Goal: Task Accomplishment & Management: Use online tool/utility

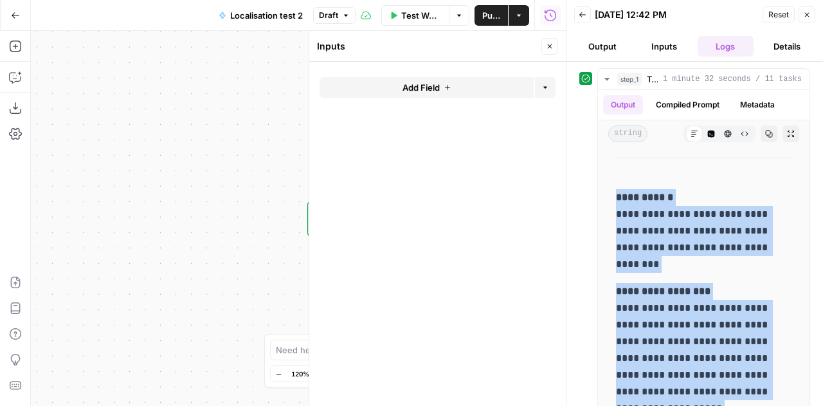
scroll to position [0, 74]
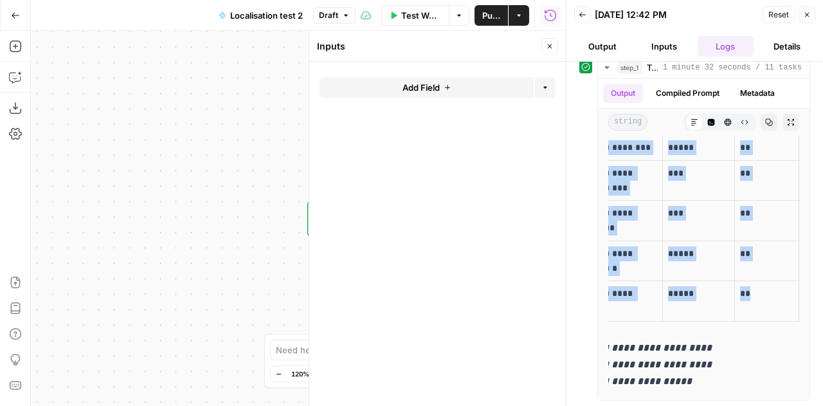
click at [812, 11] on button "Close" at bounding box center [807, 14] width 17 height 17
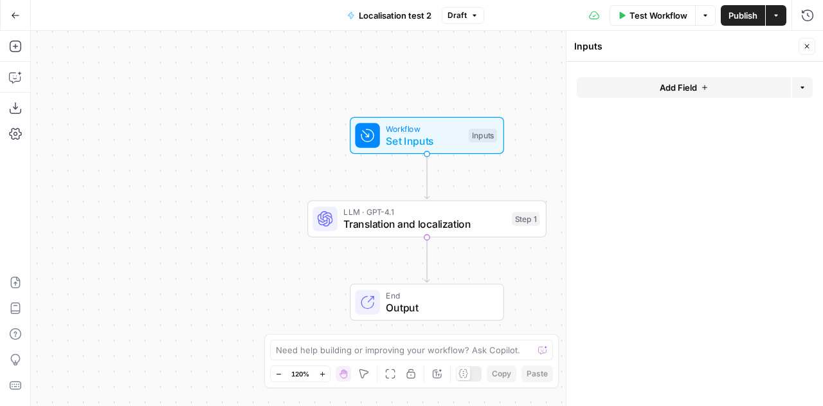
click at [813, 48] on button "Close" at bounding box center [807, 46] width 17 height 17
click at [21, 14] on button "Go Back" at bounding box center [15, 15] width 23 height 23
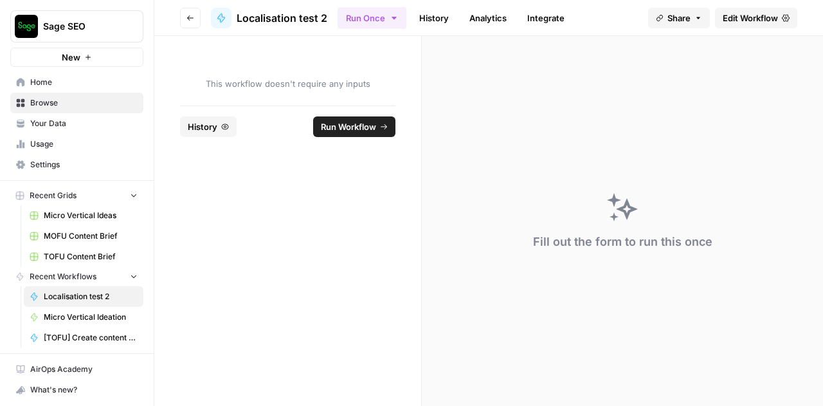
click at [195, 14] on button "Go back" at bounding box center [190, 18] width 21 height 21
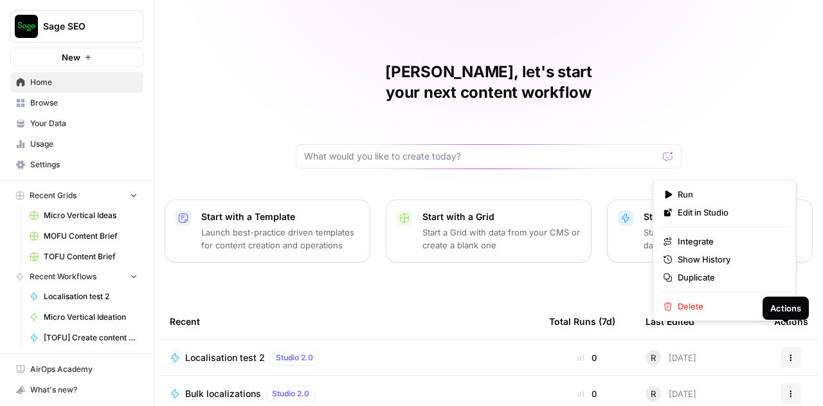
click at [788, 354] on icon "button" at bounding box center [791, 358] width 8 height 8
click at [717, 278] on span "Duplicate" at bounding box center [729, 277] width 103 height 13
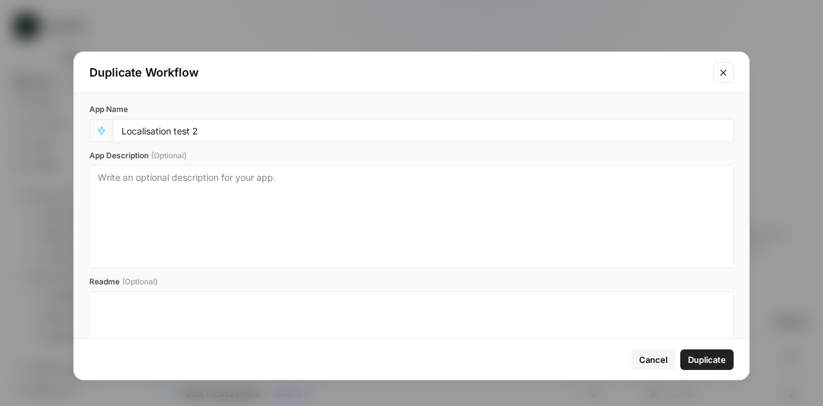
click at [210, 128] on input "Localisation test 2" at bounding box center [424, 131] width 604 height 12
click at [196, 131] on input "Localisation test 2 DE-ENG" at bounding box center [424, 131] width 604 height 12
type input "Localisation test DE-ENG"
click at [702, 357] on span "Duplicate" at bounding box center [707, 359] width 38 height 13
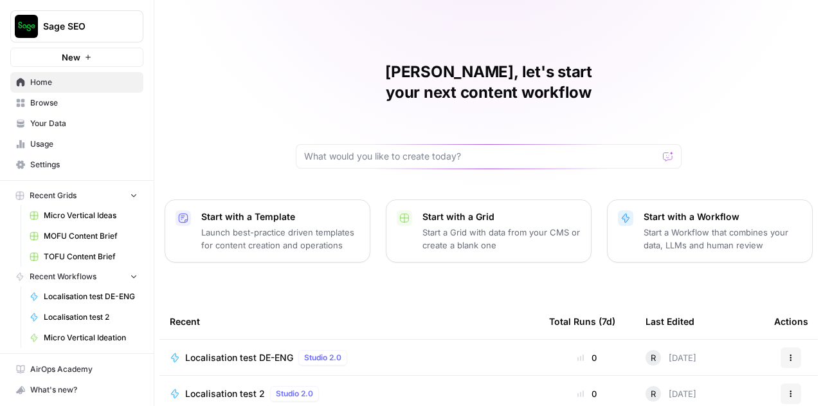
click at [437, 346] on td "Localisation test DE-ENG Studio 2.0" at bounding box center [349, 357] width 379 height 35
click at [382, 350] on div "Localisation test DE-ENG Studio 2.0" at bounding box center [349, 357] width 359 height 15
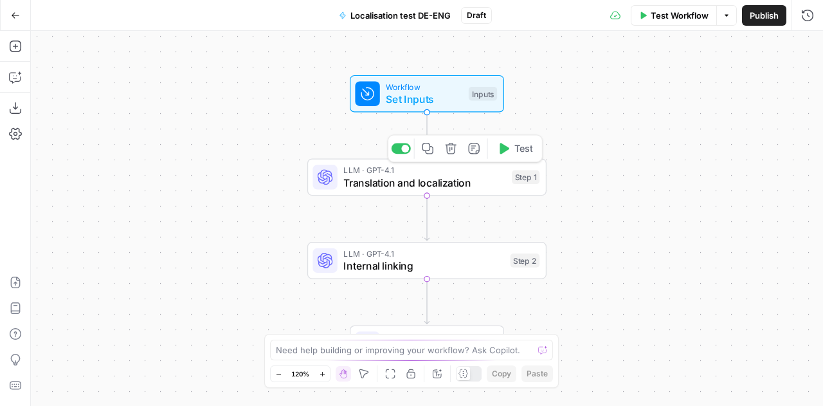
click at [423, 174] on span "LLM · GPT-4.1" at bounding box center [424, 170] width 162 height 12
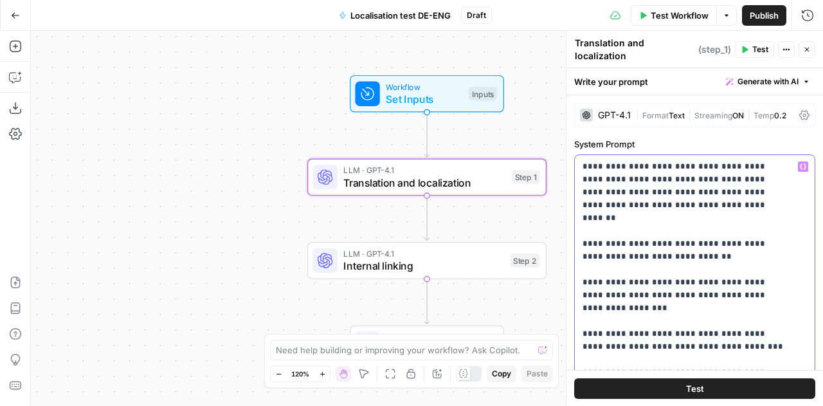
drag, startPoint x: 609, startPoint y: 185, endPoint x: 582, endPoint y: 185, distance: 27.0
drag, startPoint x: 617, startPoint y: 187, endPoint x: 630, endPoint y: 185, distance: 13.0
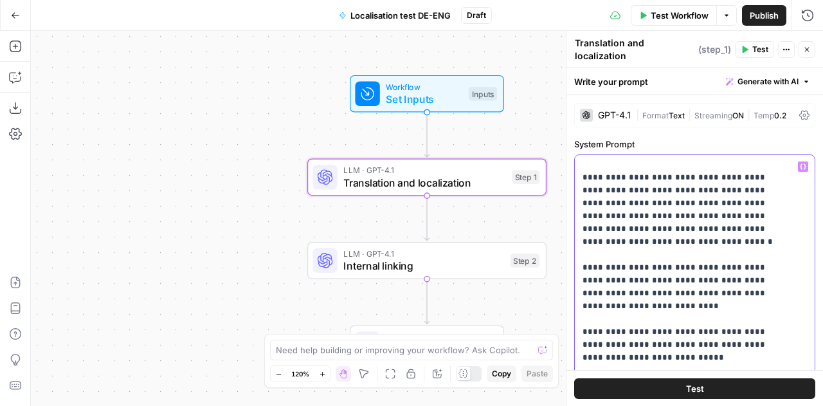
scroll to position [194, 0]
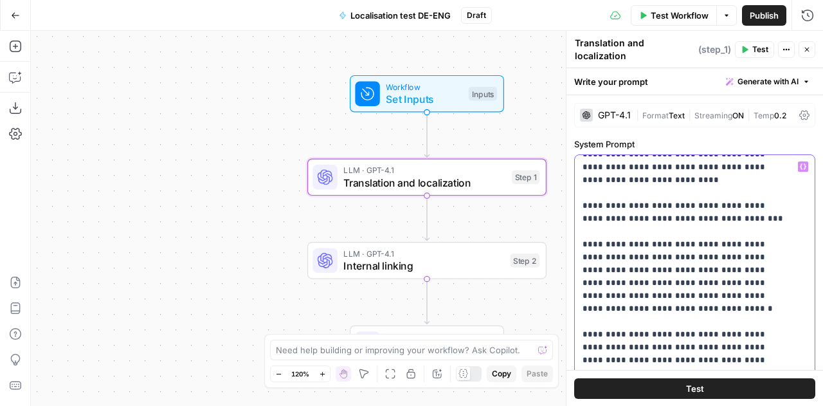
scroll to position [126, 0]
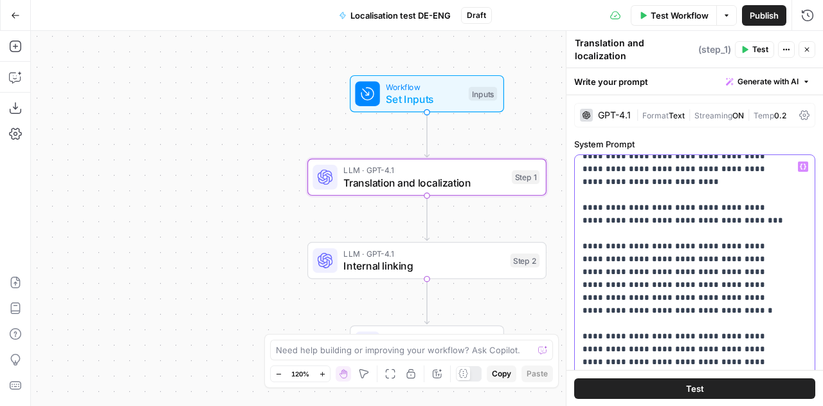
drag, startPoint x: 634, startPoint y: 288, endPoint x: 579, endPoint y: 229, distance: 80.6
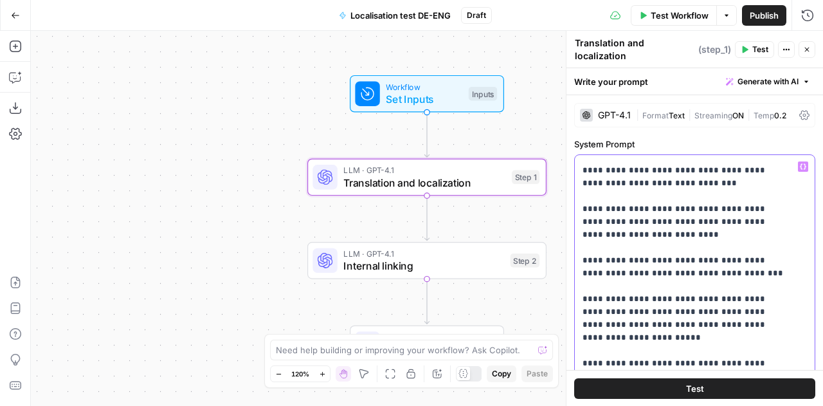
scroll to position [72, 0]
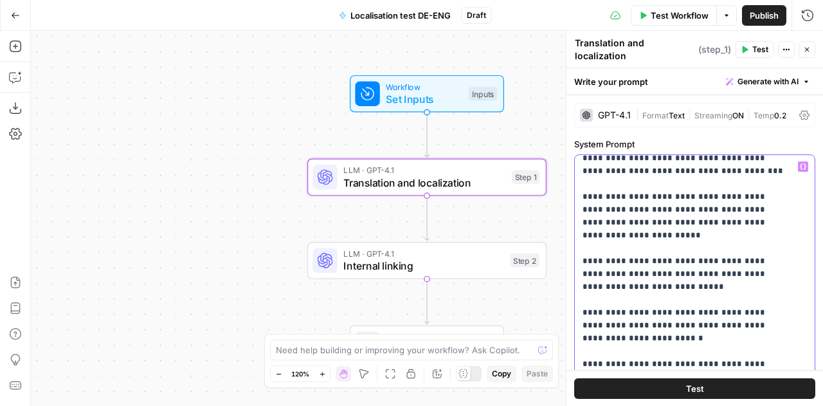
scroll to position [185, 0]
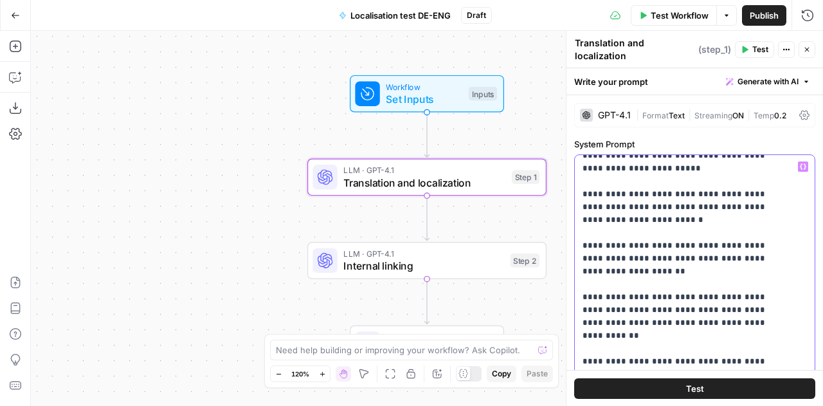
scroll to position [243, 0]
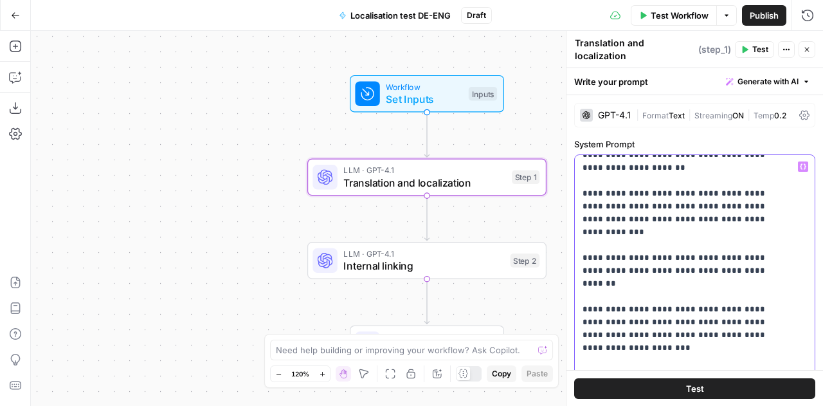
scroll to position [347, 0]
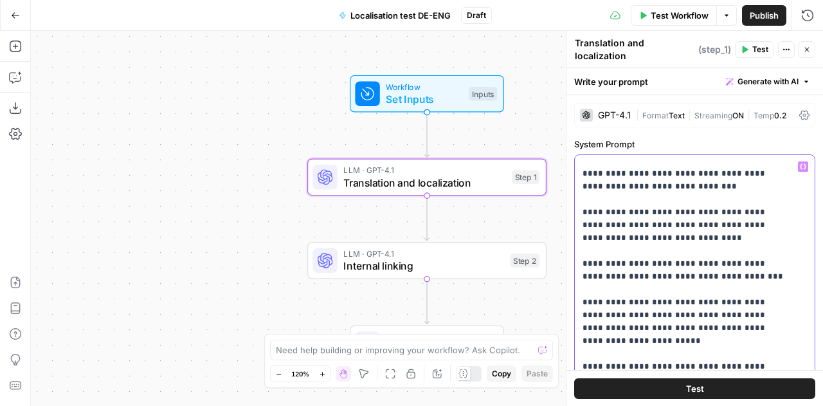
scroll to position [75, 0]
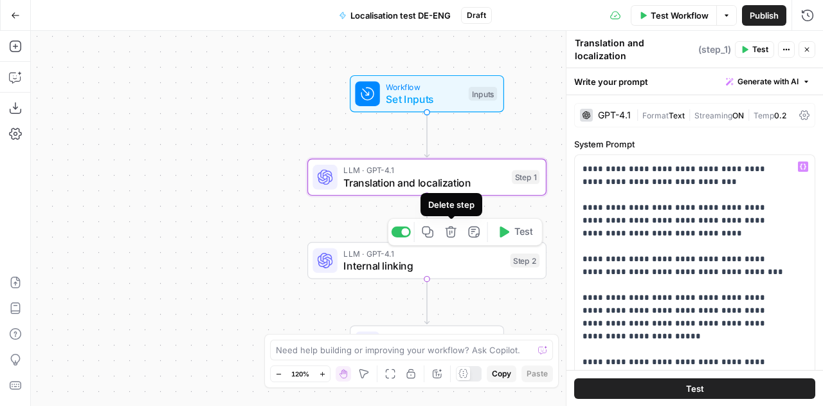
click at [454, 236] on icon "button" at bounding box center [450, 231] width 11 height 11
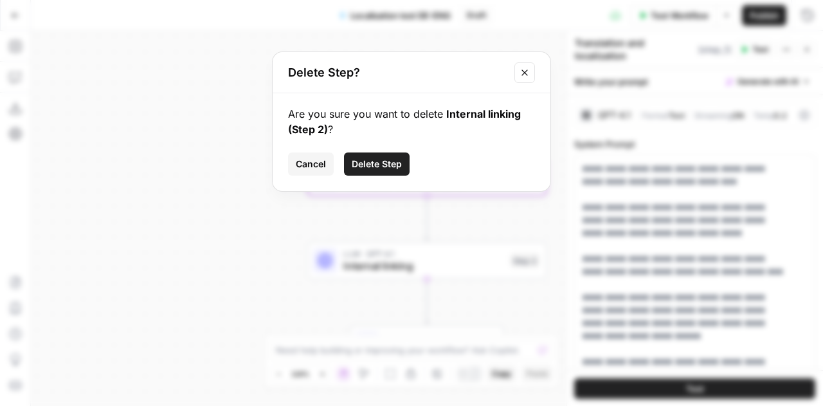
click at [393, 160] on span "Delete Step" at bounding box center [377, 164] width 50 height 13
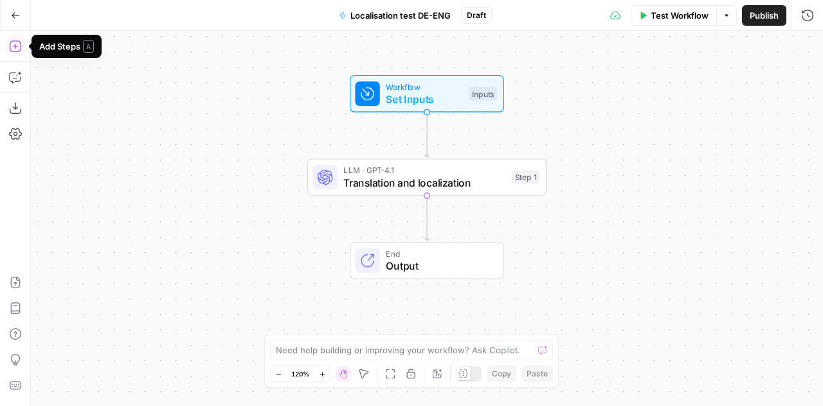
click at [17, 46] on icon "button" at bounding box center [15, 46] width 13 height 13
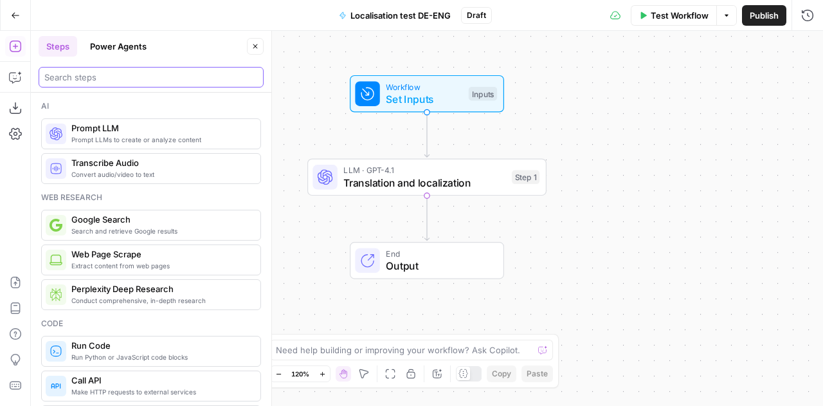
click at [99, 75] on input "search" at bounding box center [151, 77] width 214 height 13
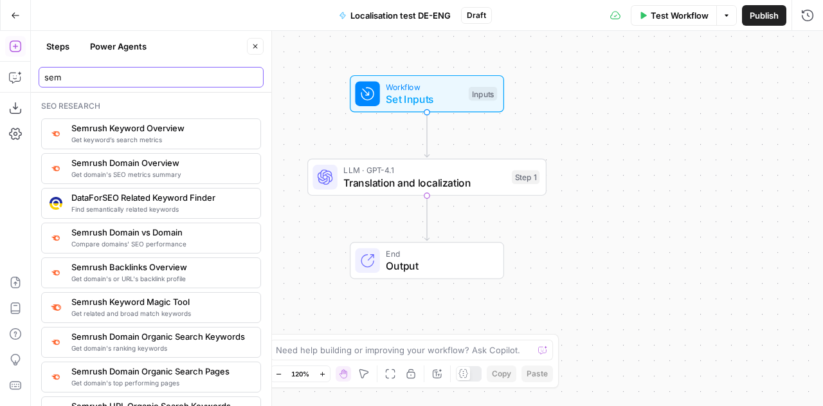
type input "sem"
click at [138, 343] on span "Get domain's ranking keywords" at bounding box center [160, 348] width 179 height 10
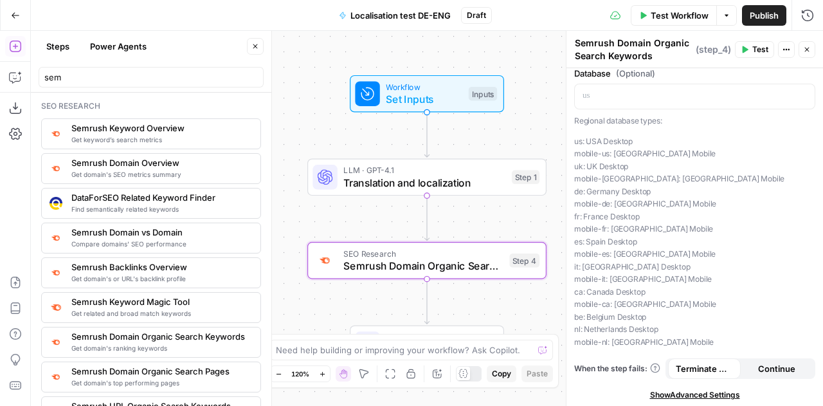
scroll to position [0, 0]
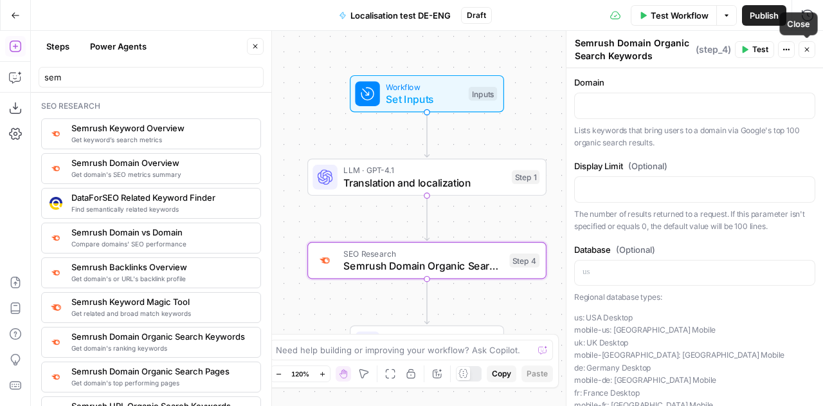
click at [805, 51] on icon "button" at bounding box center [807, 50] width 8 height 8
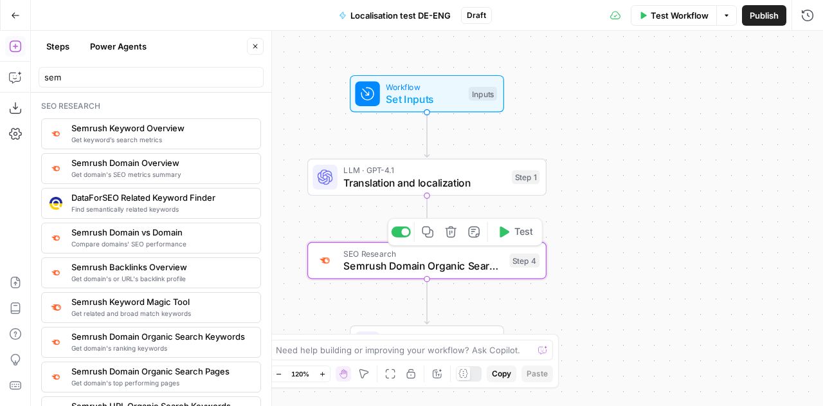
click at [448, 237] on icon "button" at bounding box center [450, 231] width 11 height 11
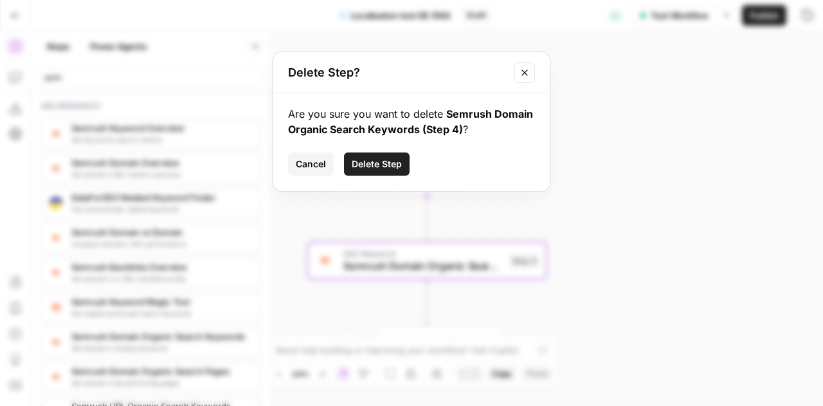
click at [372, 167] on span "Delete Step" at bounding box center [377, 164] width 50 height 13
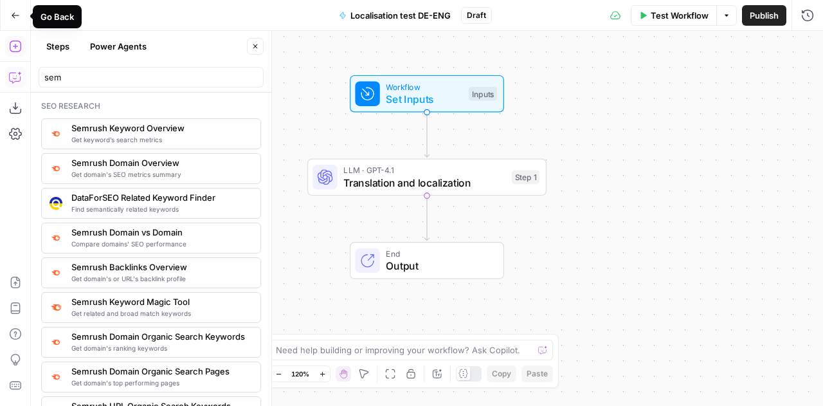
click at [15, 68] on button "Copilot" at bounding box center [15, 77] width 21 height 21
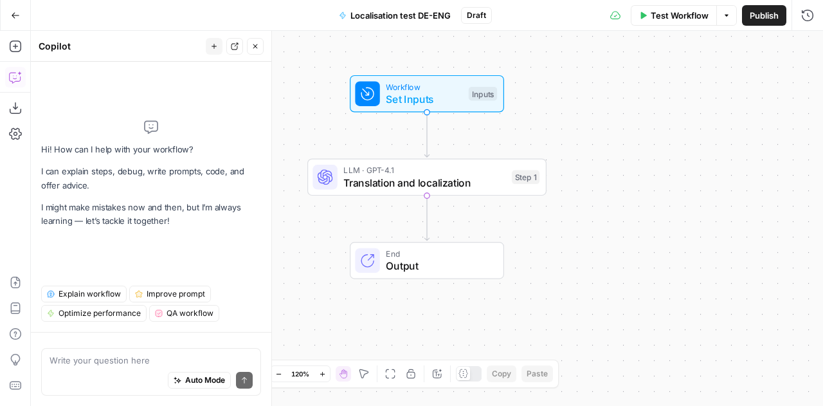
click at [93, 357] on textarea at bounding box center [151, 360] width 203 height 13
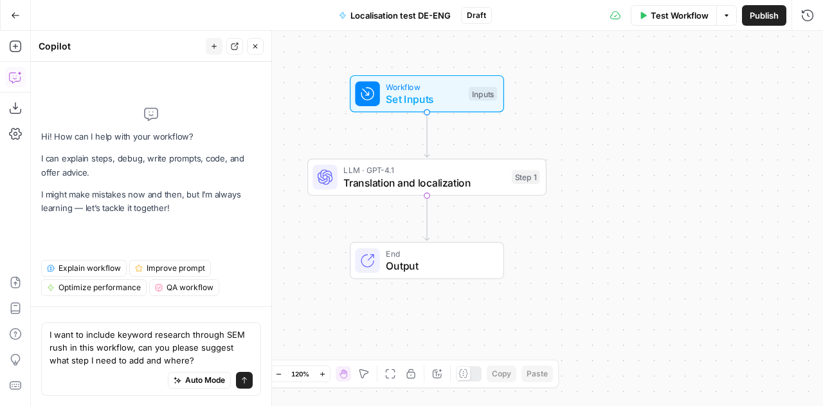
type textarea "I want to include keyword research through SEM rush in this workflow, can you p…"
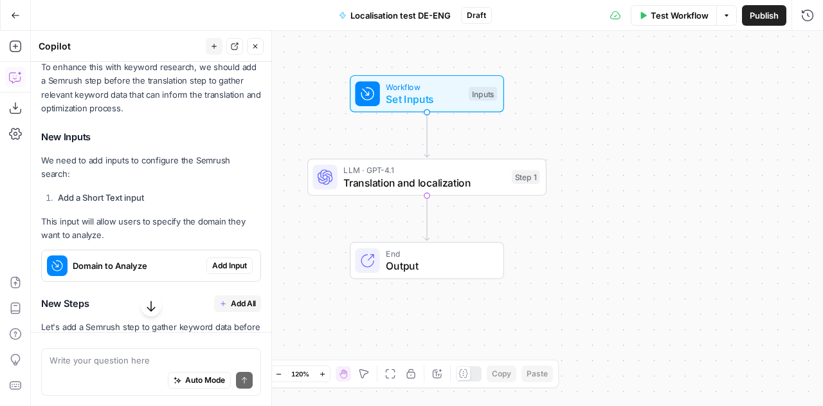
scroll to position [250, 0]
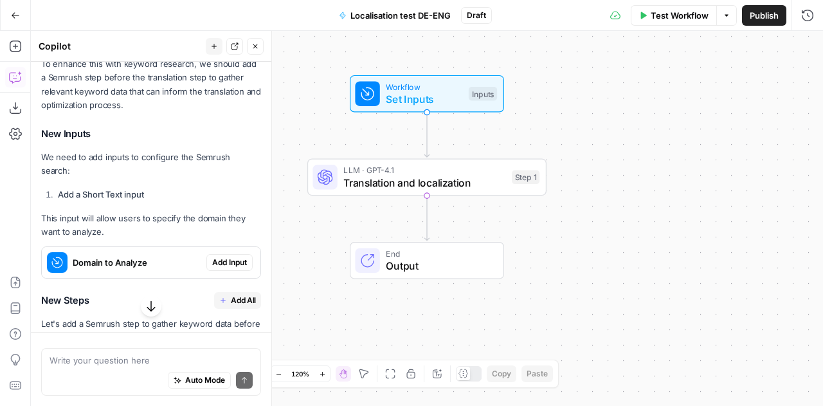
click at [118, 360] on textarea at bounding box center [151, 360] width 203 height 13
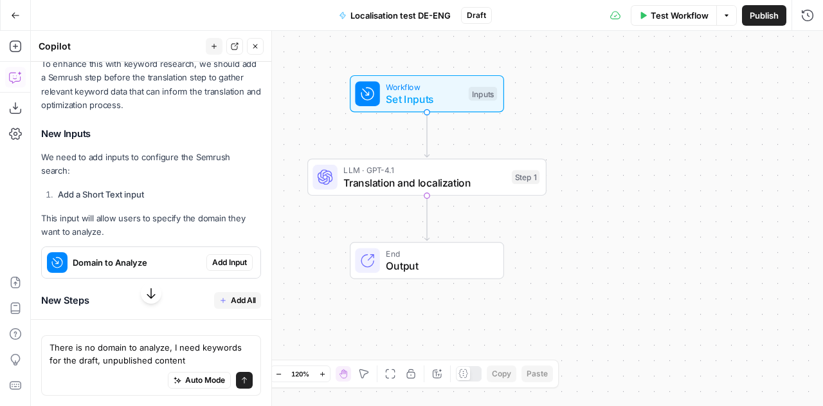
drag, startPoint x: 145, startPoint y: 360, endPoint x: 153, endPoint y: 361, distance: 7.7
click at [153, 361] on textarea "There is no domain to analyze, I need keywords for the draft, unpublished conte…" at bounding box center [151, 354] width 203 height 26
type textarea "There is no domain to analyze, I need keywords for the draft, unpublished engli…"
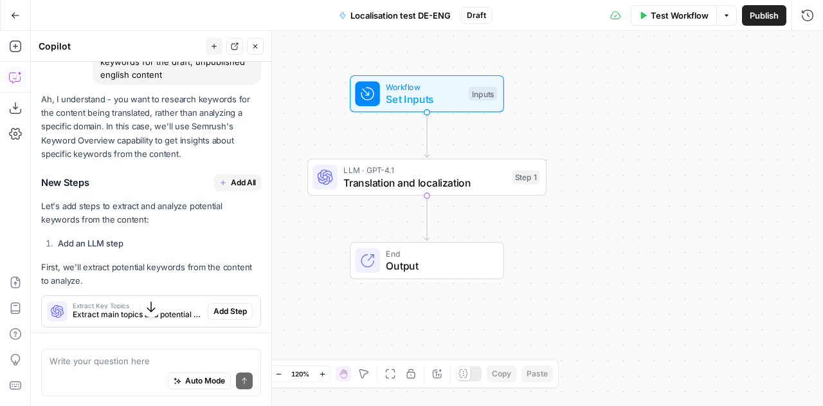
scroll to position [1063, 0]
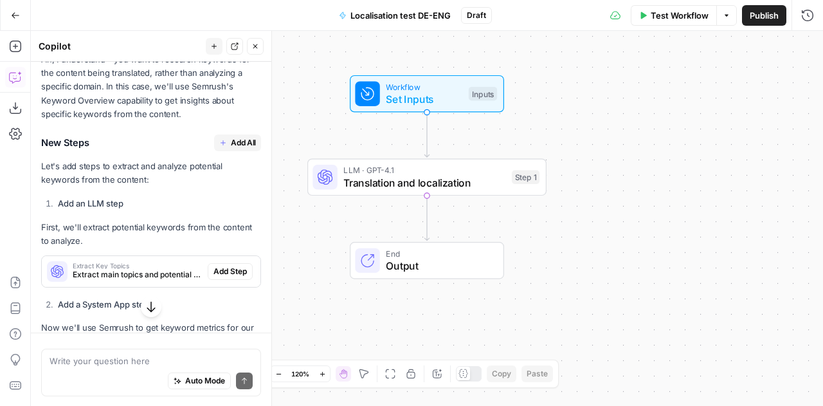
click at [231, 138] on span "Add All" at bounding box center [243, 143] width 25 height 12
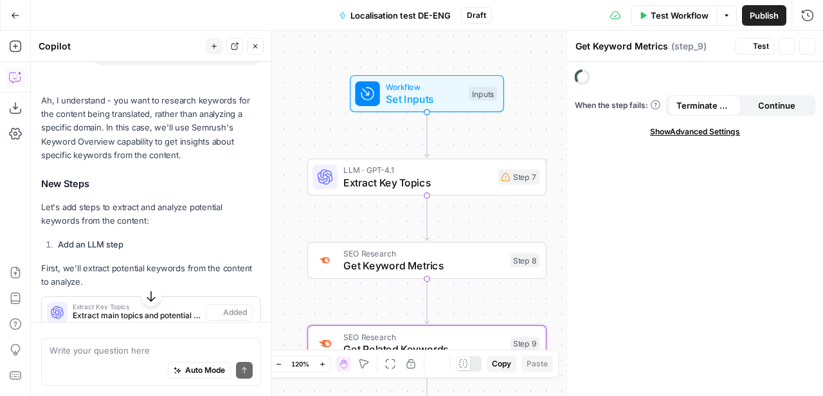
type textarea "Get Related Keywords"
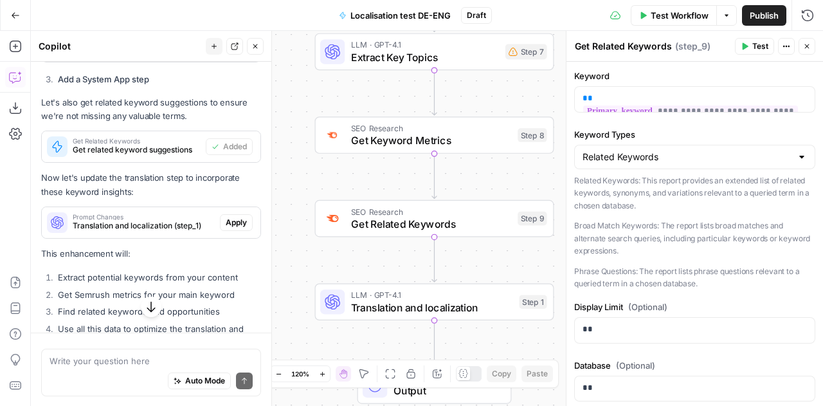
scroll to position [1431, 0]
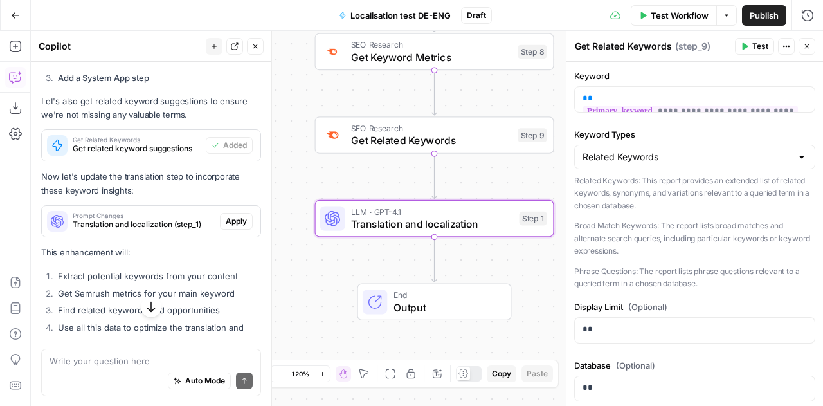
click at [227, 217] on span "Apply" at bounding box center [236, 221] width 21 height 12
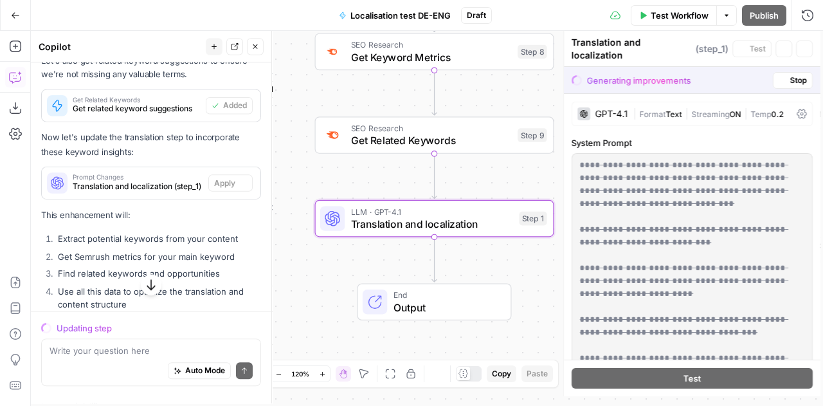
scroll to position [1390, 0]
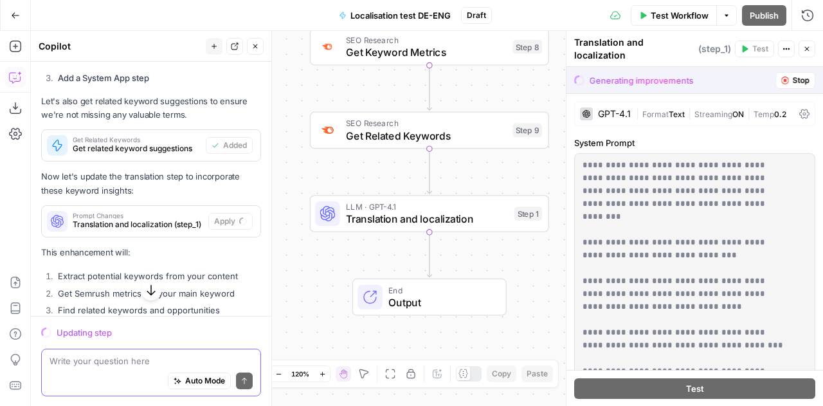
click at [125, 360] on textarea at bounding box center [151, 360] width 203 height 13
type textarea "T"
type textarea "W"
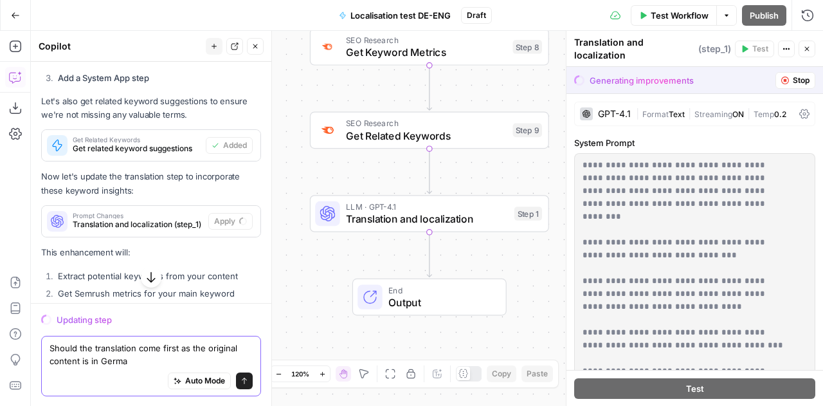
type textarea "Should the translation come first as the original content is in German"
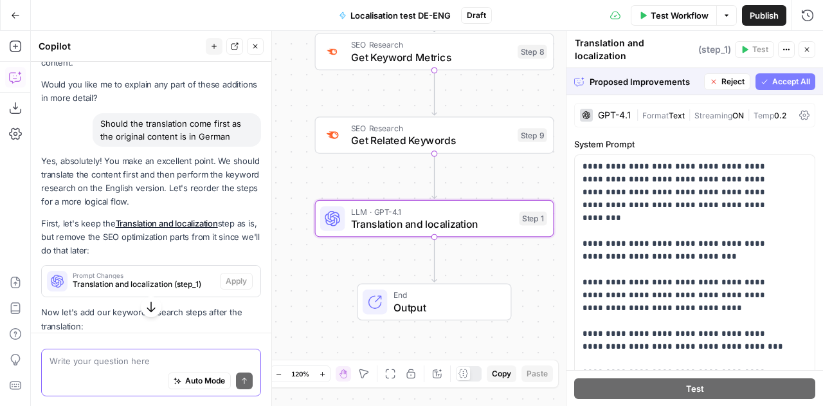
scroll to position [1731, 0]
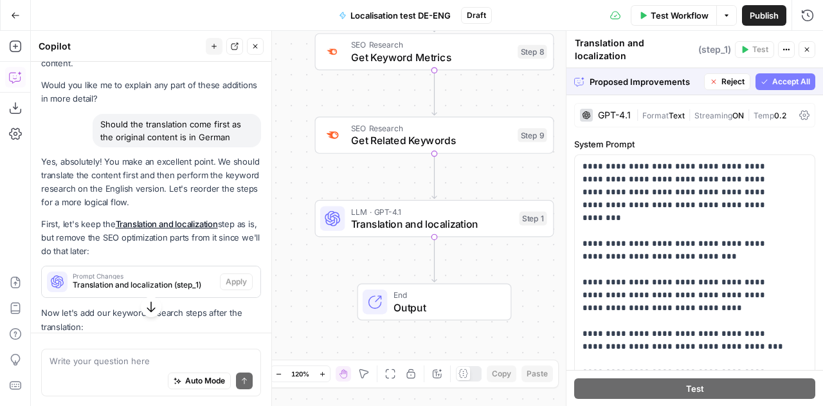
click at [718, 81] on button "Reject" at bounding box center [727, 81] width 46 height 17
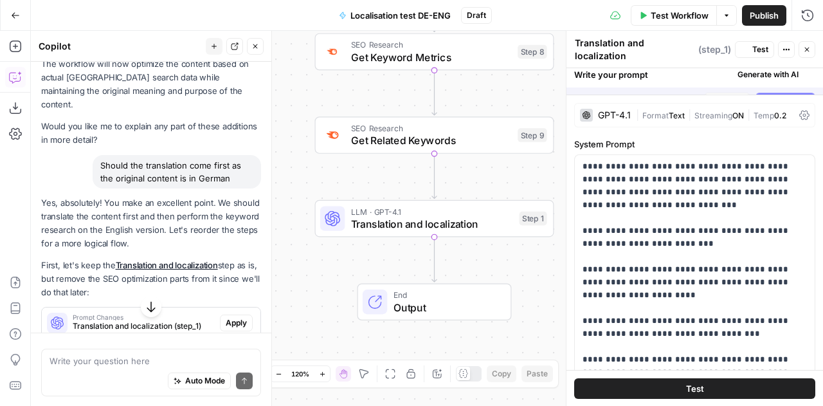
scroll to position [1772, 0]
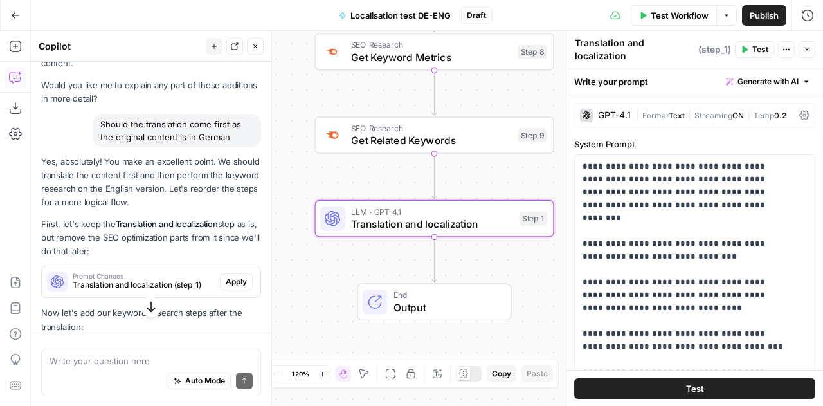
click at [226, 276] on span "Apply" at bounding box center [236, 282] width 21 height 12
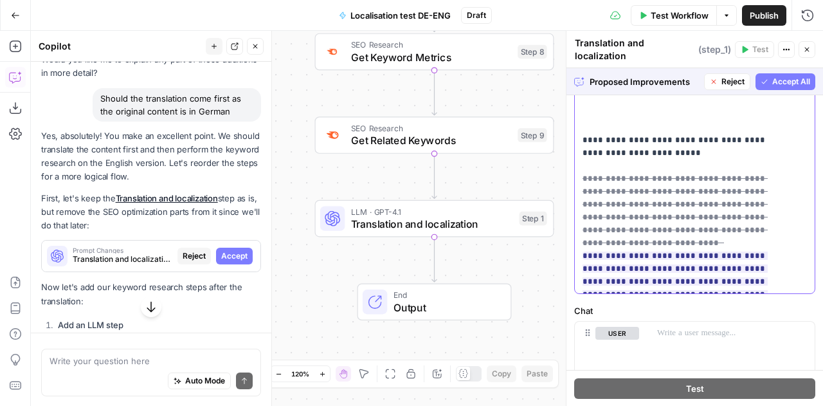
scroll to position [455, 0]
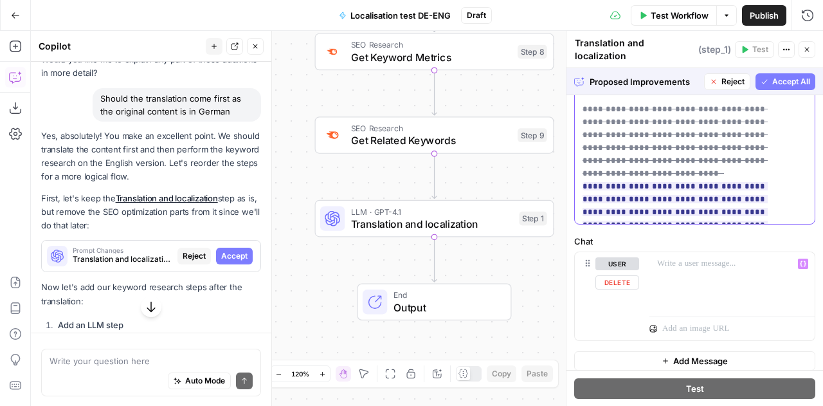
drag, startPoint x: 581, startPoint y: 242, endPoint x: 717, endPoint y: 251, distance: 135.4
click at [0, 0] on form "**********" at bounding box center [0, 0] width 0 height 0
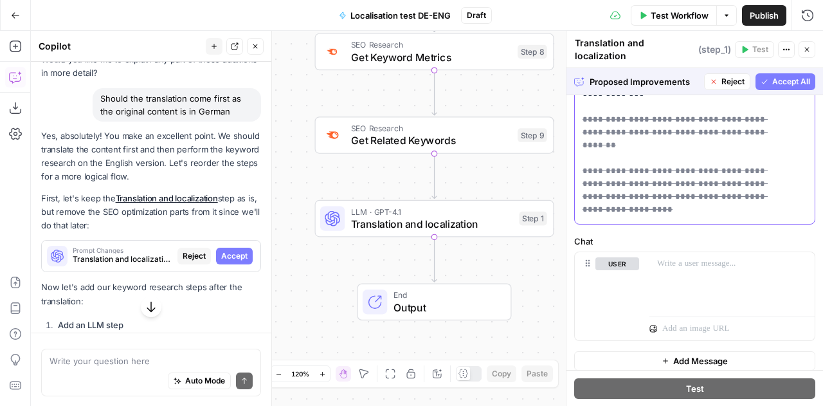
scroll to position [80, 0]
click at [776, 76] on span "Accept All" at bounding box center [791, 82] width 38 height 12
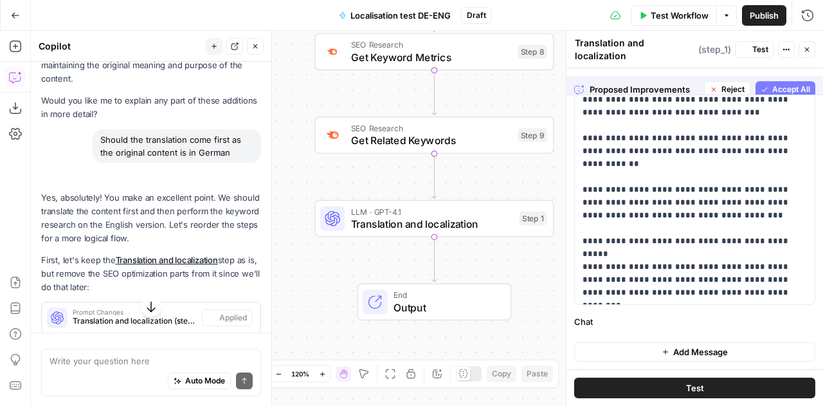
scroll to position [0, 0]
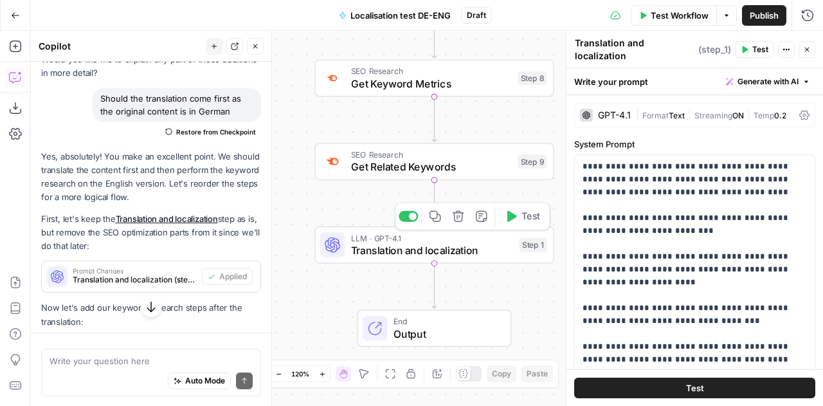
click at [417, 246] on span "Translation and localization" at bounding box center [432, 249] width 162 height 15
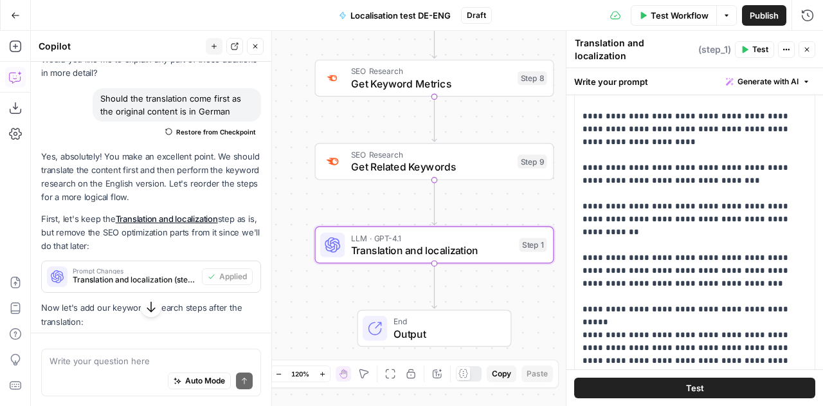
scroll to position [201, 0]
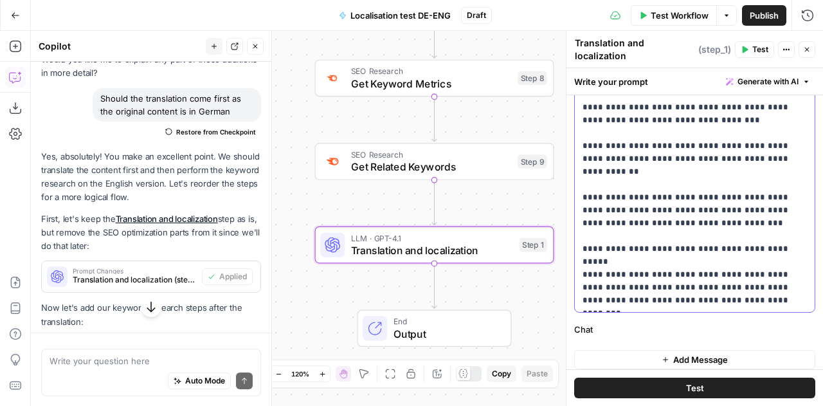
drag, startPoint x: 794, startPoint y: 271, endPoint x: 581, endPoint y: 229, distance: 217.6
click at [581, 229] on div "**********" at bounding box center [695, 133] width 240 height 358
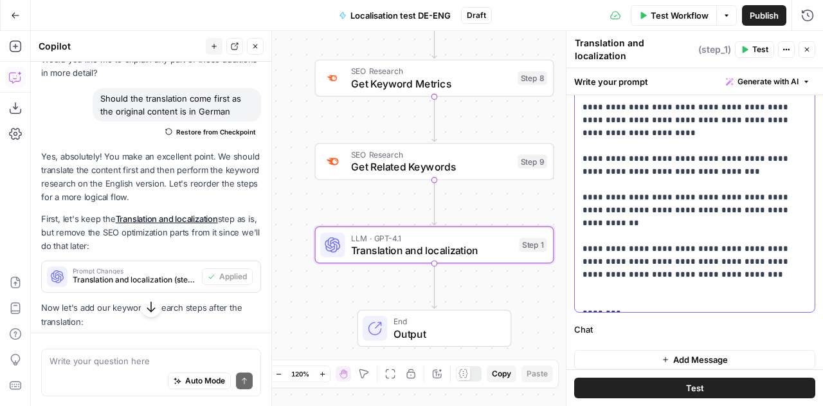
scroll to position [136, 0]
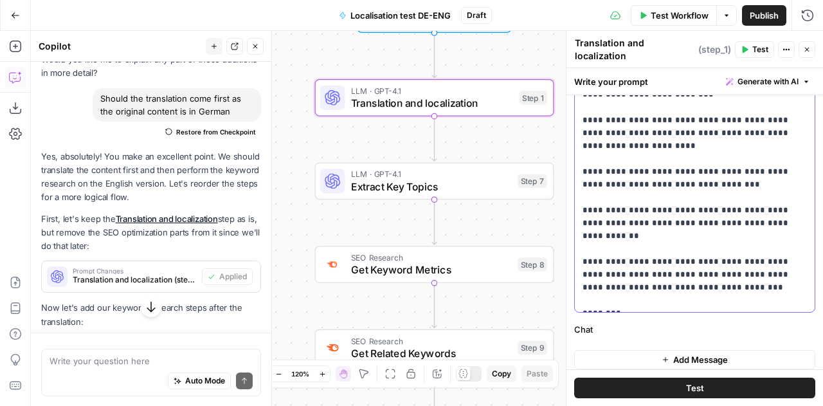
click at [629, 293] on p "**********" at bounding box center [690, 165] width 215 height 283
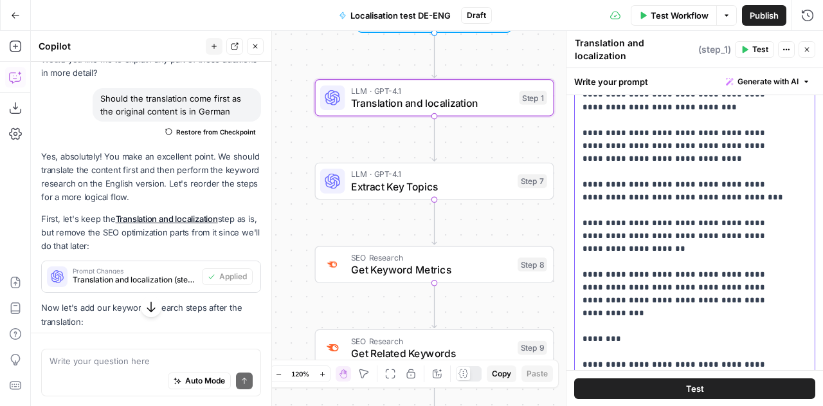
drag, startPoint x: 598, startPoint y: 332, endPoint x: 574, endPoint y: 332, distance: 24.4
click at [574, 332] on div "**********" at bounding box center [694, 280] width 241 height 525
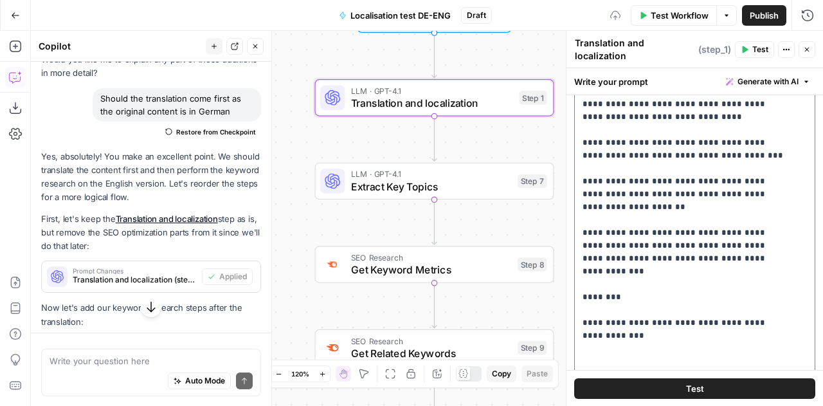
scroll to position [179, 0]
drag, startPoint x: 598, startPoint y: 351, endPoint x: 579, endPoint y: 352, distance: 19.3
click at [579, 352] on div "**********" at bounding box center [695, 238] width 240 height 524
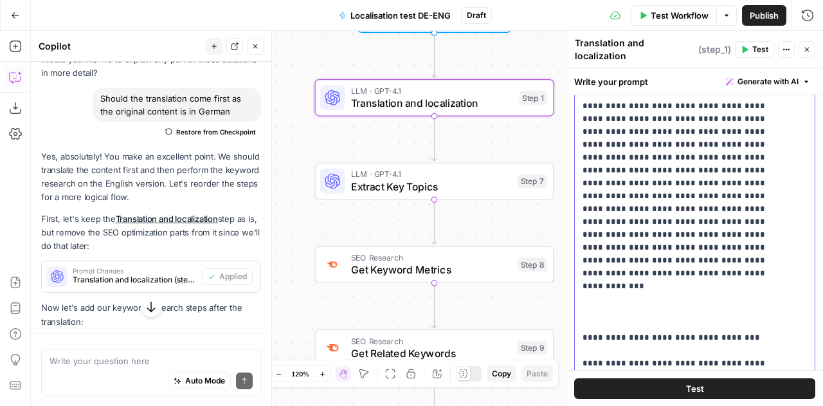
scroll to position [282, 0]
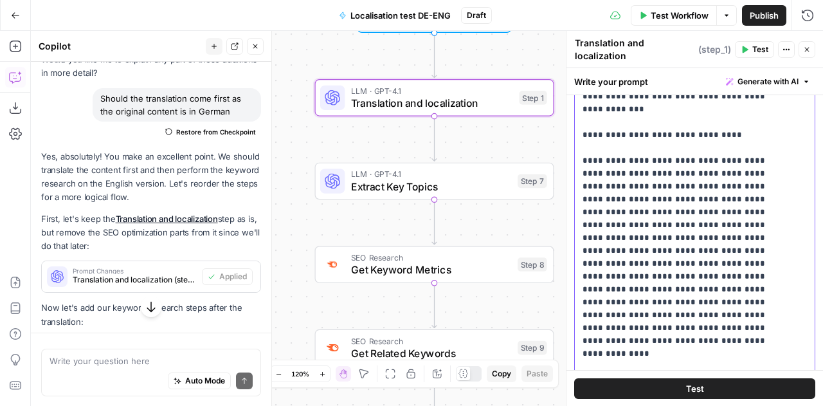
scroll to position [459, 0]
drag, startPoint x: 598, startPoint y: 320, endPoint x: 583, endPoint y: 303, distance: 22.8
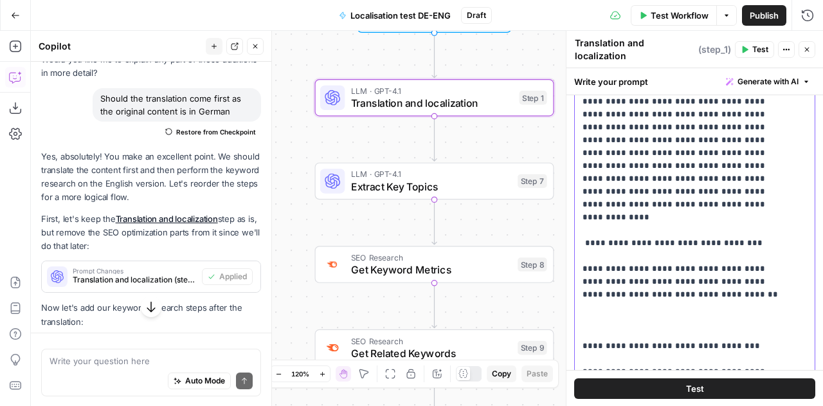
scroll to position [617, 0]
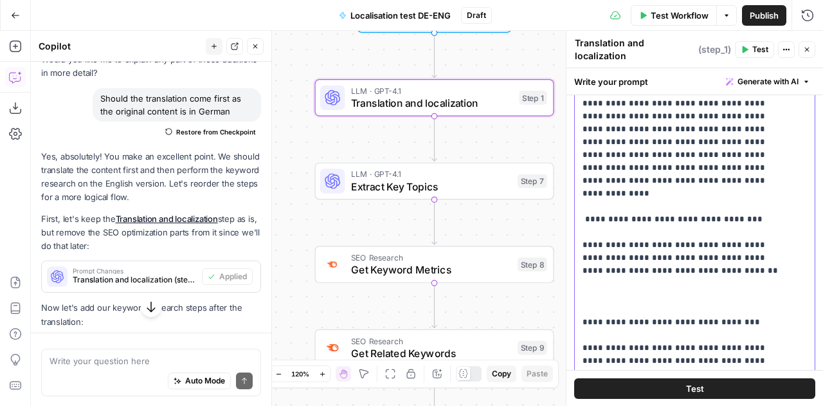
drag, startPoint x: 599, startPoint y: 239, endPoint x: 583, endPoint y: 221, distance: 25.1
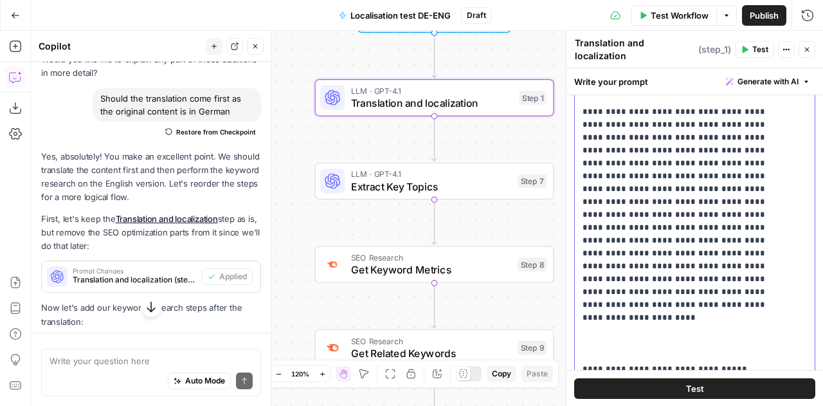
scroll to position [829, 0]
drag, startPoint x: 596, startPoint y: 259, endPoint x: 584, endPoint y: 231, distance: 30.6
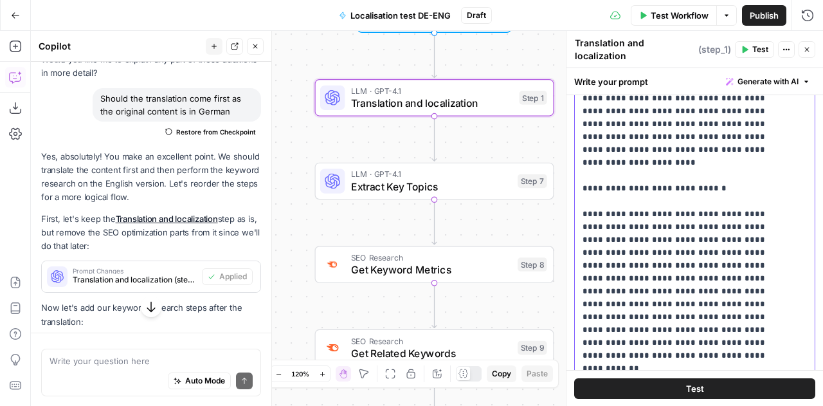
scroll to position [983, 0]
click at [589, 261] on p "**********" at bounding box center [685, 400] width 205 height 2804
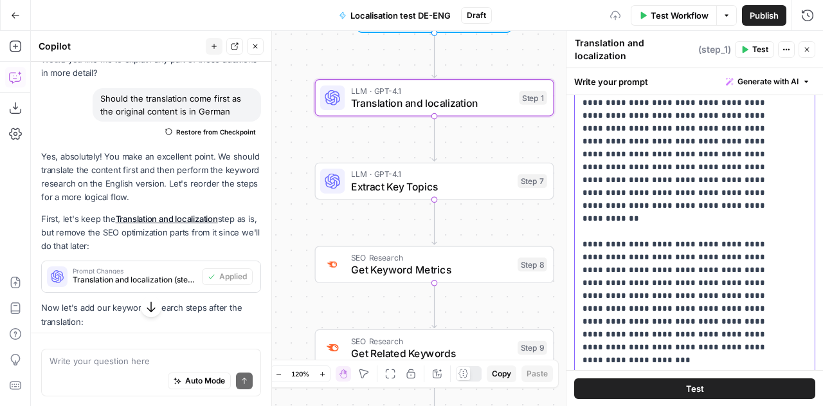
scroll to position [1135, 0]
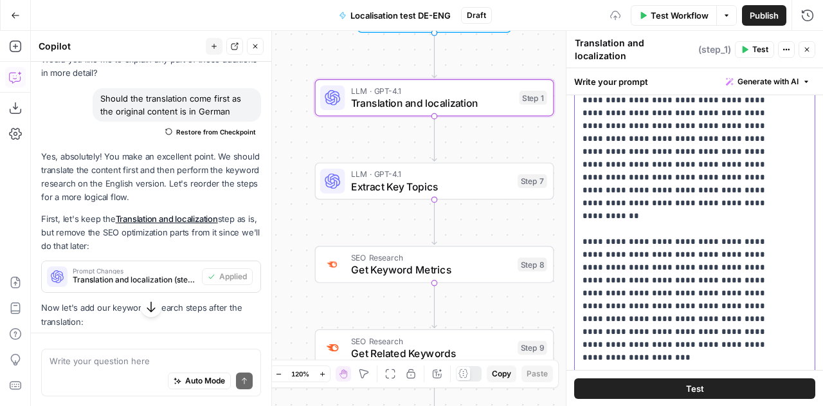
click at [589, 261] on p "**********" at bounding box center [685, 235] width 205 height 2779
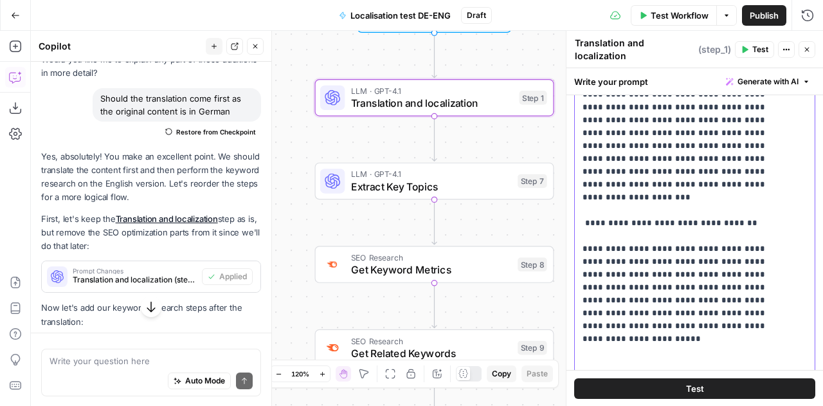
scroll to position [1296, 0]
click at [589, 221] on p "**********" at bounding box center [685, 61] width 205 height 2753
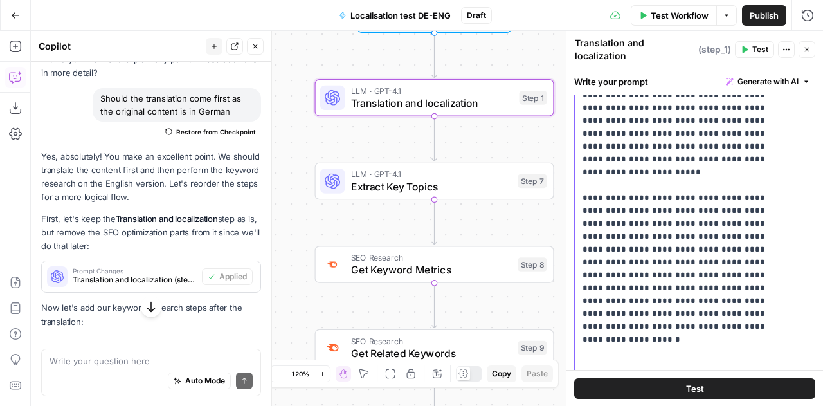
scroll to position [1463, 0]
drag, startPoint x: 598, startPoint y: 230, endPoint x: 580, endPoint y: 204, distance: 31.4
click at [580, 204] on div "**********" at bounding box center [690, 238] width 231 height 524
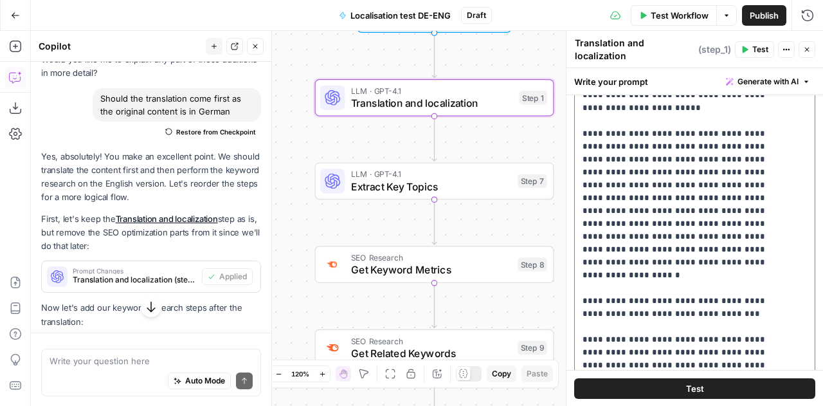
scroll to position [1670, 0]
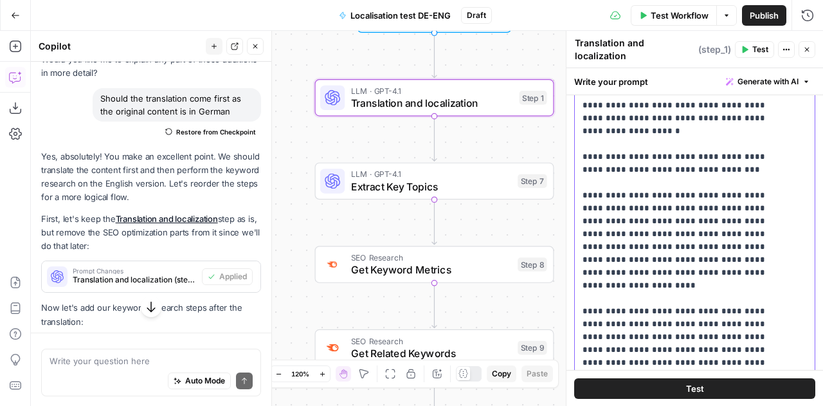
drag, startPoint x: 597, startPoint y: 343, endPoint x: 576, endPoint y: 317, distance: 33.5
click at [576, 317] on div "**********" at bounding box center [690, 238] width 231 height 524
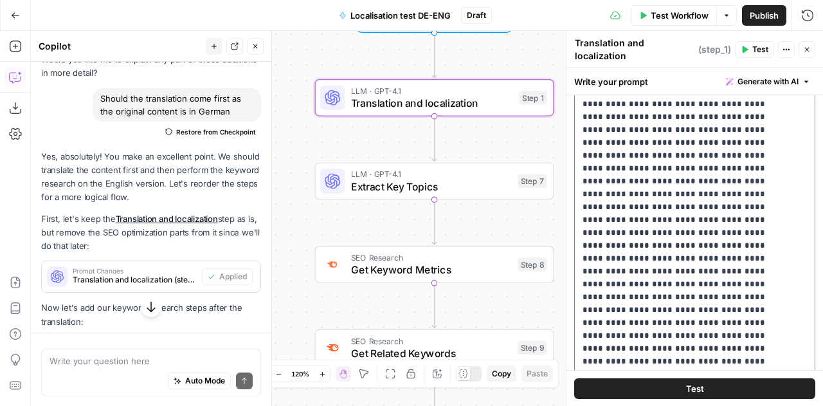
scroll to position [2136, 0]
drag, startPoint x: 581, startPoint y: 171, endPoint x: 590, endPoint y: 264, distance: 93.1
click at [590, 264] on div "**********" at bounding box center [690, 238] width 231 height 524
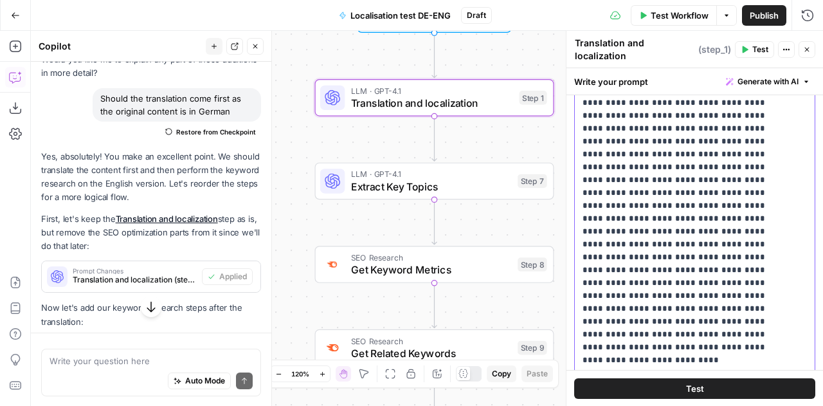
scroll to position [307, 0]
drag, startPoint x: 607, startPoint y: 208, endPoint x: 571, endPoint y: 178, distance: 47.0
click at [571, 178] on div "**********" at bounding box center [694, 218] width 257 height 375
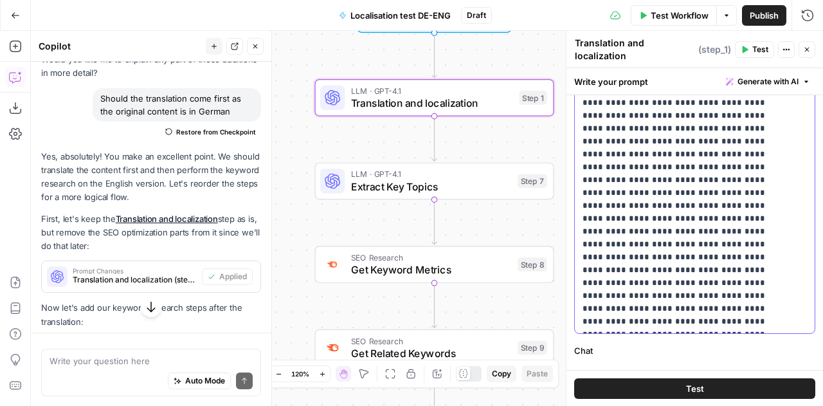
scroll to position [359, 0]
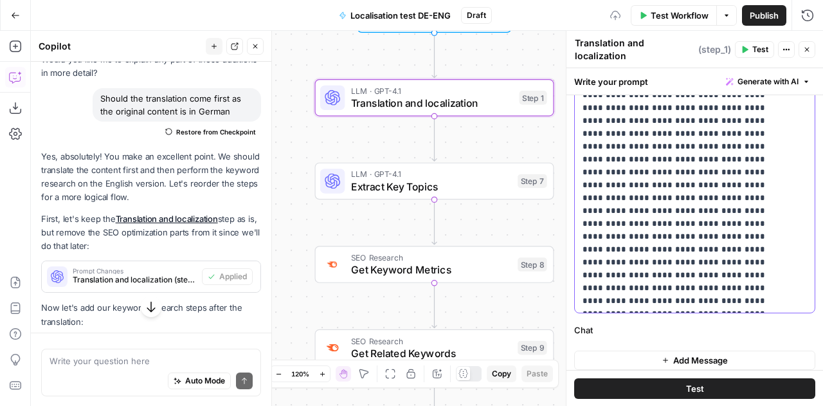
scroll to position [1930, 0]
drag, startPoint x: 706, startPoint y: 275, endPoint x: 581, endPoint y: 190, distance: 150.4
click at [581, 190] on div "**********" at bounding box center [690, 50] width 231 height 524
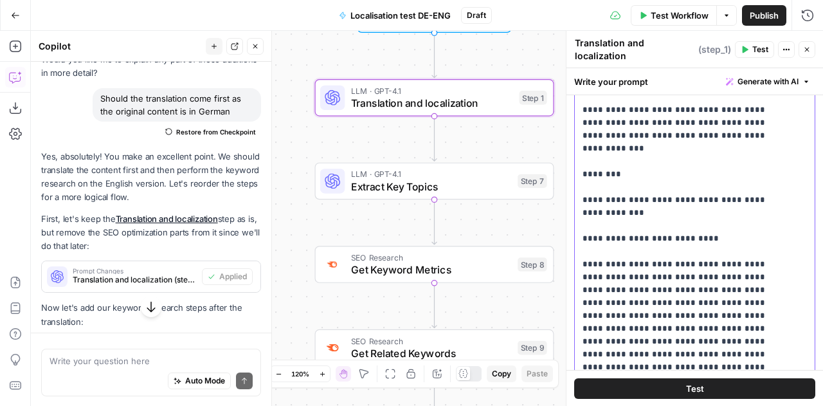
scroll to position [301, 0]
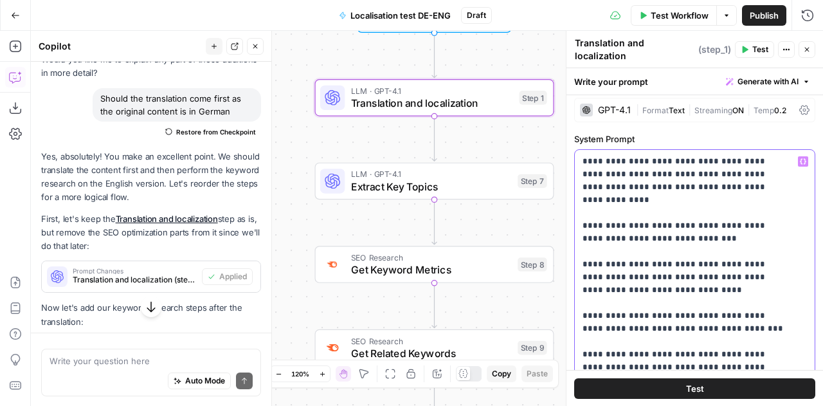
scroll to position [0, 0]
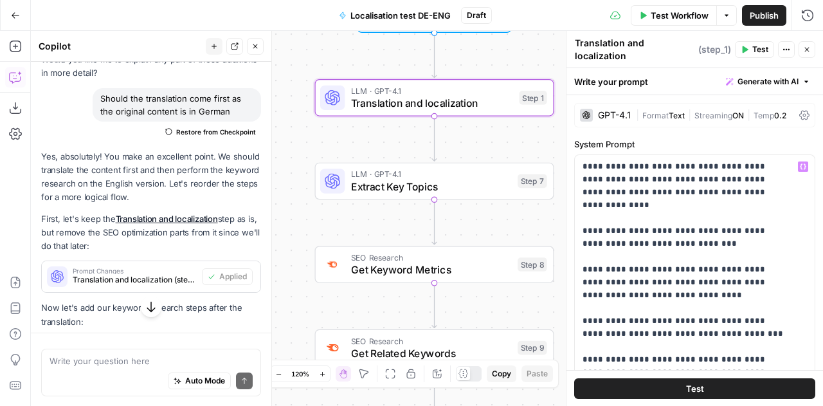
click at [513, 147] on div "Workflow Set Inputs Inputs LLM · GPT-4.1 Translation and localization Step 1 LL…" at bounding box center [427, 218] width 792 height 375
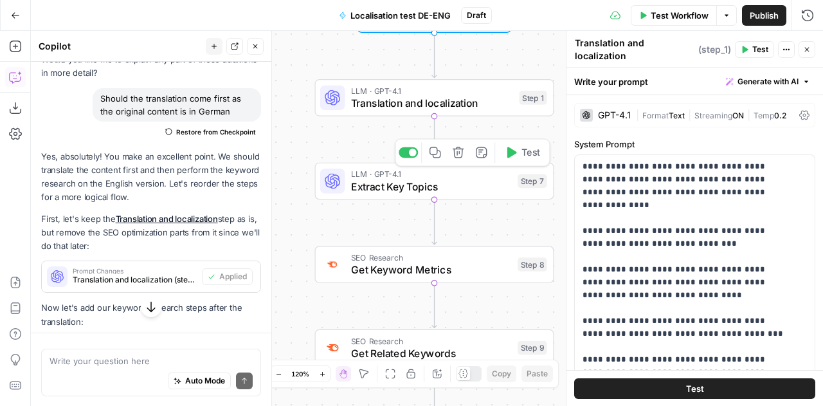
click at [428, 190] on span "Extract Key Topics" at bounding box center [431, 186] width 161 height 15
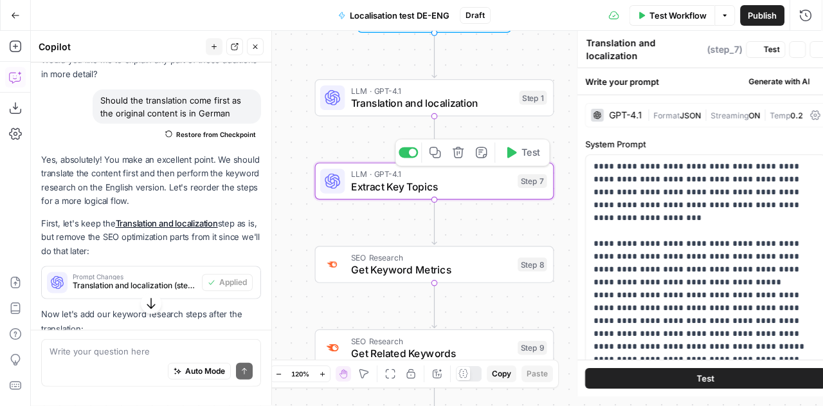
type textarea "Extract Key Topics"
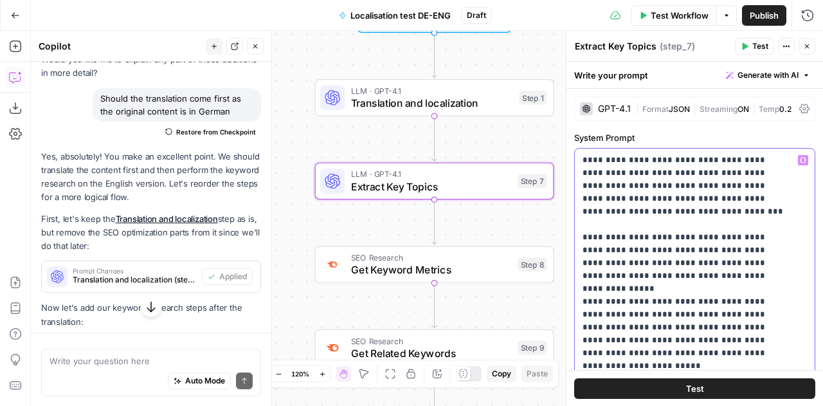
drag, startPoint x: 754, startPoint y: 233, endPoint x: 726, endPoint y: 250, distance: 32.9
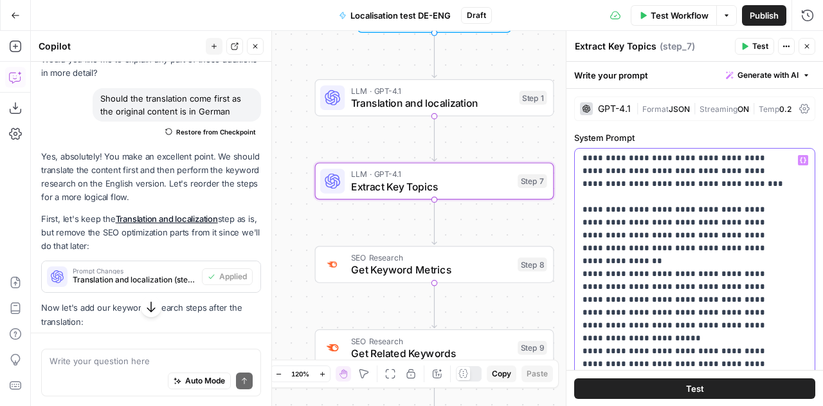
scroll to position [28, 0]
drag, startPoint x: 643, startPoint y: 263, endPoint x: 639, endPoint y: 257, distance: 6.6
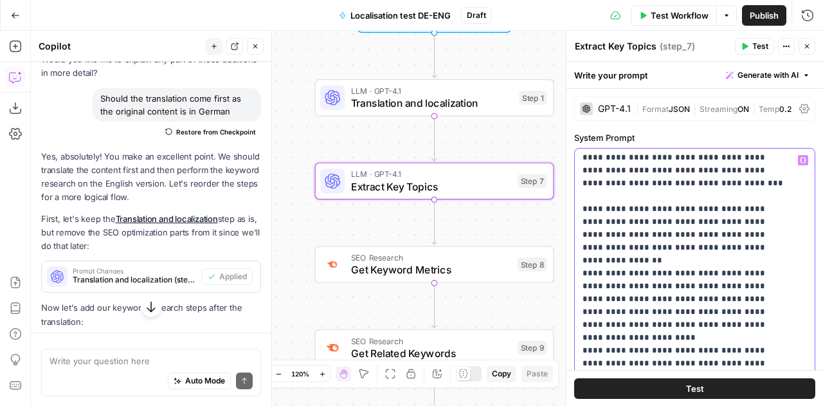
drag, startPoint x: 705, startPoint y: 259, endPoint x: 594, endPoint y: 273, distance: 111.5
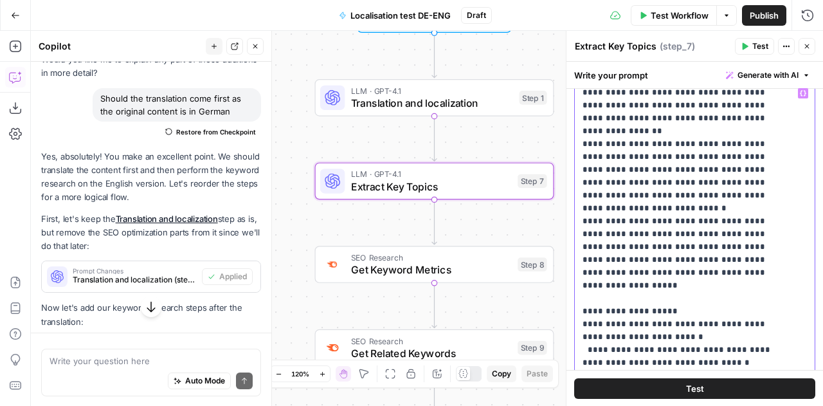
scroll to position [68, 0]
drag, startPoint x: 672, startPoint y: 284, endPoint x: 749, endPoint y: 282, distance: 77.9
click at [749, 282] on p "**********" at bounding box center [685, 297] width 205 height 605
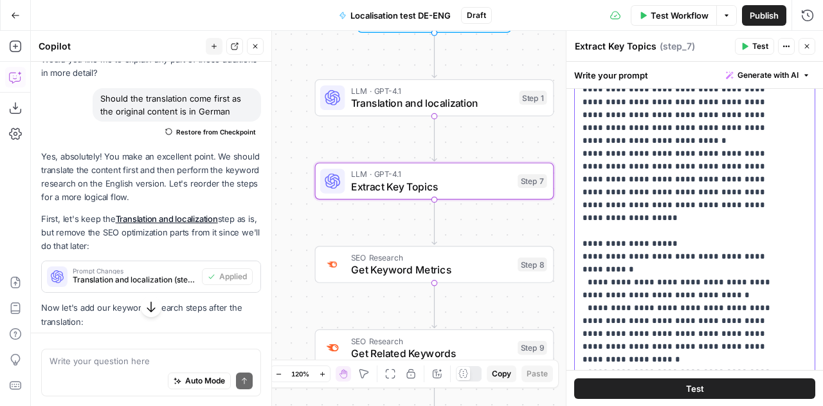
scroll to position [148, 0]
click at [767, 255] on p "**********" at bounding box center [685, 224] width 205 height 592
click at [739, 253] on p "**********" at bounding box center [685, 224] width 205 height 592
click at [737, 255] on p "**********" at bounding box center [685, 224] width 205 height 592
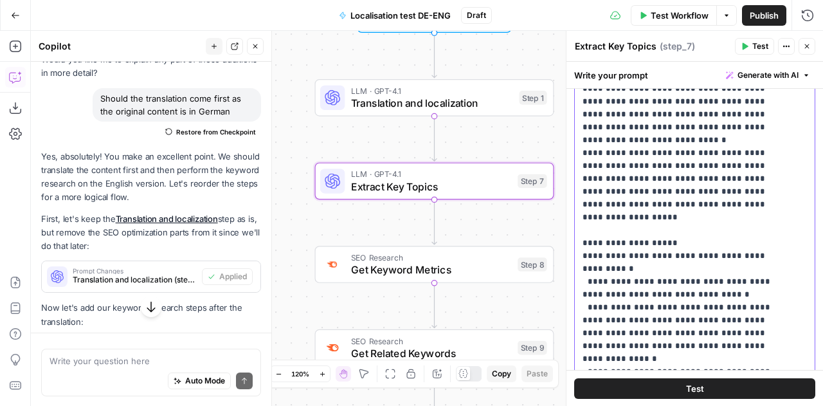
click at [756, 254] on p "**********" at bounding box center [685, 224] width 205 height 592
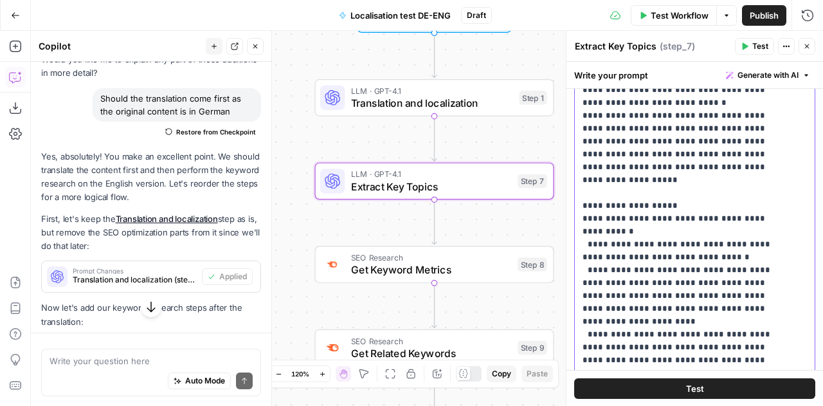
scroll to position [187, 0]
drag, startPoint x: 769, startPoint y: 293, endPoint x: 581, endPoint y: 268, distance: 189.4
click at [581, 268] on div "**********" at bounding box center [690, 224] width 231 height 524
click at [635, 281] on p "**********" at bounding box center [685, 165] width 205 height 553
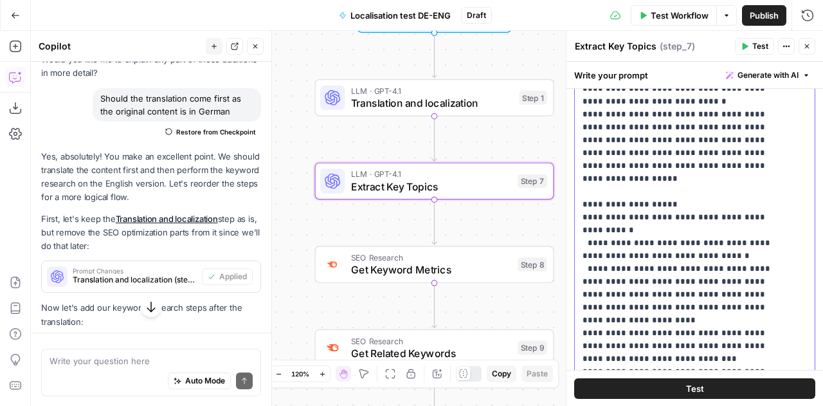
drag, startPoint x: 694, startPoint y: 282, endPoint x: 692, endPoint y: 297, distance: 14.3
click at [692, 297] on p "**********" at bounding box center [685, 165] width 205 height 553
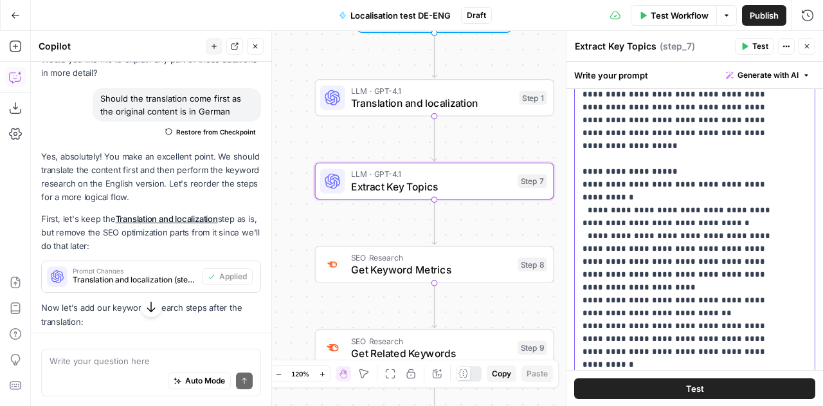
scroll to position [271, 0]
click at [639, 309] on p "**********" at bounding box center [685, 126] width 205 height 540
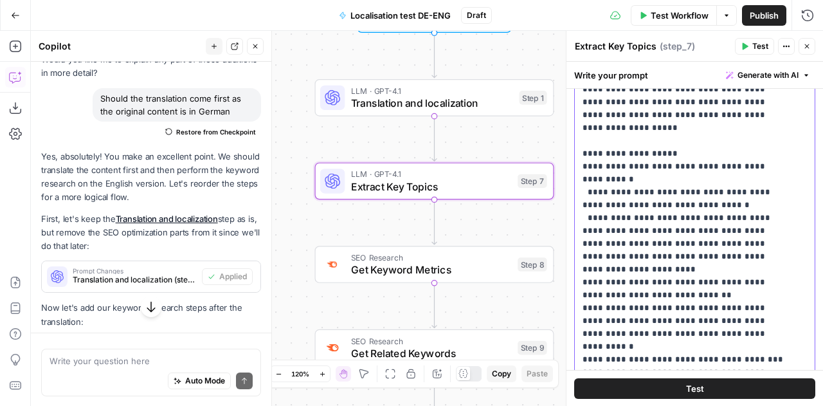
scroll to position [289, 0]
drag, startPoint x: 736, startPoint y: 294, endPoint x: 758, endPoint y: 306, distance: 25.1
click at [758, 306] on p "**********" at bounding box center [685, 108] width 205 height 540
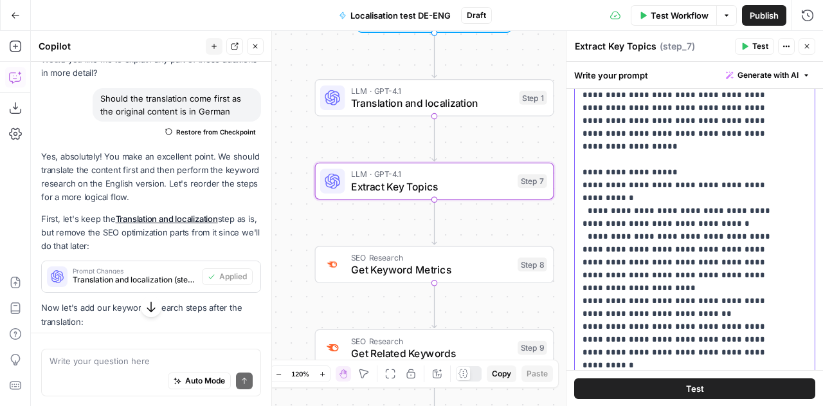
scroll to position [282, 0]
click at [740, 327] on p "**********" at bounding box center [685, 121] width 205 height 527
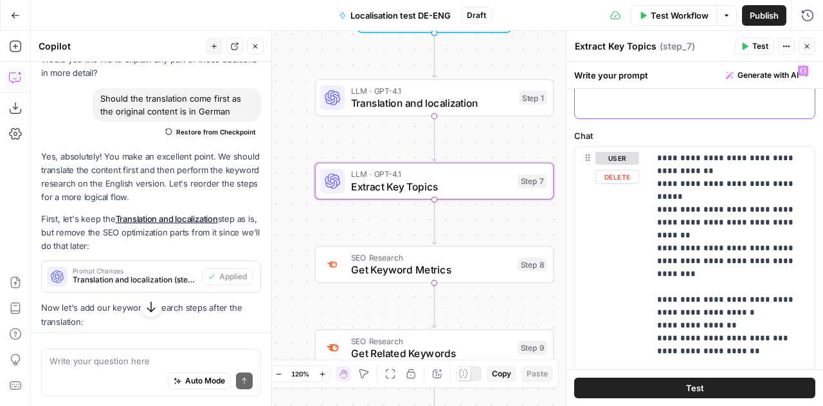
click at [621, 184] on div "user Delete" at bounding box center [618, 301] width 44 height 299
click at [619, 177] on button "Delete" at bounding box center [618, 177] width 44 height 14
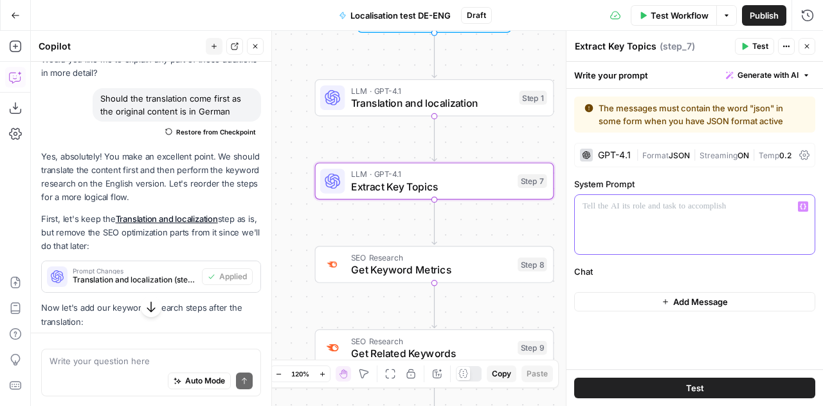
click at [618, 205] on p at bounding box center [695, 206] width 225 height 13
click at [666, 151] on span "Format" at bounding box center [656, 156] width 26 height 10
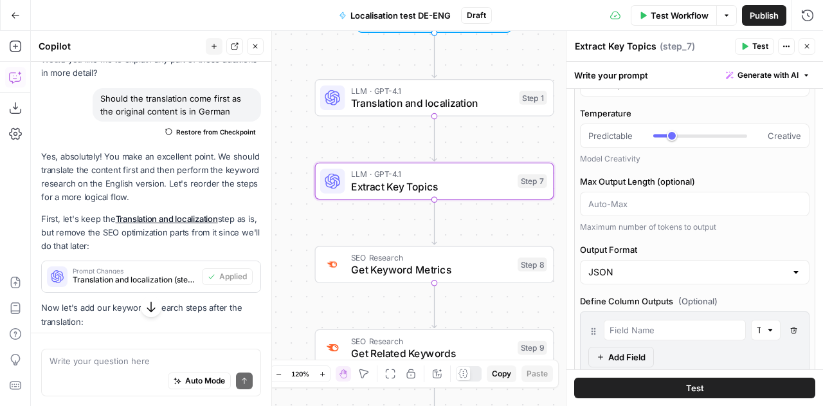
scroll to position [145, 0]
click at [648, 265] on input "Output Format" at bounding box center [687, 271] width 197 height 13
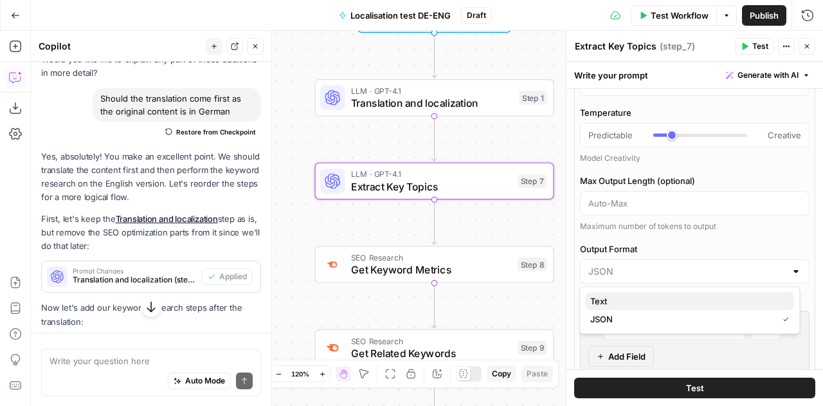
click at [608, 308] on button "Text" at bounding box center [689, 301] width 209 height 18
type input "Text"
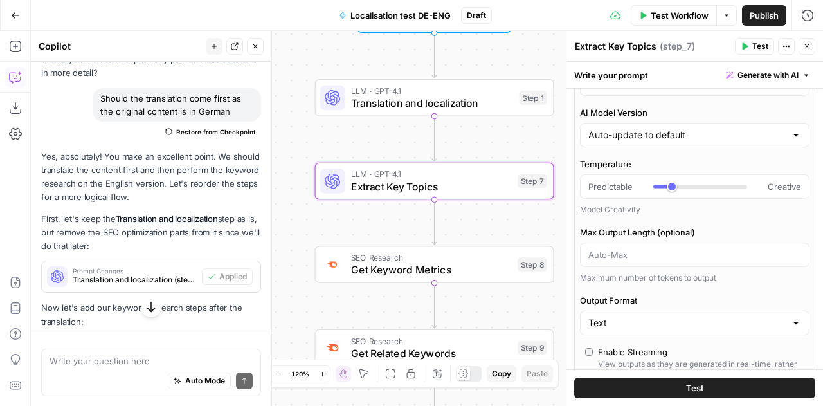
scroll to position [0, 0]
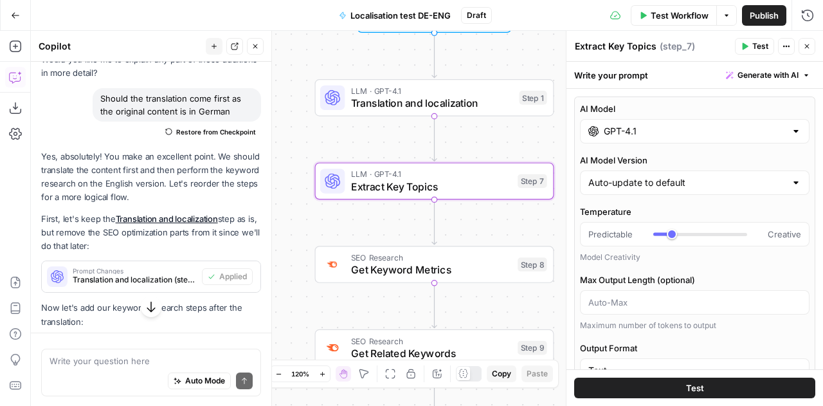
click at [772, 135] on input "GPT-4.1" at bounding box center [695, 131] width 182 height 13
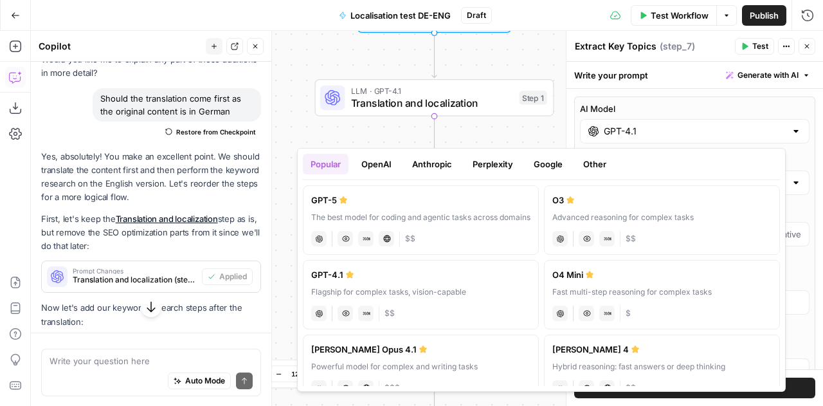
click at [456, 347] on div "Claude Opus 4.1" at bounding box center [420, 349] width 219 height 13
type input "Claude Opus 4.1"
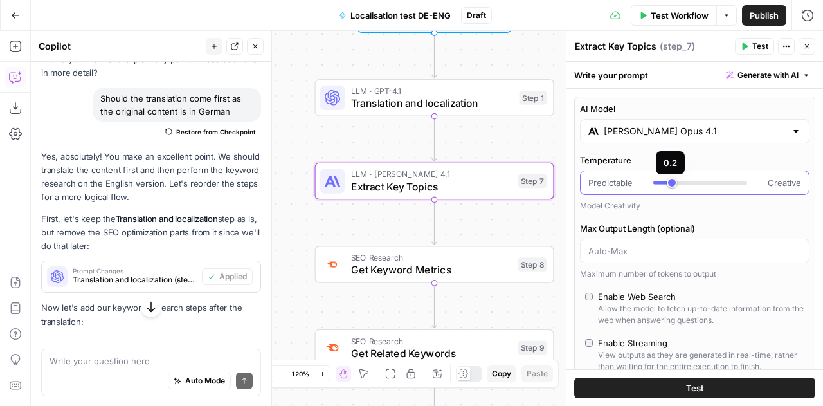
click at [661, 182] on div at bounding box center [662, 182] width 19 height 3
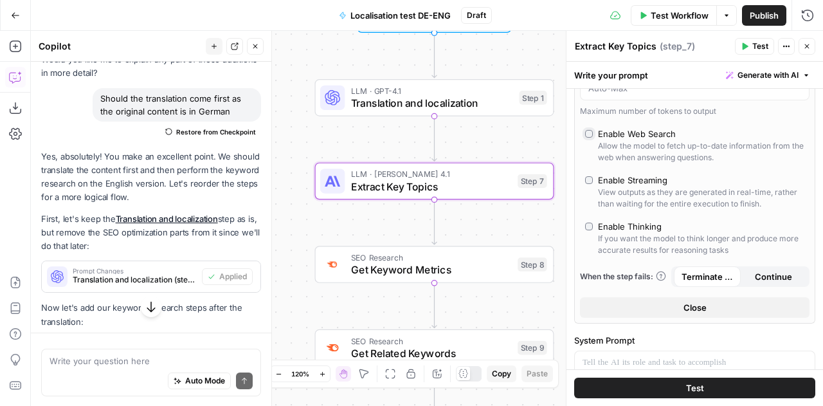
scroll to position [162, 0]
click at [590, 230] on label "Enable Thinking If you want the model to think longer and produce more accurate…" at bounding box center [694, 239] width 219 height 36
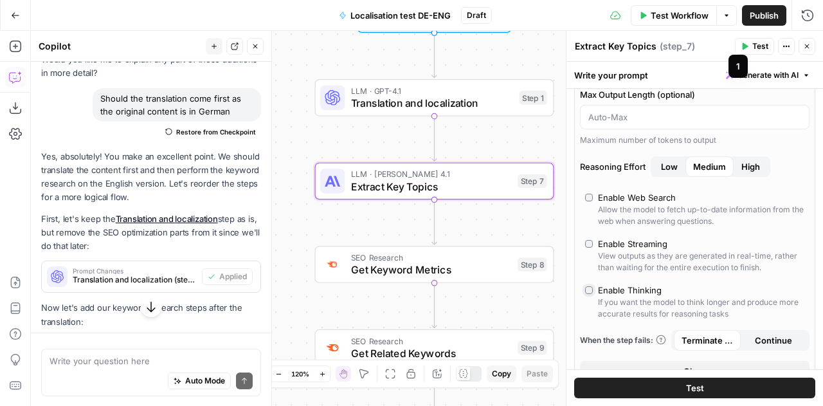
scroll to position [134, 0]
type input "***"
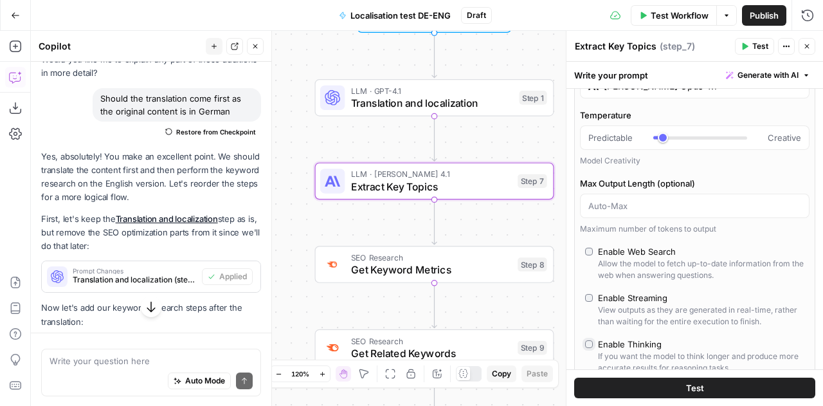
scroll to position [0, 0]
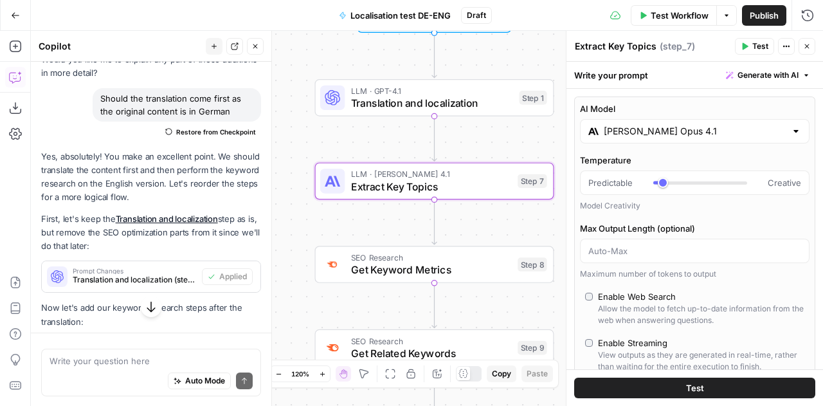
click at [633, 76] on div "Write your prompt Generate with AI" at bounding box center [695, 75] width 257 height 26
click at [616, 253] on input "Max Output Length (optional)" at bounding box center [695, 250] width 213 height 13
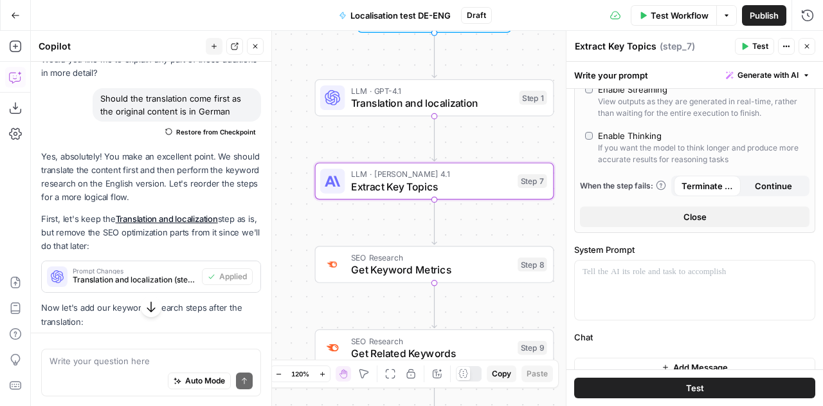
scroll to position [260, 0]
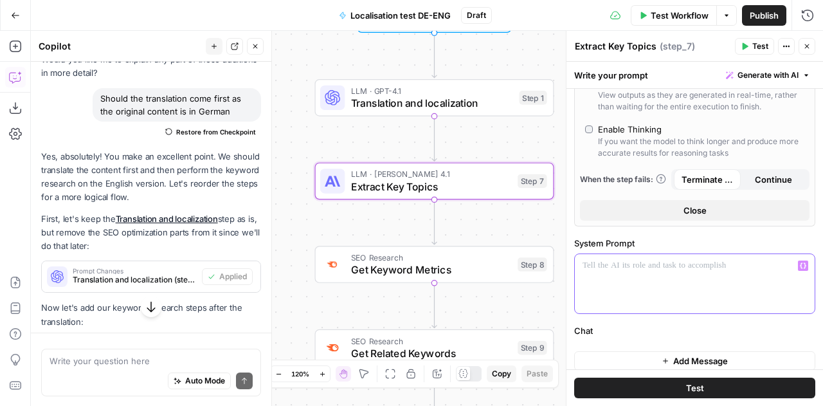
click at [616, 264] on p at bounding box center [690, 265] width 215 height 13
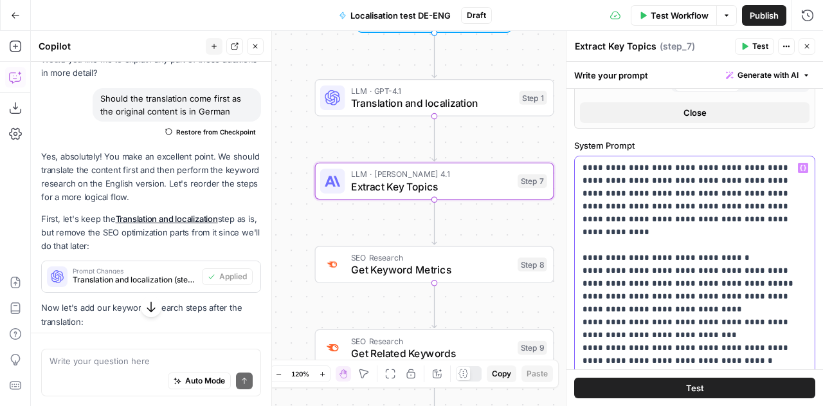
scroll to position [369, 0]
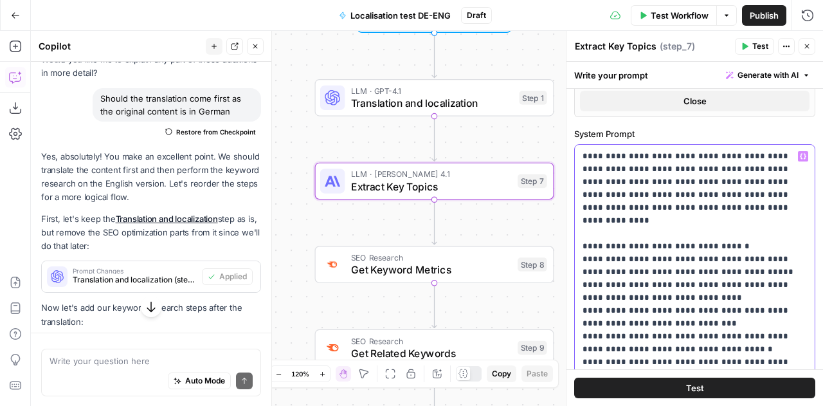
click at [730, 267] on p "**********" at bounding box center [690, 343] width 215 height 386
click at [706, 298] on p "**********" at bounding box center [690, 343] width 215 height 386
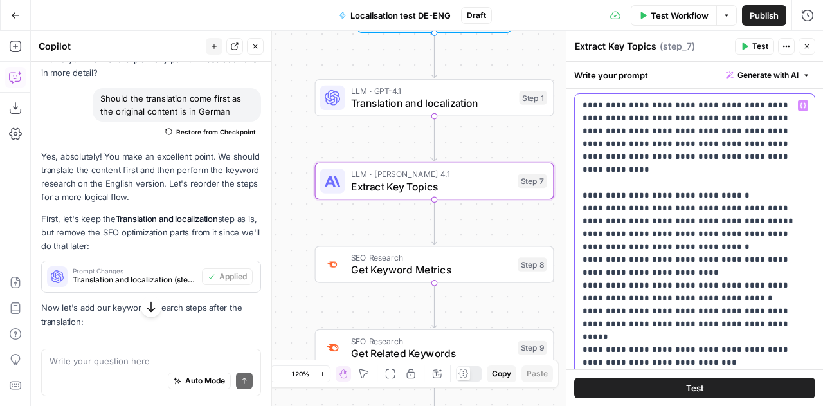
scroll to position [421, 0]
click at [739, 291] on p "**********" at bounding box center [690, 291] width 215 height 386
click at [693, 306] on p "**********" at bounding box center [690, 291] width 215 height 386
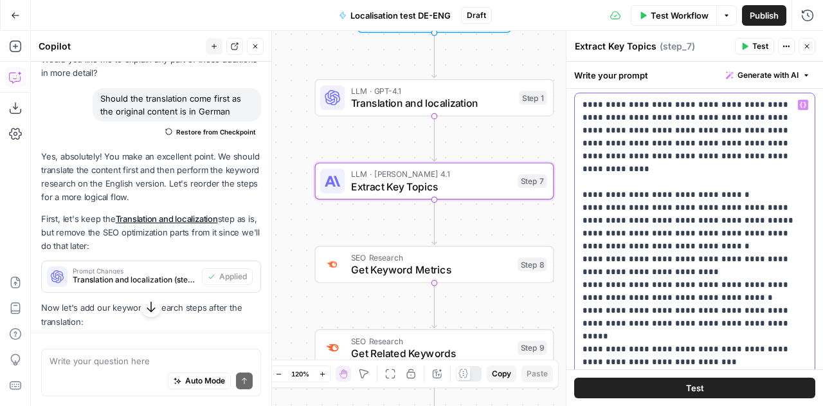
click at [644, 323] on p "**********" at bounding box center [690, 291] width 215 height 386
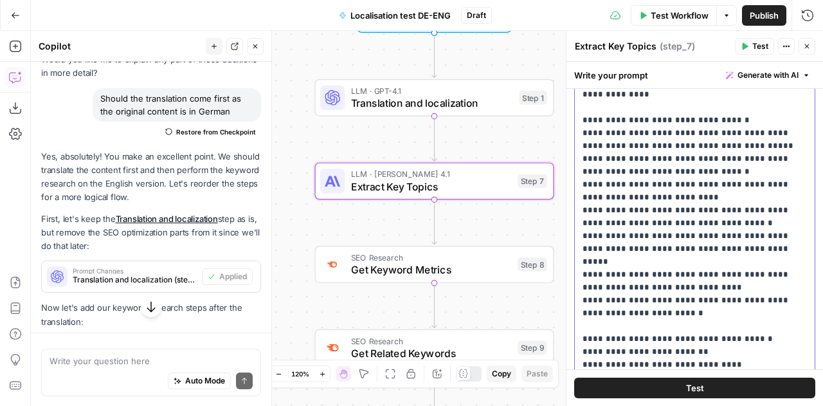
scroll to position [502, 0]
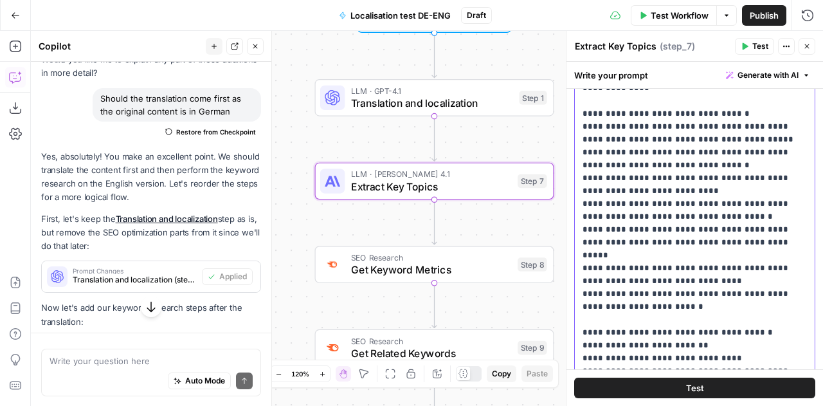
click at [615, 314] on p "**********" at bounding box center [690, 210] width 215 height 386
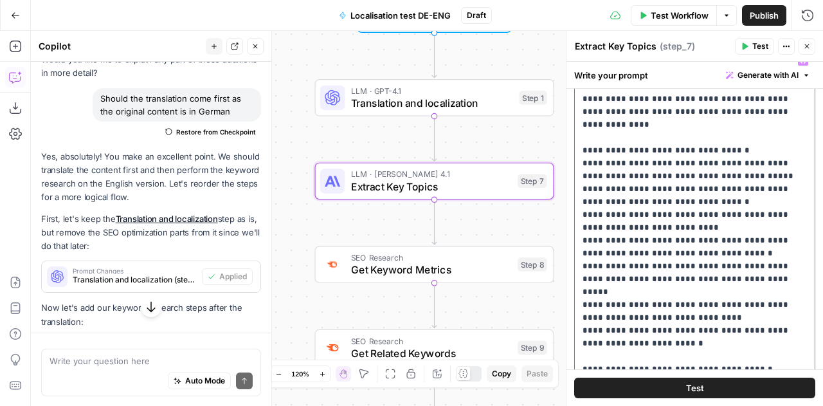
scroll to position [463, 0]
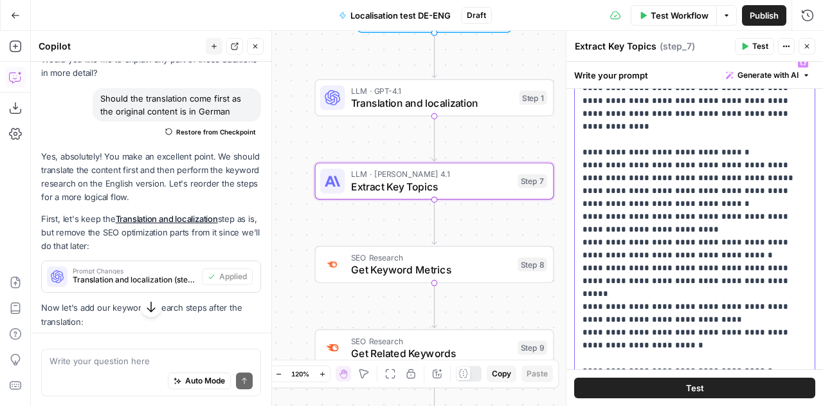
click at [618, 225] on p "**********" at bounding box center [690, 249] width 215 height 386
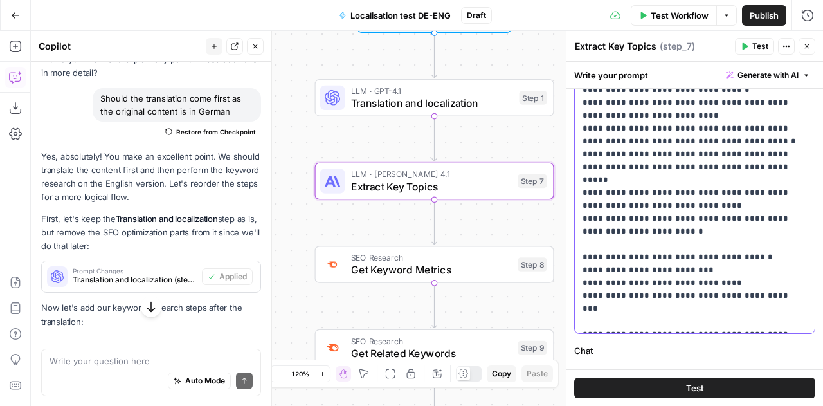
scroll to position [603, 0]
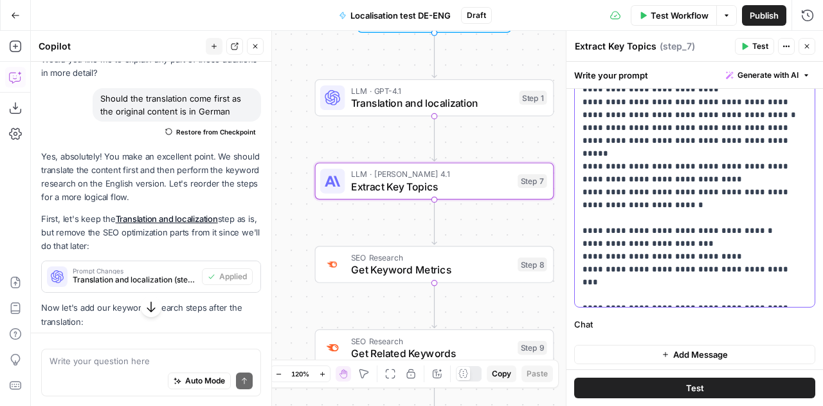
click at [659, 190] on p "**********" at bounding box center [690, 109] width 215 height 386
click at [806, 42] on icon "button" at bounding box center [807, 46] width 8 height 8
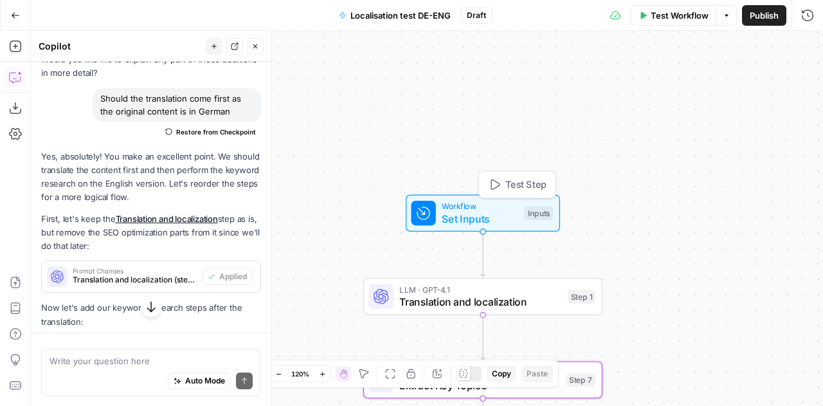
click at [468, 212] on span "Set Inputs" at bounding box center [480, 218] width 77 height 15
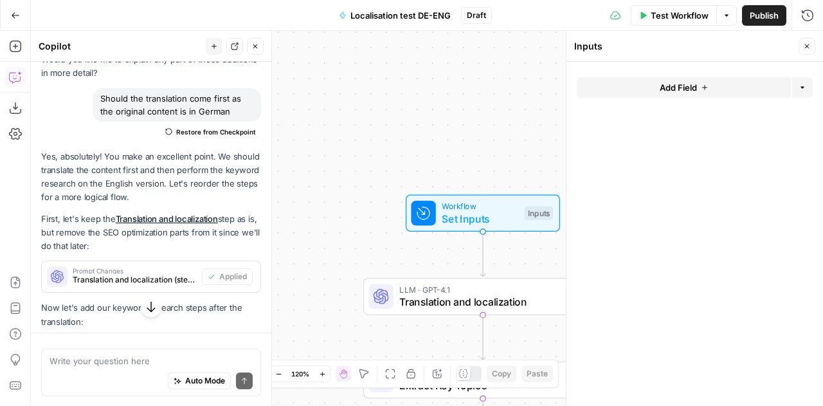
click at [662, 12] on span "Test Workflow" at bounding box center [680, 15] width 58 height 13
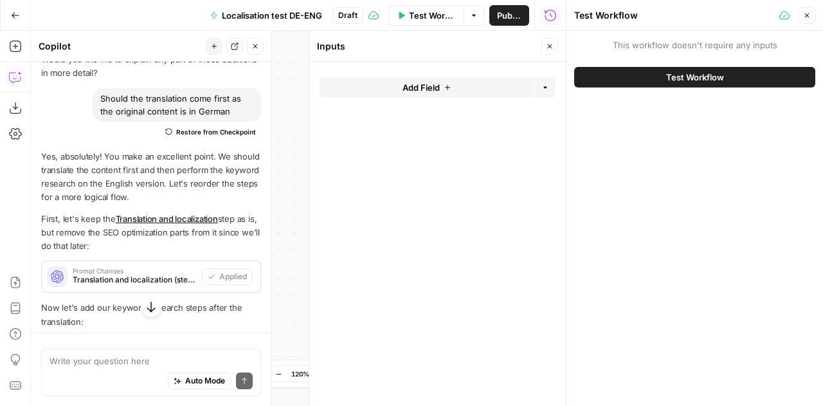
click at [686, 78] on span "Test Workflow" at bounding box center [695, 77] width 58 height 13
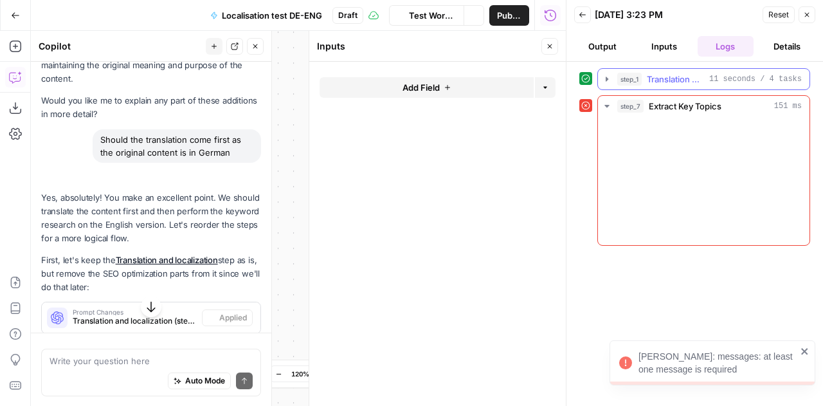
scroll to position [1798, 0]
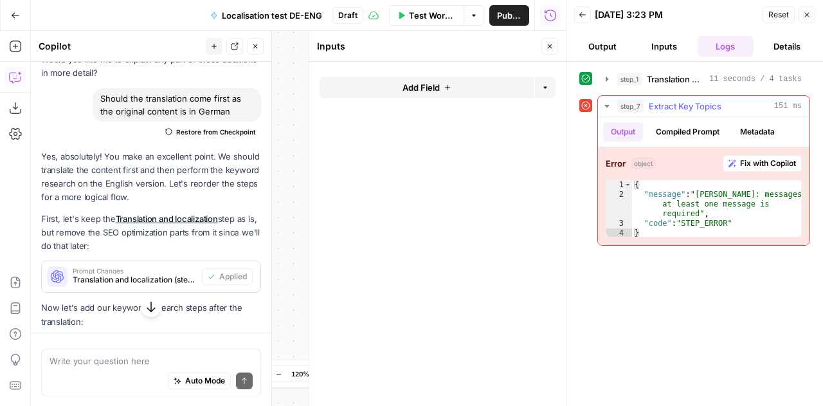
click at [781, 158] on span "Fix with Copilot" at bounding box center [768, 164] width 56 height 12
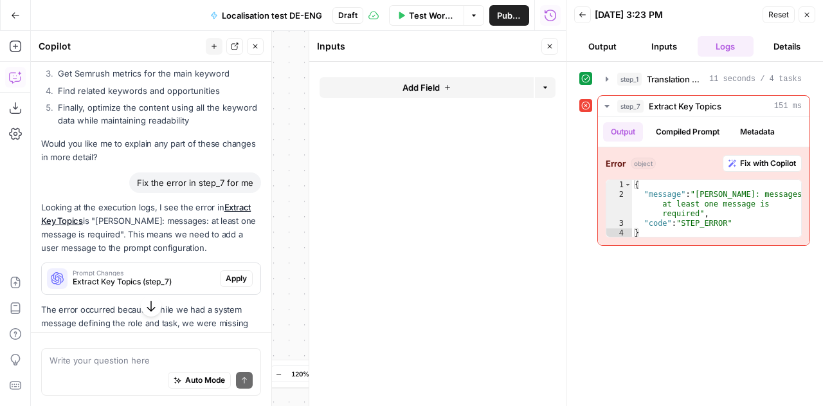
scroll to position [2403, 0]
click at [226, 272] on span "Apply" at bounding box center [236, 278] width 21 height 12
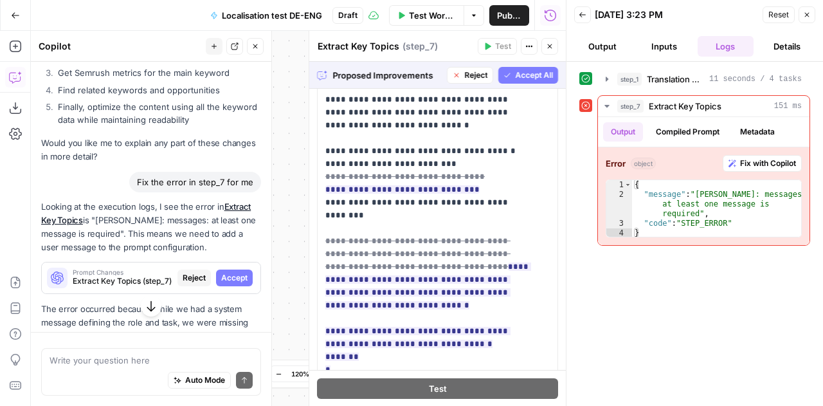
scroll to position [139, 0]
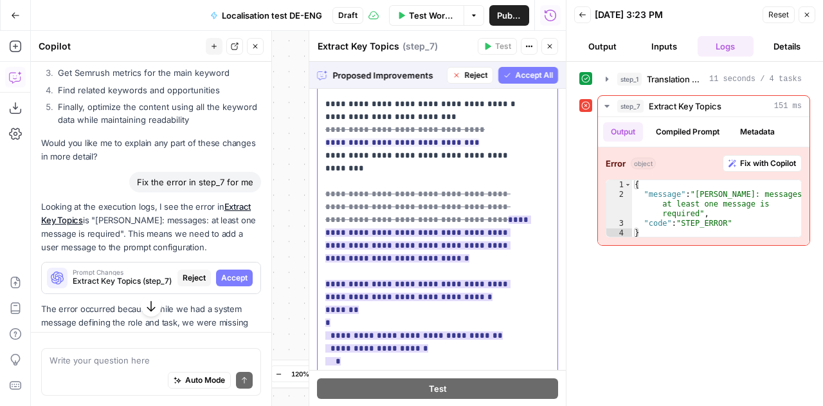
scroll to position [183, 0]
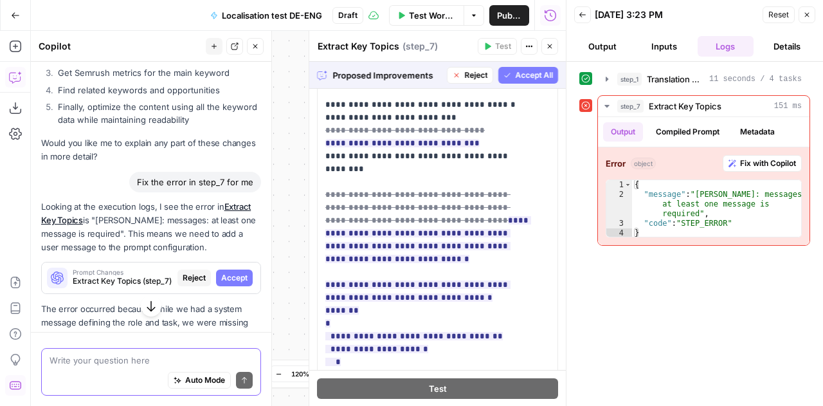
click at [134, 357] on textarea at bounding box center [151, 360] width 203 height 13
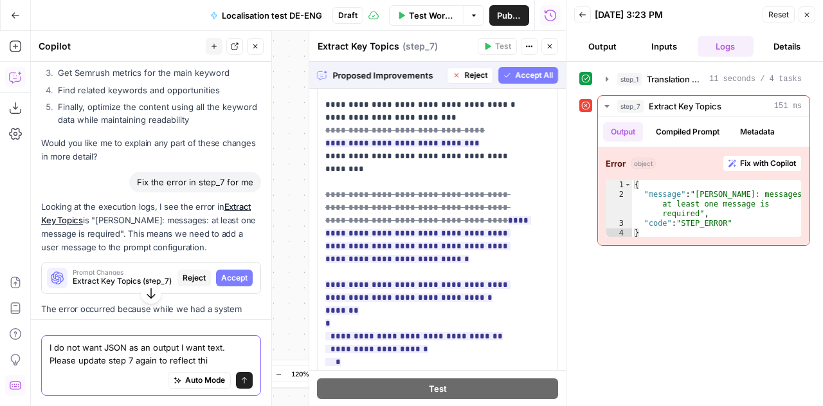
type textarea "I do not want JSON as an output I want text. Please update step 7 again to refl…"
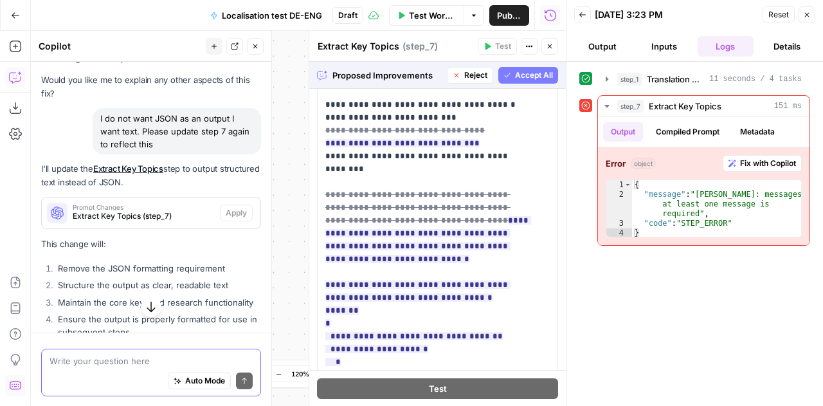
scroll to position [2661, 0]
click at [468, 75] on span "Reject" at bounding box center [475, 75] width 23 height 12
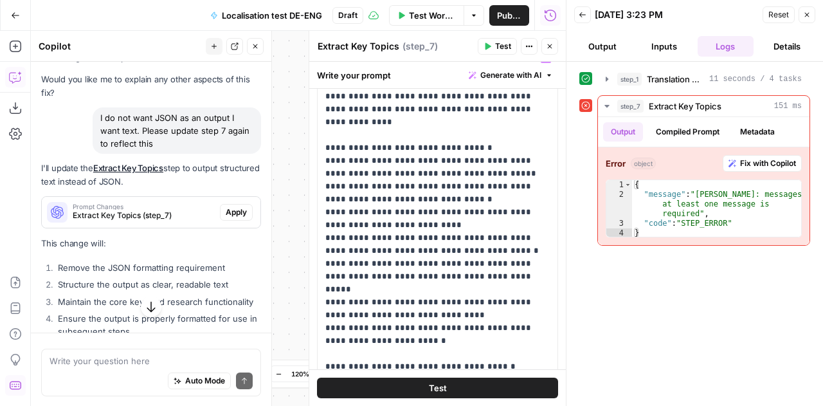
scroll to position [239, 0]
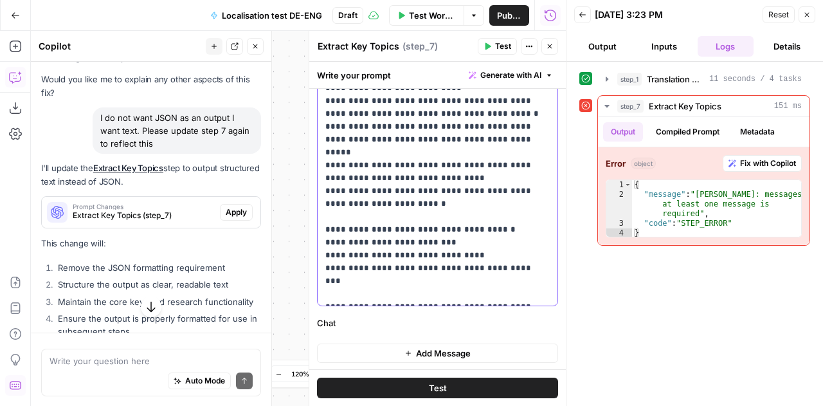
click at [445, 227] on p "**********" at bounding box center [432, 107] width 215 height 386
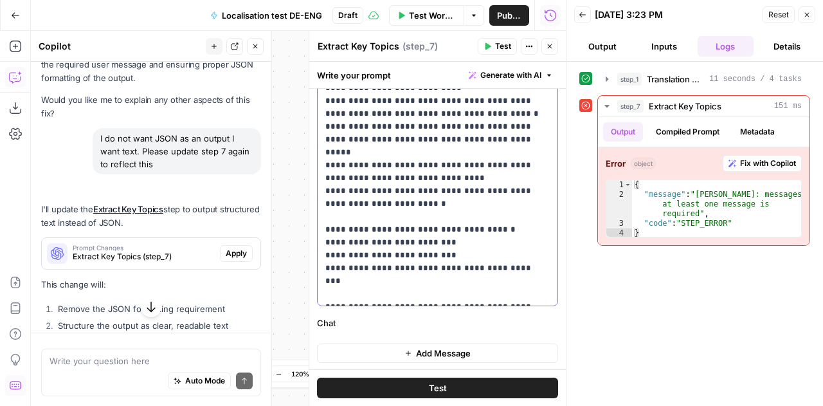
scroll to position [2743, 0]
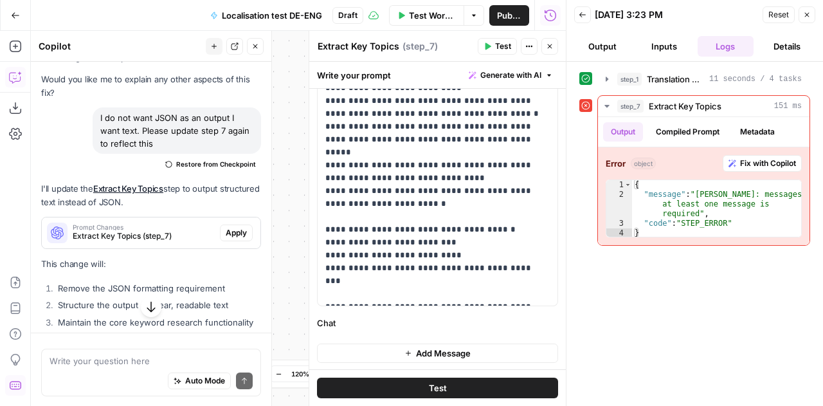
click at [235, 227] on span "Apply" at bounding box center [236, 233] width 21 height 12
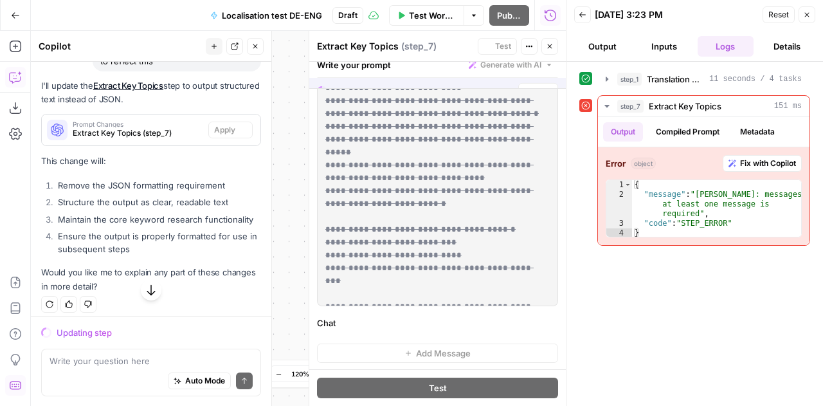
scroll to position [0, 0]
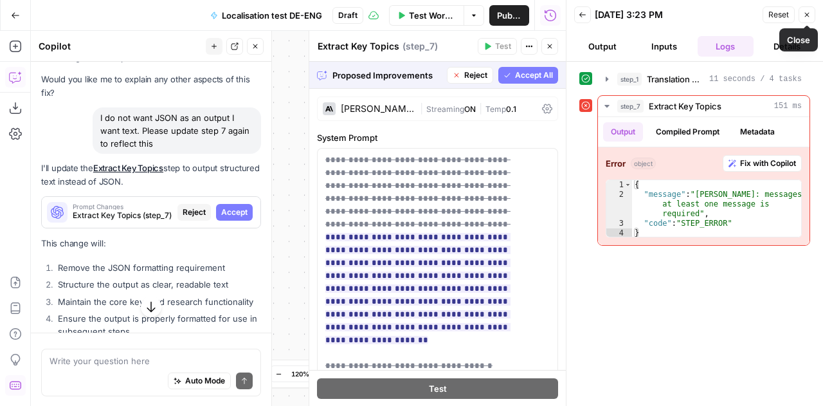
click at [813, 17] on button "Close" at bounding box center [807, 14] width 17 height 17
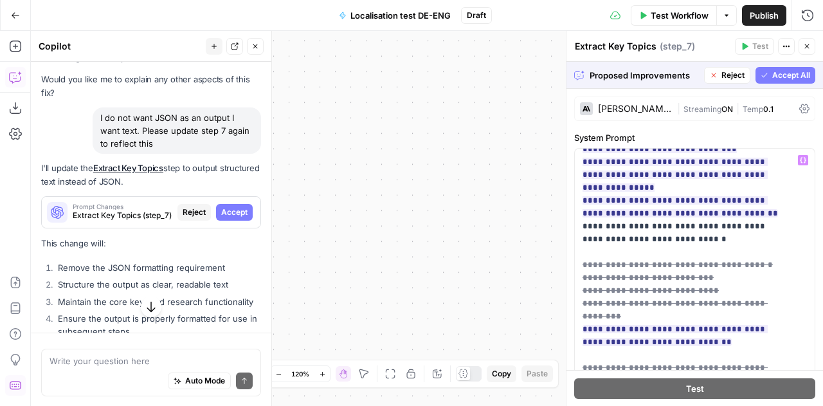
scroll to position [525, 0]
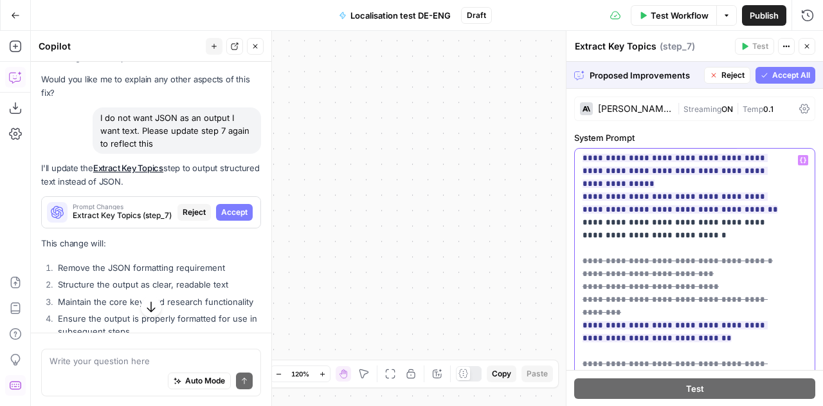
scroll to position [541, 0]
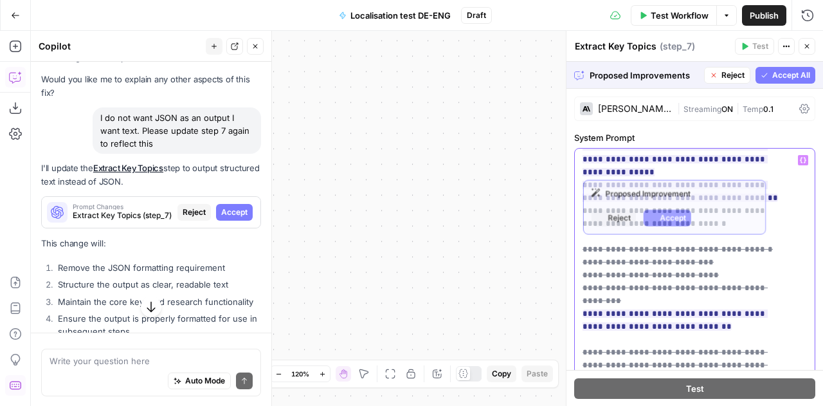
drag, startPoint x: 643, startPoint y: 362, endPoint x: 574, endPoint y: 353, distance: 70.0
click at [574, 353] on div "**********" at bounding box center [694, 410] width 241 height 525
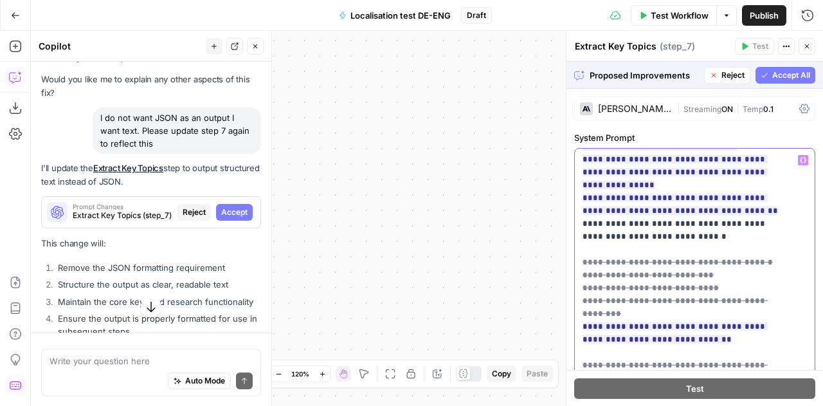
scroll to position [515, 0]
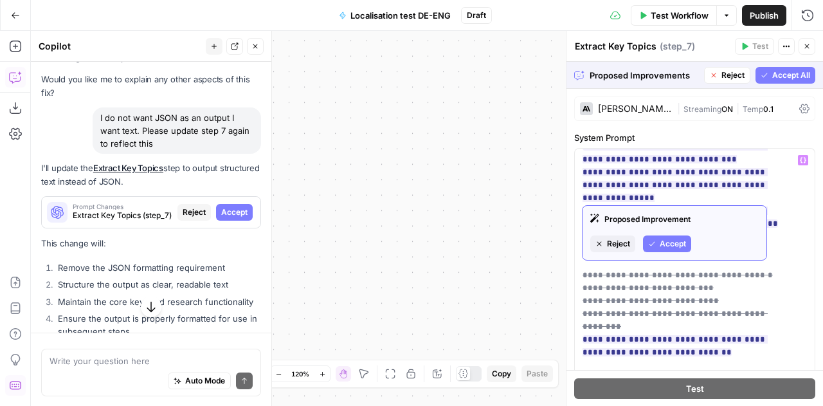
click at [672, 240] on span "Accept" at bounding box center [673, 244] width 26 height 12
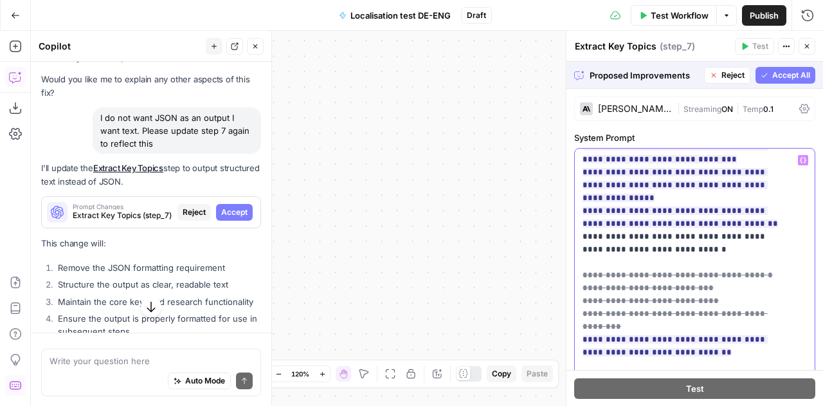
scroll to position [489, 0]
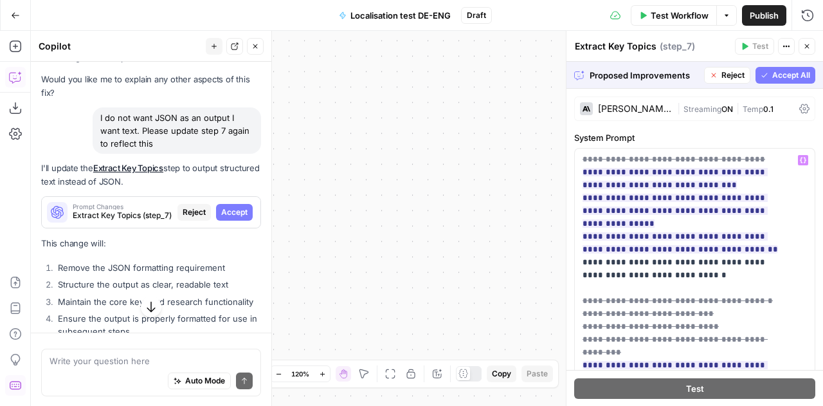
click at [795, 81] on button "Accept All" at bounding box center [786, 75] width 60 height 17
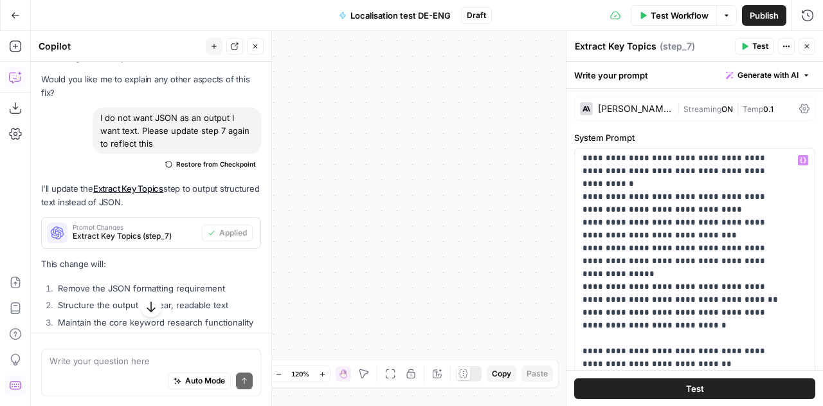
scroll to position [190, 0]
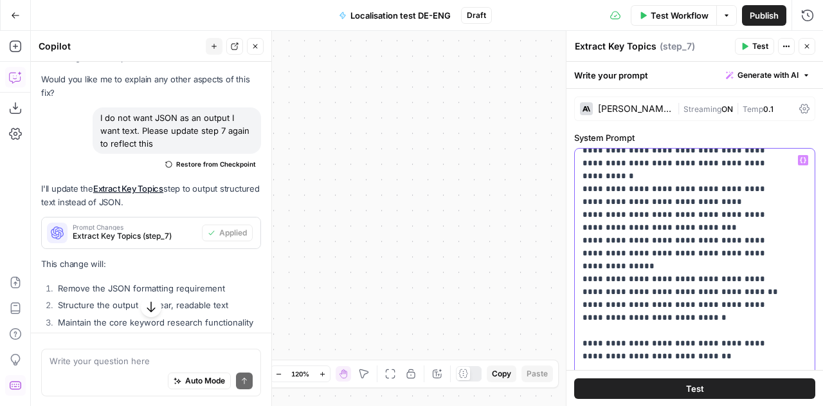
drag, startPoint x: 595, startPoint y: 332, endPoint x: 565, endPoint y: 331, distance: 30.2
click at [566, 331] on div "**********" at bounding box center [694, 218] width 257 height 375
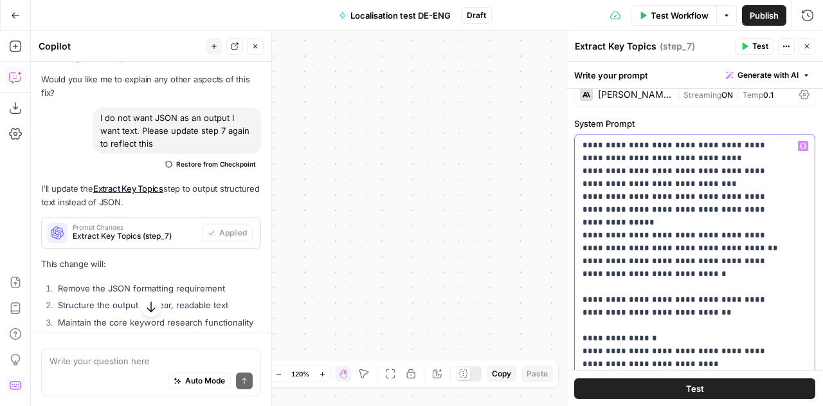
scroll to position [16, 0]
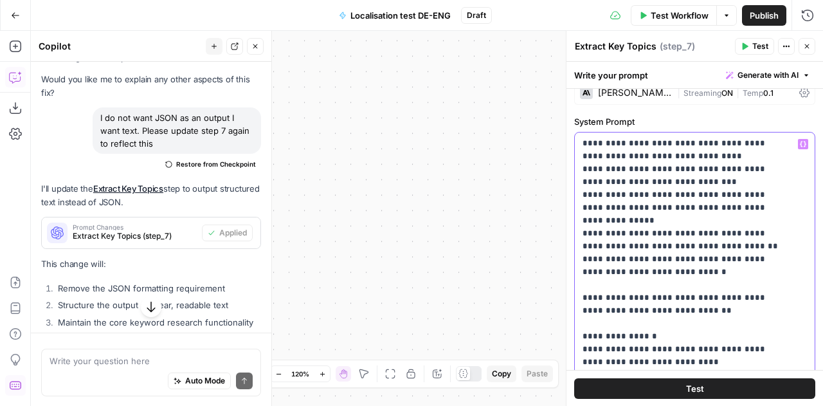
click at [613, 282] on p "**********" at bounding box center [685, 284] width 205 height 733
click at [585, 298] on p "**********" at bounding box center [685, 284] width 205 height 733
click at [625, 297] on p "**********" at bounding box center [685, 284] width 205 height 733
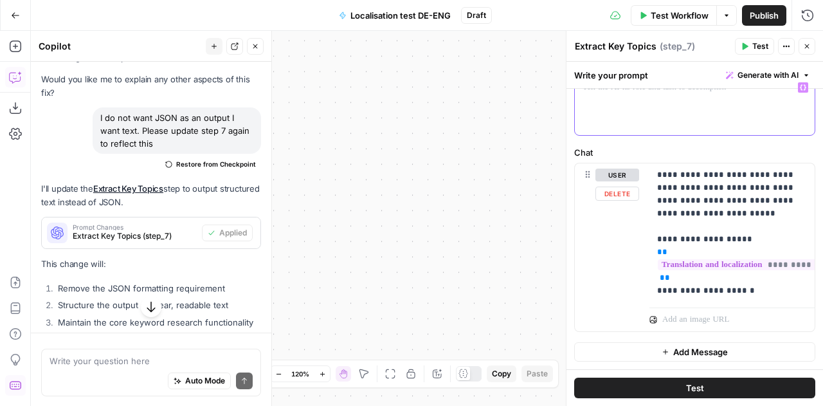
scroll to position [0, 0]
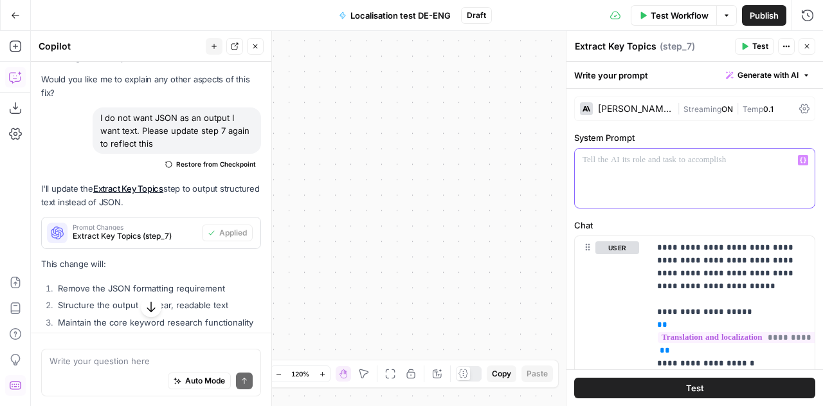
click at [620, 168] on div at bounding box center [690, 178] width 231 height 59
click at [678, 174] on div at bounding box center [690, 178] width 231 height 59
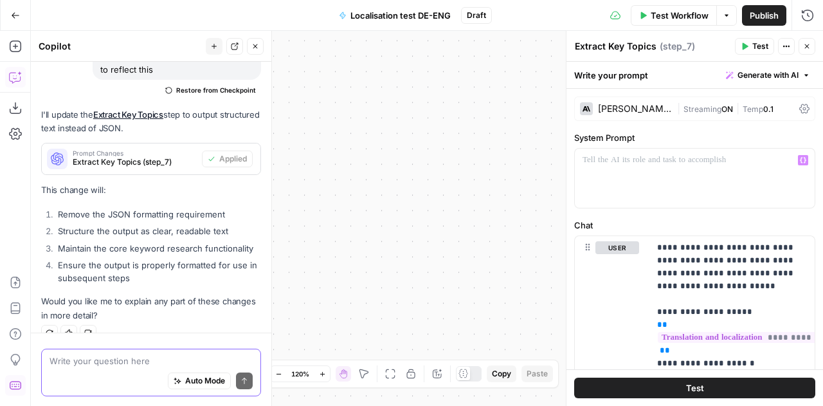
click at [92, 359] on textarea at bounding box center [151, 360] width 203 height 13
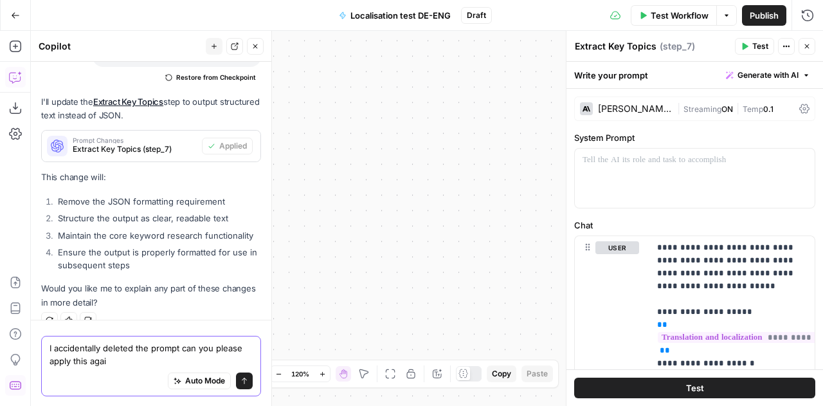
type textarea "I accidentally deleted the prompt can you please apply this again"
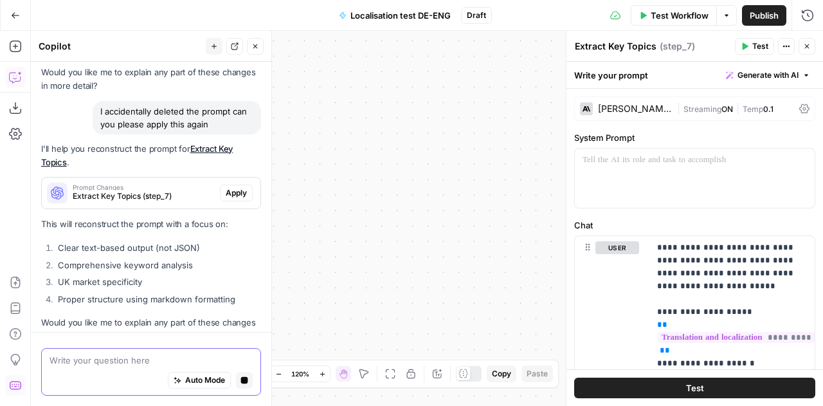
scroll to position [3067, 0]
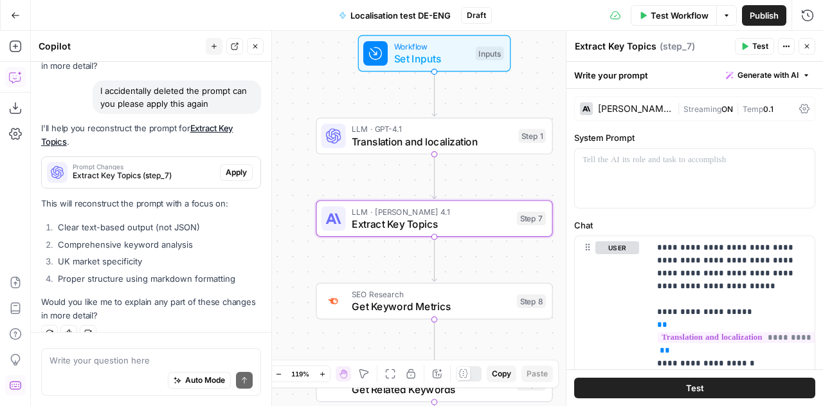
click at [230, 167] on span "Apply" at bounding box center [236, 173] width 21 height 12
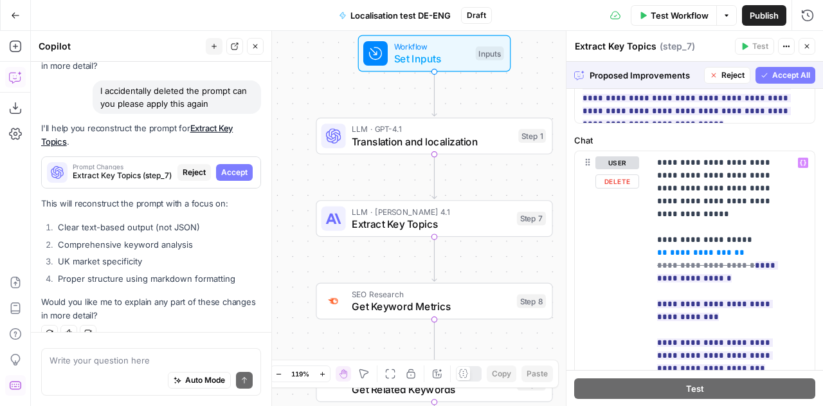
scroll to position [0, 0]
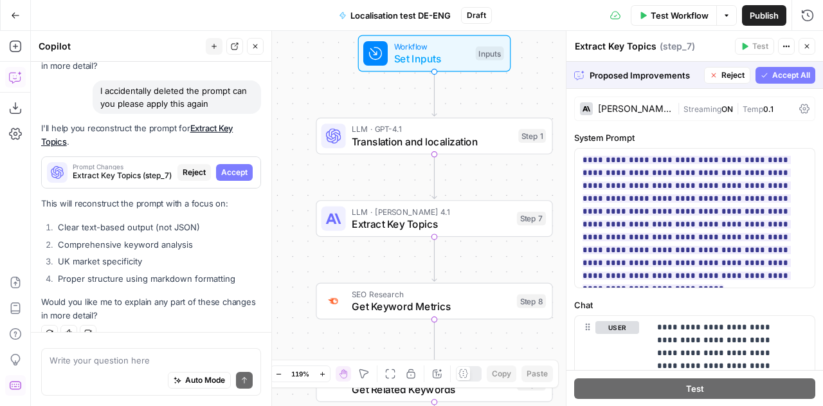
click at [722, 71] on span "Reject" at bounding box center [733, 75] width 23 height 12
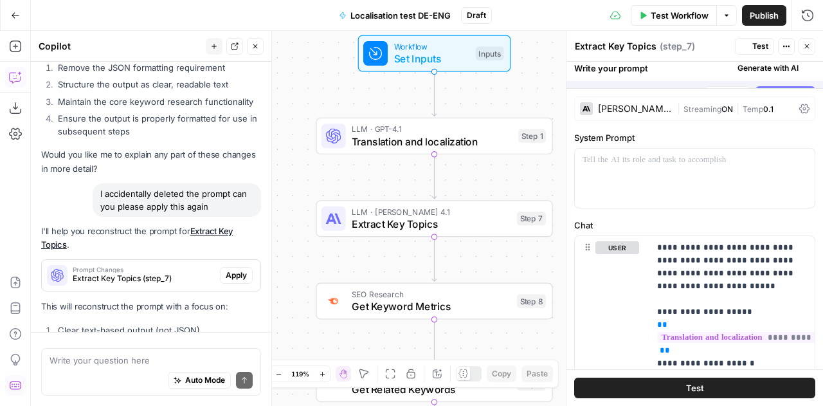
scroll to position [3067, 0]
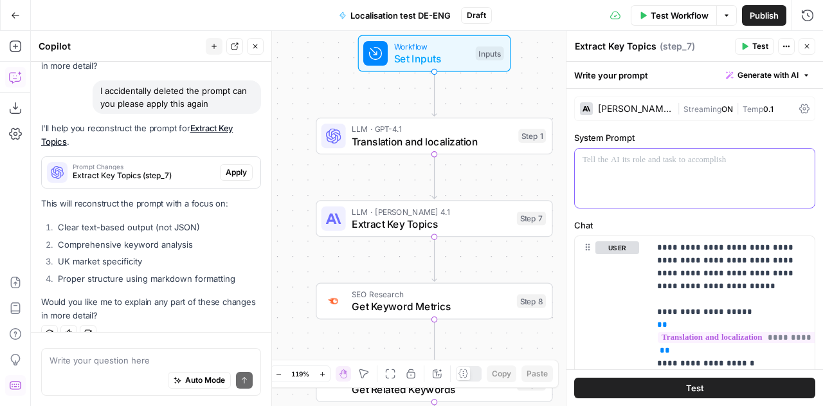
click at [631, 170] on div at bounding box center [695, 178] width 240 height 59
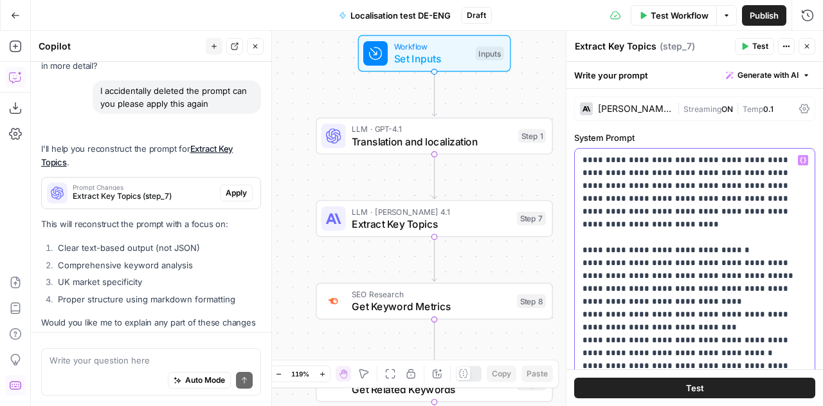
scroll to position [3087, 0]
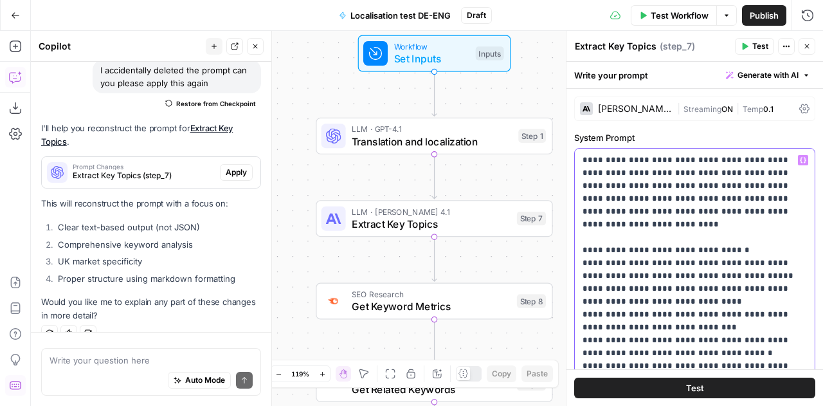
click at [727, 288] on p "**********" at bounding box center [690, 353] width 215 height 399
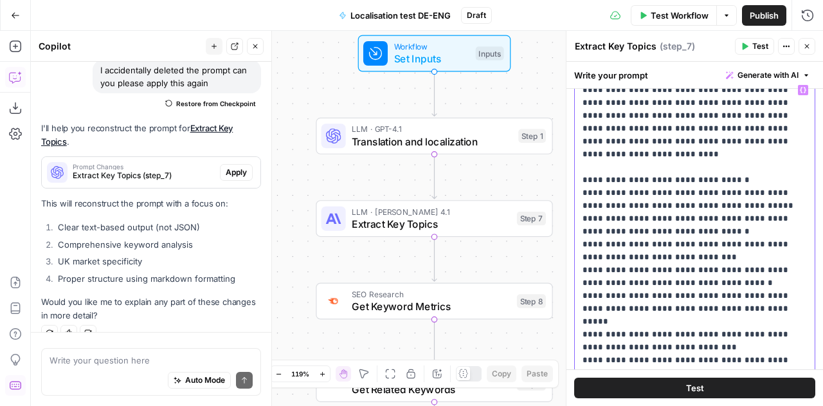
scroll to position [71, 0]
click at [713, 244] on p "**********" at bounding box center [690, 281] width 215 height 399
click at [735, 295] on p "**********" at bounding box center [690, 281] width 215 height 399
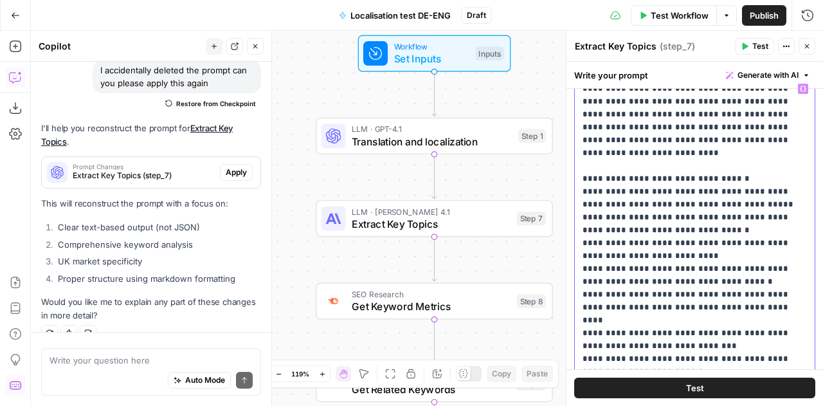
click at [683, 306] on p "**********" at bounding box center [690, 281] width 215 height 399
click at [653, 317] on p "**********" at bounding box center [690, 281] width 215 height 399
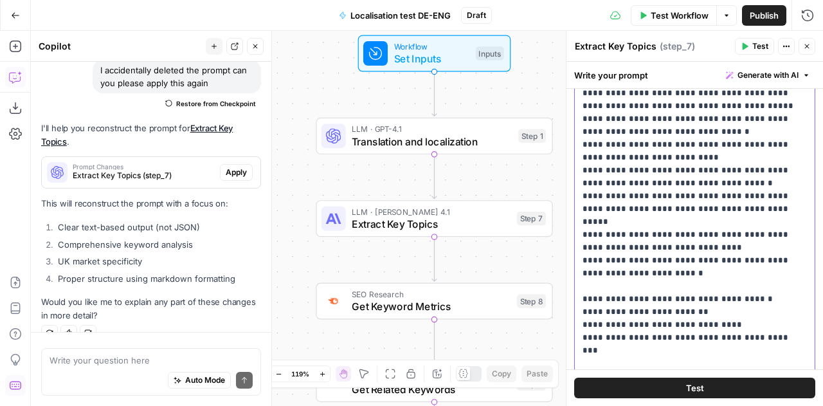
scroll to position [170, 0]
click at [621, 297] on p "**********" at bounding box center [690, 182] width 215 height 399
click at [704, 309] on p "**********" at bounding box center [690, 182] width 215 height 399
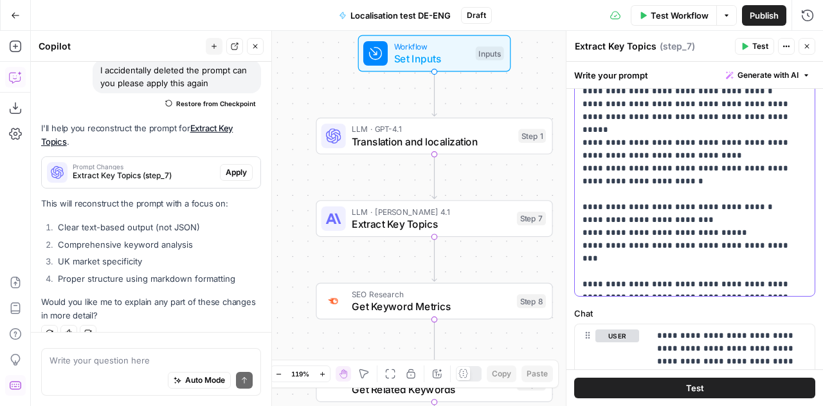
scroll to position [262, 0]
click at [706, 272] on p "**********" at bounding box center [690, 90] width 215 height 399
click at [756, 48] on span "Test" at bounding box center [761, 47] width 16 height 12
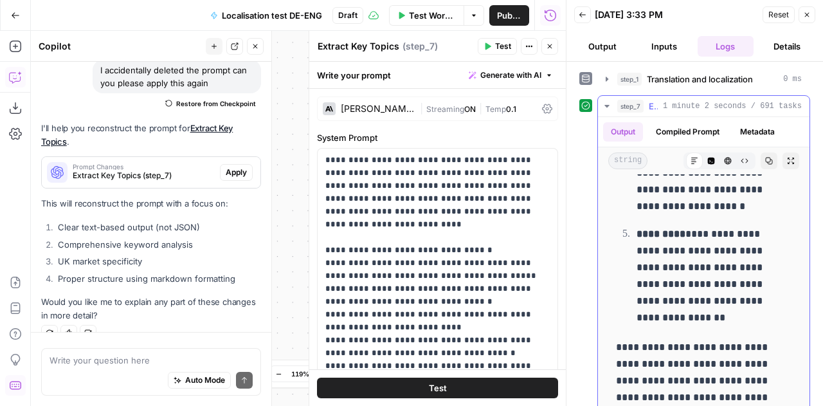
scroll to position [38, 0]
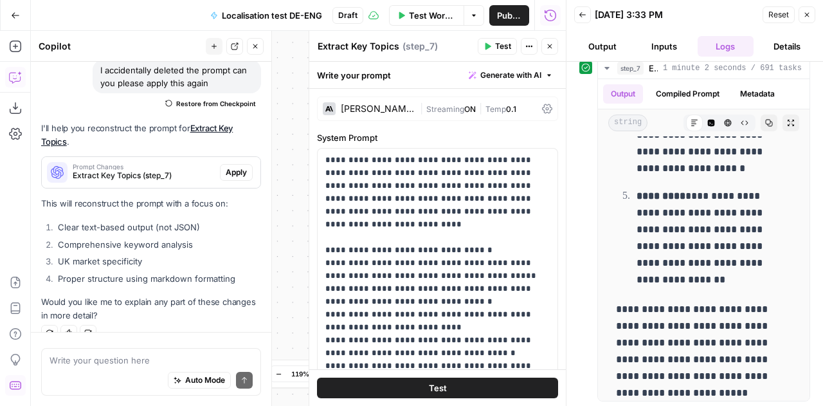
click at [768, 10] on button "Reset" at bounding box center [779, 14] width 32 height 17
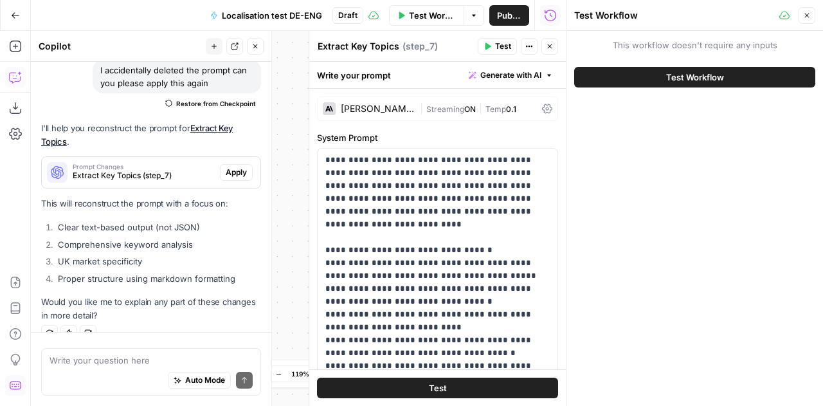
click at [551, 44] on icon "button" at bounding box center [550, 46] width 5 height 5
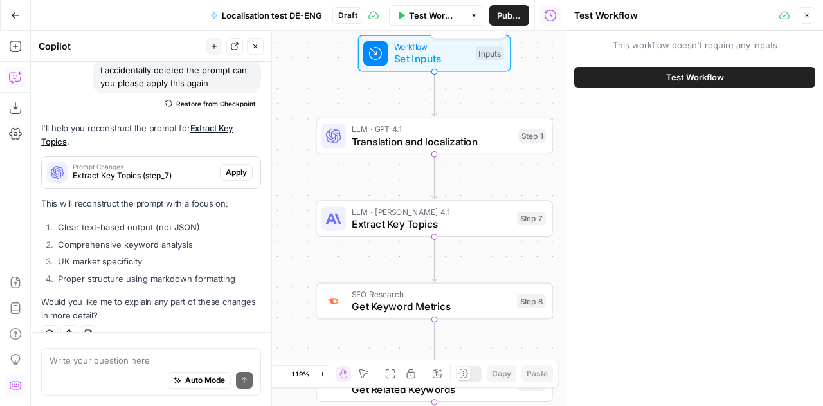
click at [403, 46] on span "Workflow" at bounding box center [432, 47] width 76 height 12
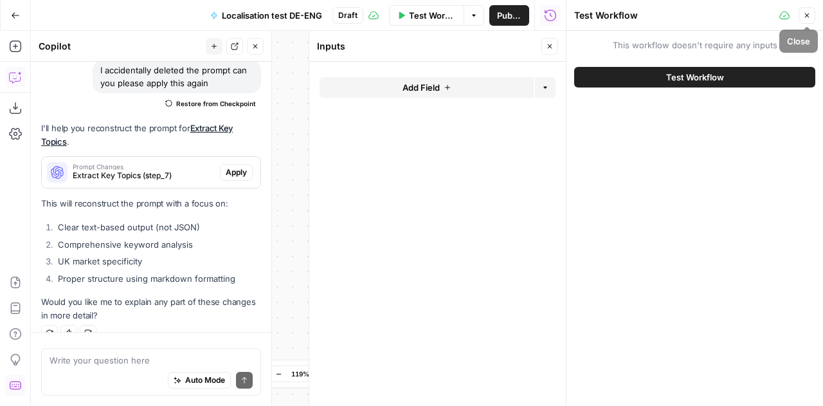
click at [807, 19] on icon "button" at bounding box center [807, 16] width 8 height 8
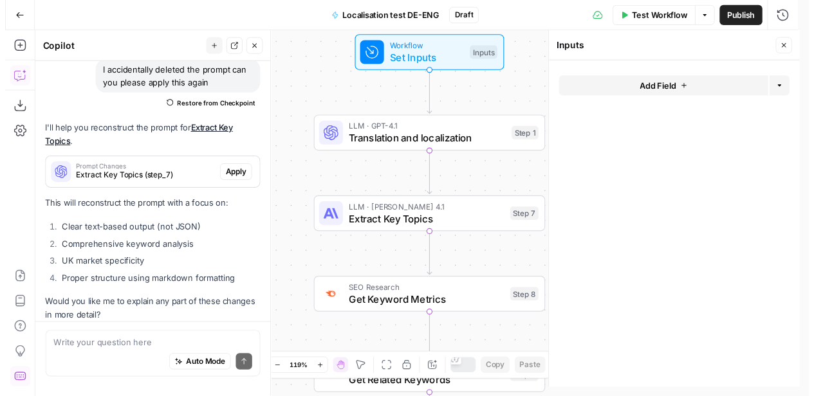
scroll to position [3087, 0]
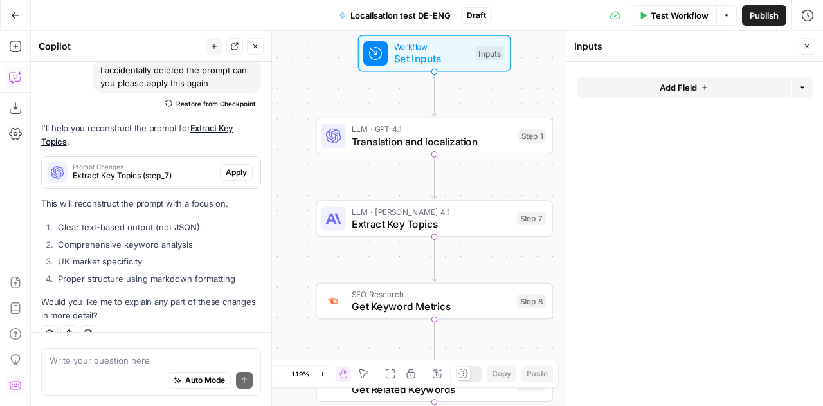
click at [655, 12] on span "Test Workflow" at bounding box center [680, 15] width 58 height 13
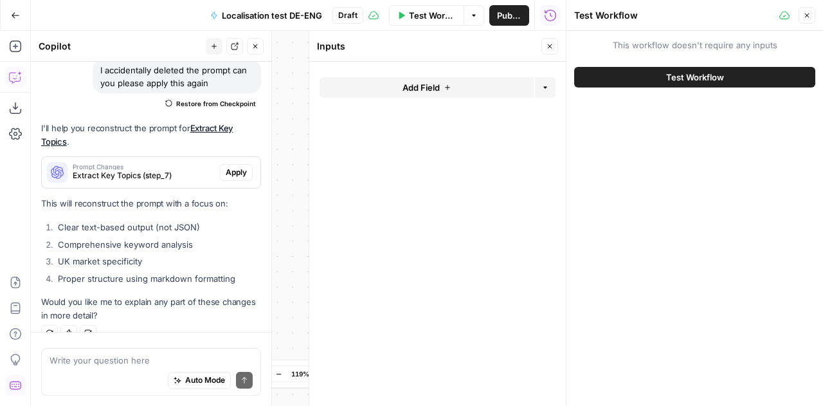
click at [722, 73] on span "Test Workflow" at bounding box center [695, 77] width 58 height 13
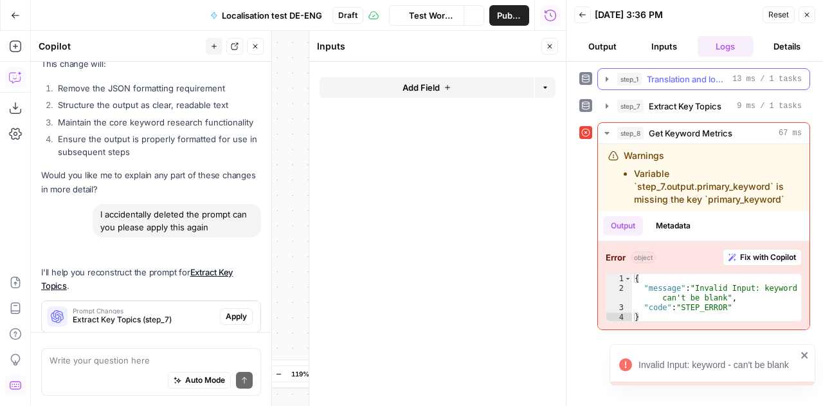
scroll to position [3087, 0]
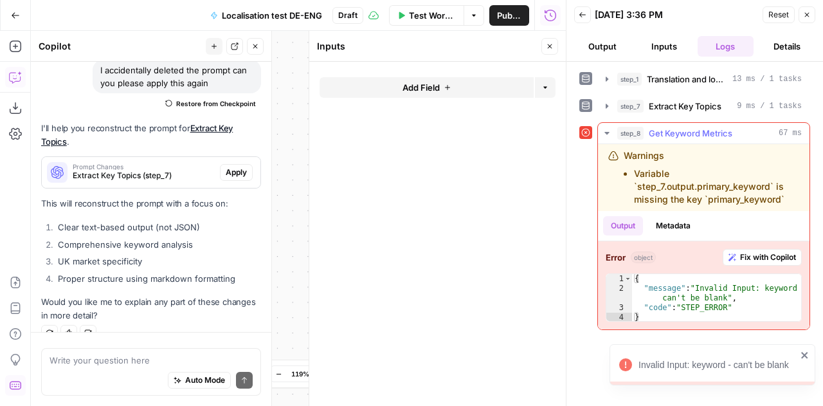
click at [756, 251] on span "Fix with Copilot" at bounding box center [768, 257] width 56 height 12
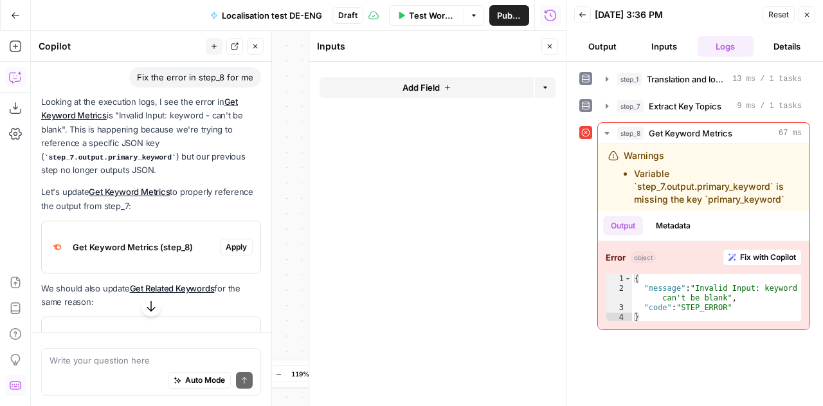
scroll to position [3350, 0]
click at [231, 242] on span "Apply" at bounding box center [236, 248] width 21 height 12
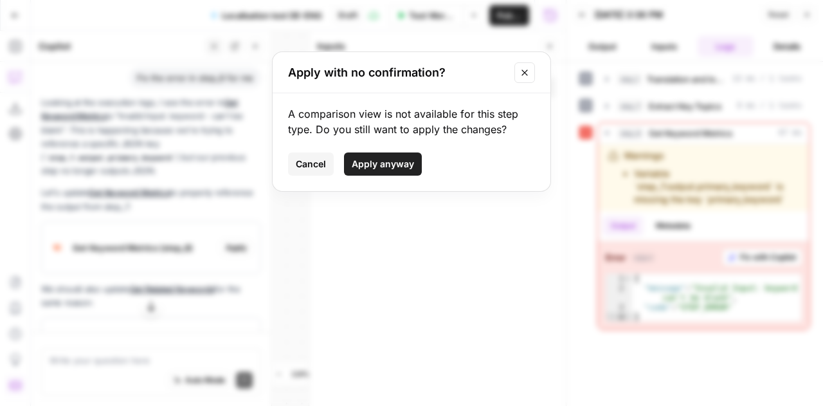
click at [370, 156] on button "Apply anyway" at bounding box center [383, 163] width 78 height 23
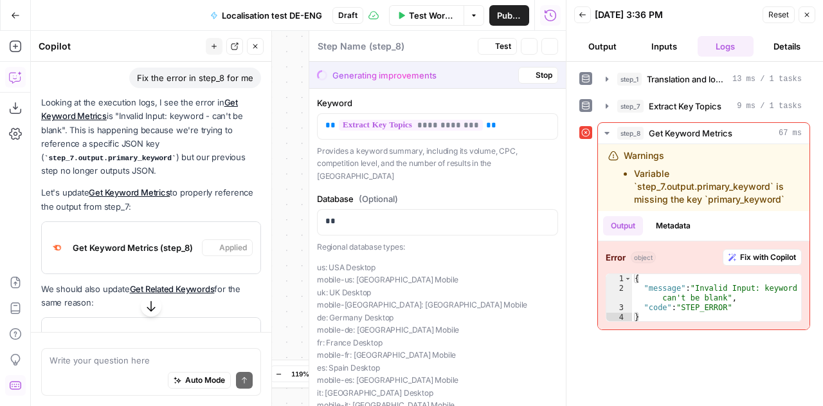
type textarea "Get Keyword Metrics"
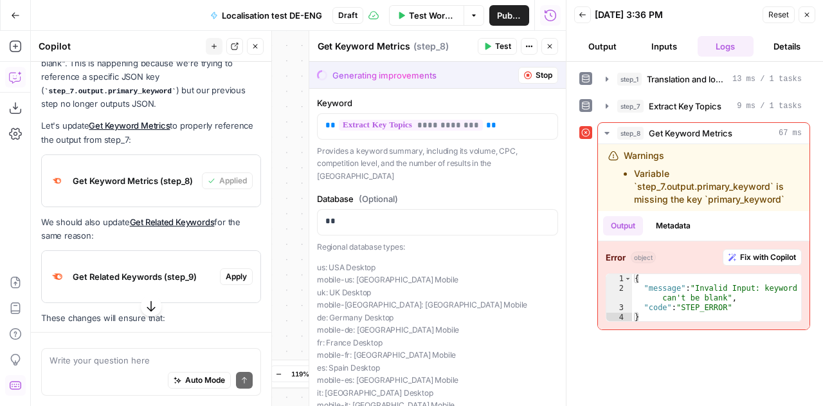
scroll to position [3438, 0]
click at [226, 270] on span "Apply" at bounding box center [236, 276] width 21 height 12
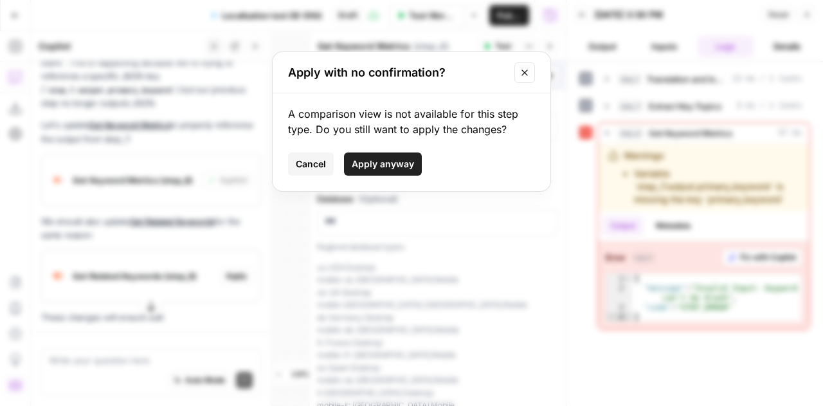
click at [388, 169] on span "Apply anyway" at bounding box center [383, 164] width 62 height 13
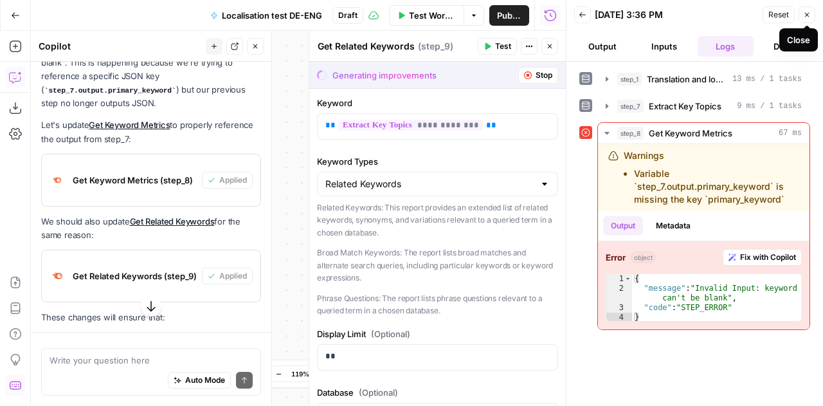
click at [810, 15] on icon "button" at bounding box center [807, 15] width 8 height 8
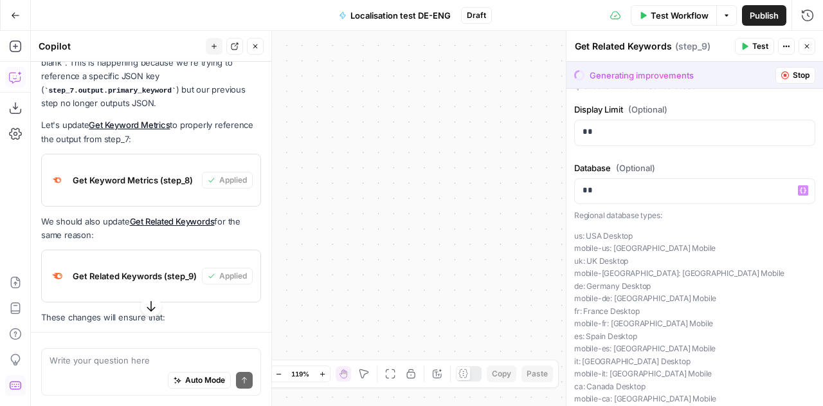
scroll to position [226, 0]
click at [632, 246] on p "us: USA Desktop mobile-us: USA Mobile uk: UK Desktop mobile-uk: UK Mobile de: G…" at bounding box center [694, 335] width 241 height 214
drag, startPoint x: 636, startPoint y: 244, endPoint x: 581, endPoint y: 260, distance: 56.8
click at [581, 260] on p "us: USA Desktop mobile-us: USA Mobile uk: UK Desktop mobile-uk: UK Mobile de: G…" at bounding box center [694, 335] width 241 height 214
click at [615, 251] on p "us: USA Desktop mobile-us: USA Mobile uk: UK Desktop mobile-uk: UK Mobile de: G…" at bounding box center [694, 335] width 241 height 214
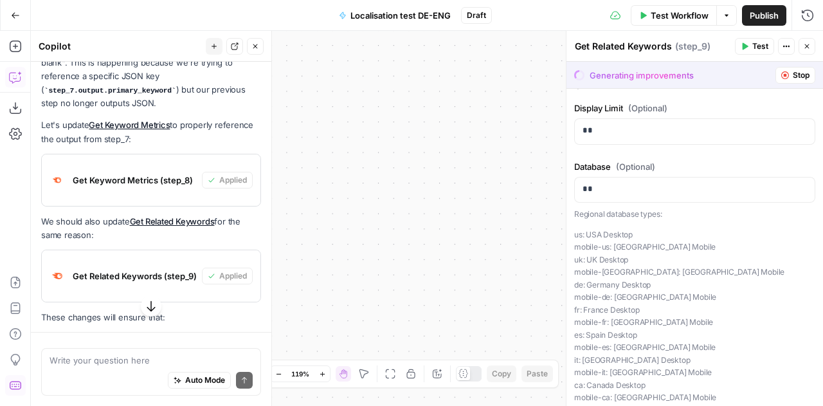
drag, startPoint x: 665, startPoint y: 244, endPoint x: 574, endPoint y: 226, distance: 92.6
click at [574, 226] on div "Regional database types: us: USA Desktop mobile-us: USA Mobile uk: UK Desktop m…" at bounding box center [694, 324] width 241 height 233
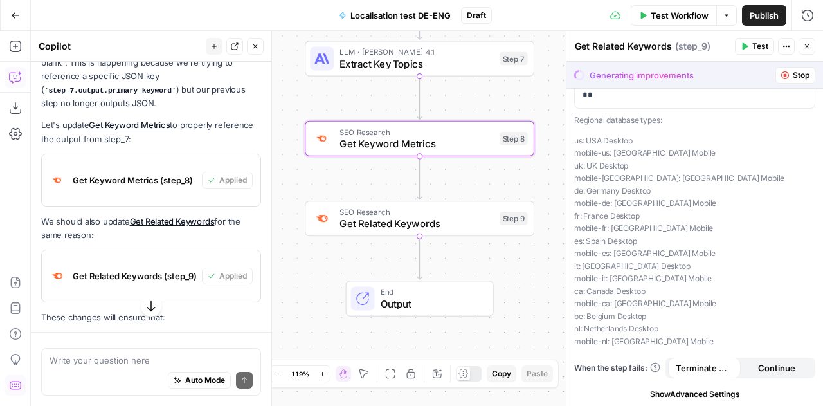
click at [130, 165] on div "Get Keyword Metrics (step_8)" at bounding box center [122, 179] width 160 height 51
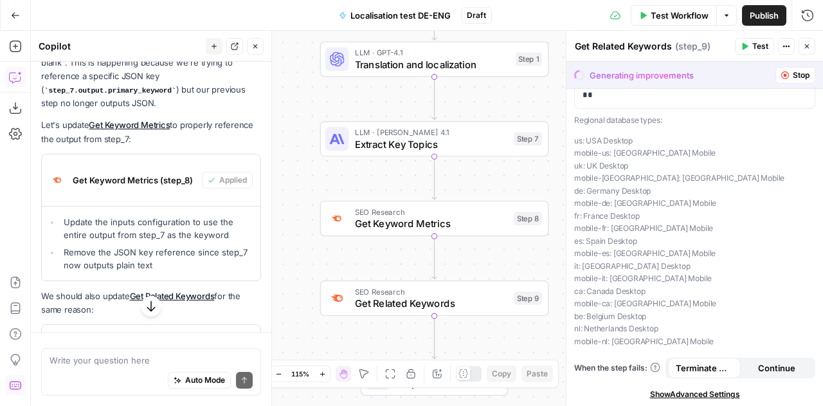
click at [466, 215] on span "SEO Research" at bounding box center [432, 212] width 154 height 12
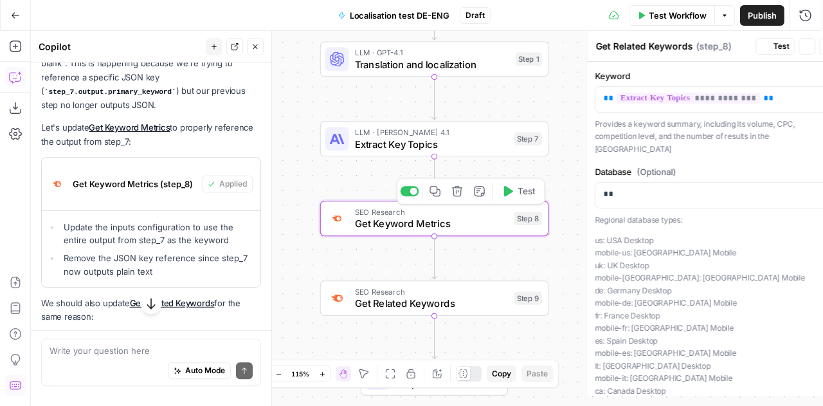
type textarea "Get Keyword Metrics"
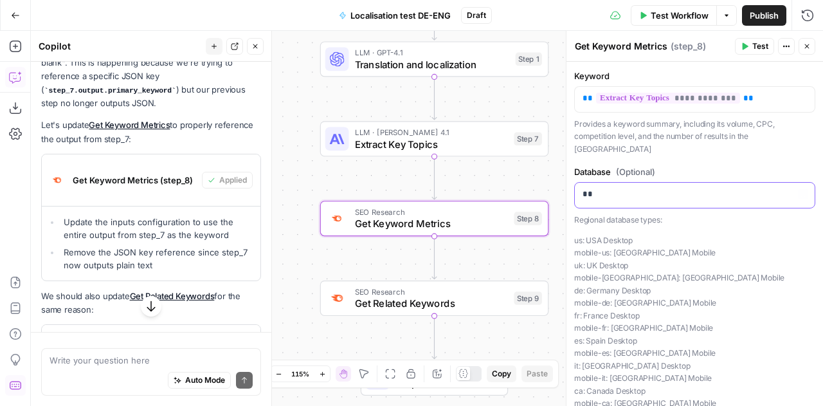
click at [614, 188] on p "**" at bounding box center [690, 194] width 215 height 13
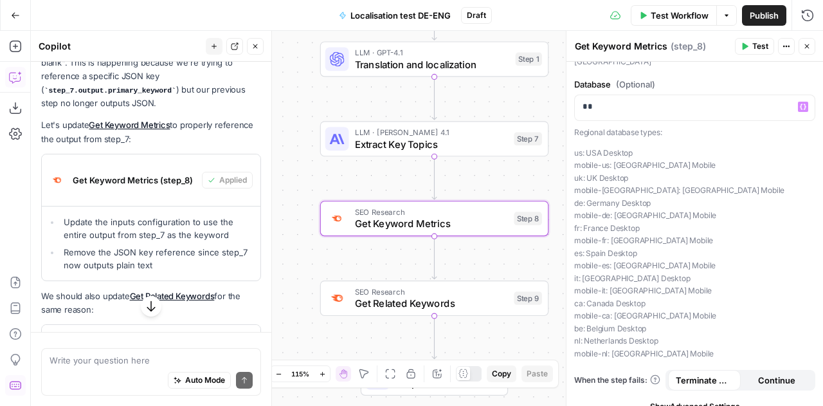
click at [744, 330] on p "us: USA Desktop mobile-us: USA Mobile uk: UK Desktop mobile-uk: UK Mobile de: G…" at bounding box center [694, 254] width 241 height 214
click at [152, 246] on li "Remove the JSON key reference since step_7 now outputs plain text" at bounding box center [157, 259] width 195 height 26
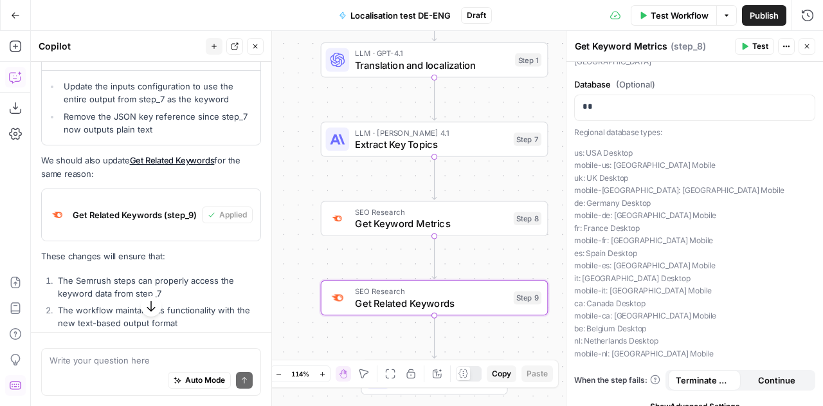
scroll to position [3574, 0]
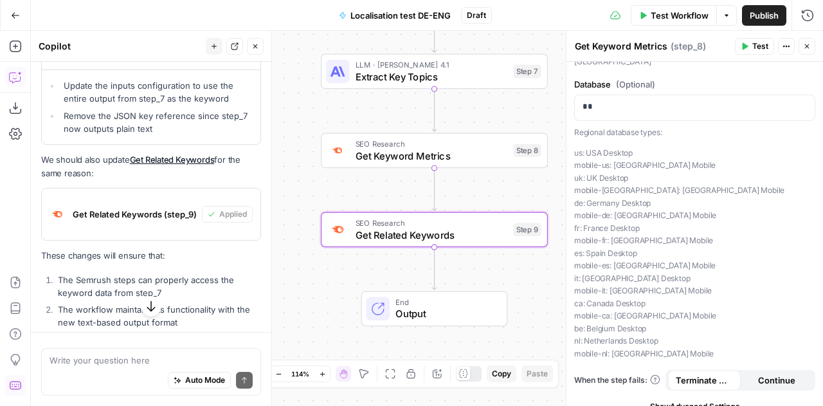
click at [160, 207] on div "Get Related Keywords (step_9)" at bounding box center [122, 213] width 160 height 51
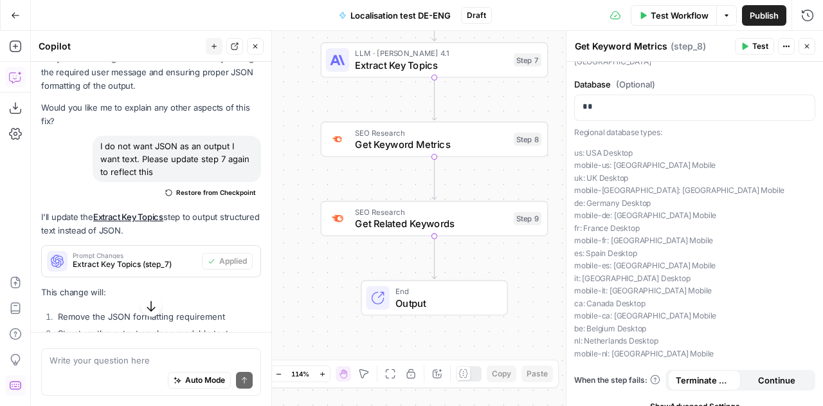
scroll to position [2701, 0]
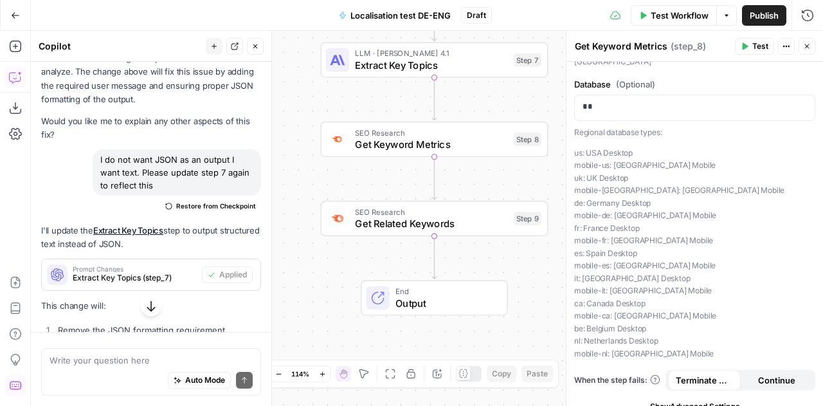
click at [807, 39] on button "Close" at bounding box center [807, 46] width 17 height 17
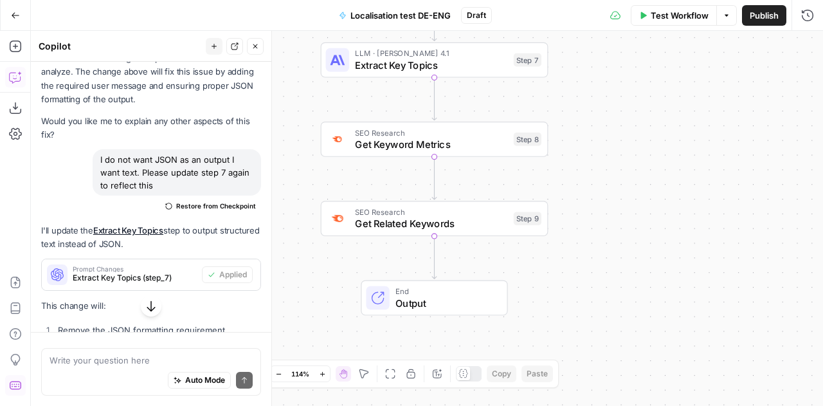
click at [653, 7] on button "Test Workflow" at bounding box center [674, 15] width 86 height 21
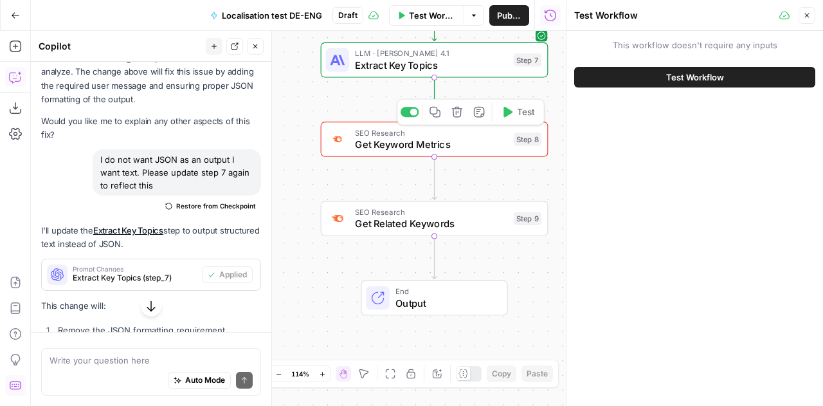
click at [478, 132] on span "SEO Research" at bounding box center [431, 133] width 152 height 12
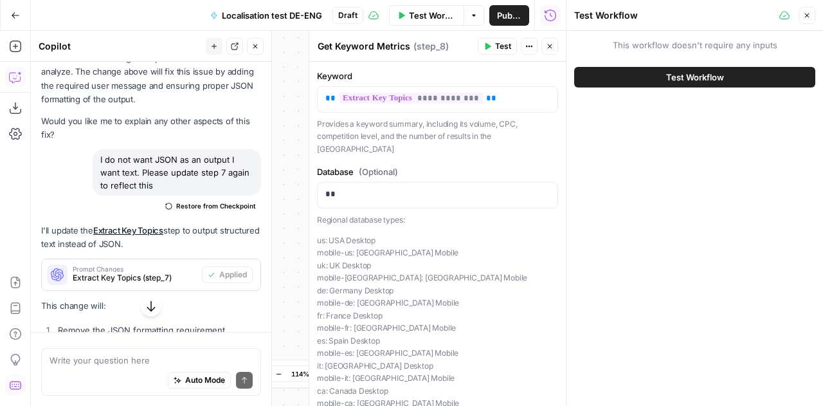
click at [553, 50] on button "Close" at bounding box center [550, 46] width 17 height 17
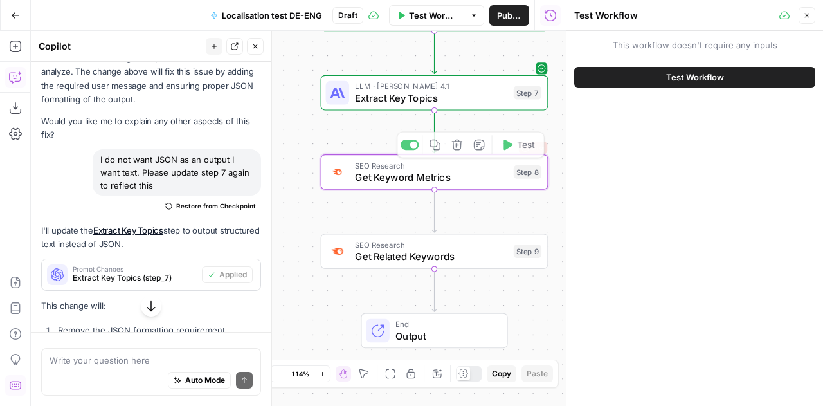
click at [403, 179] on span "Get Keyword Metrics" at bounding box center [431, 177] width 152 height 15
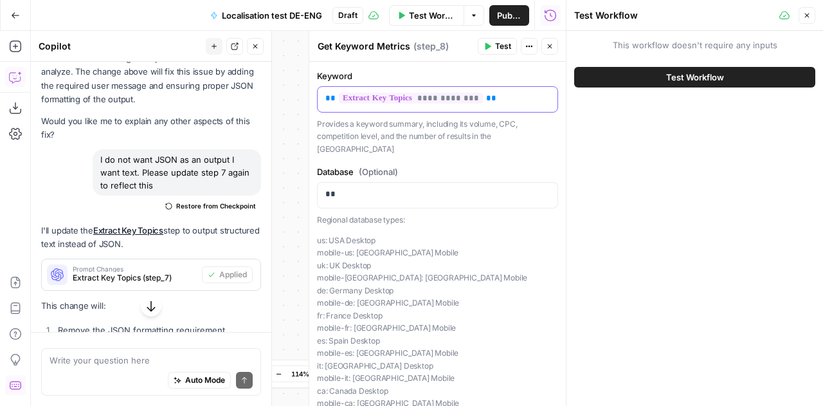
click at [500, 101] on p "**********" at bounding box center [432, 98] width 215 height 13
click at [807, 14] on icon "button" at bounding box center [807, 16] width 8 height 8
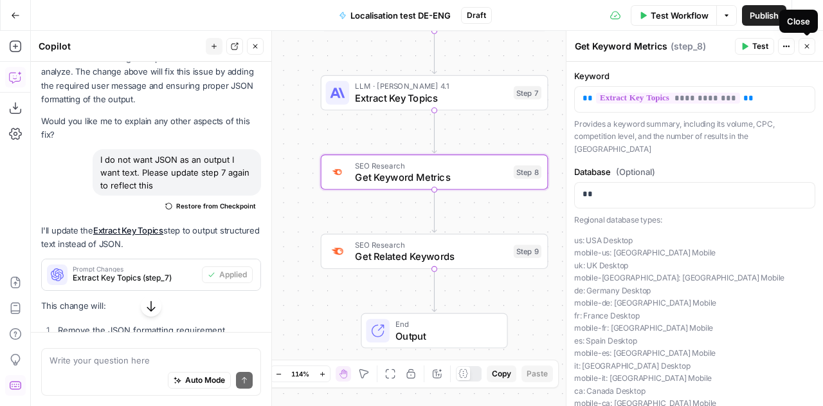
click at [810, 46] on icon "button" at bounding box center [807, 46] width 8 height 8
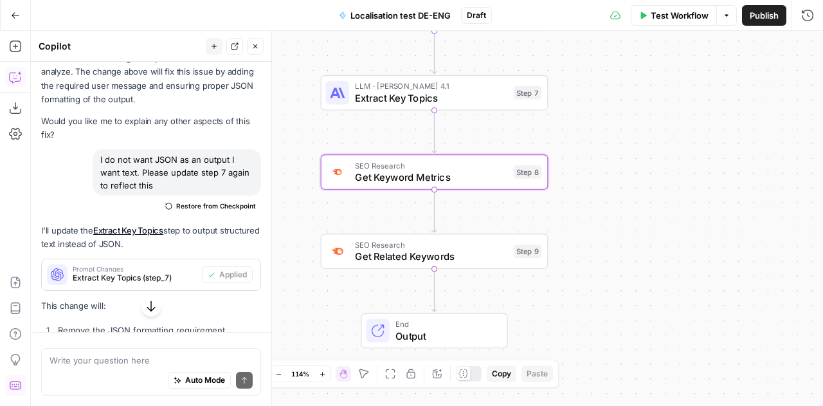
click at [654, 277] on div "Workflow Set Inputs Inputs LLM · GPT-4.1 Translation and localization Step 1 LL…" at bounding box center [427, 218] width 792 height 375
click at [675, 12] on span "Test Workflow" at bounding box center [680, 15] width 58 height 13
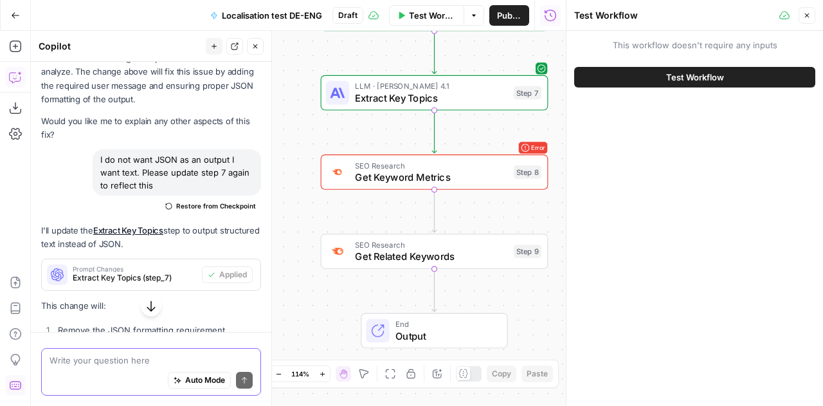
click at [100, 361] on textarea at bounding box center [151, 360] width 203 height 13
type textarea "fix the error on step 8"
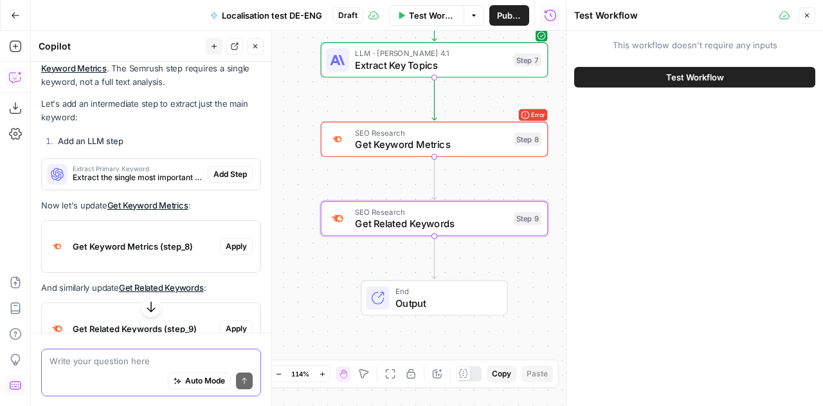
scroll to position [4016, 0]
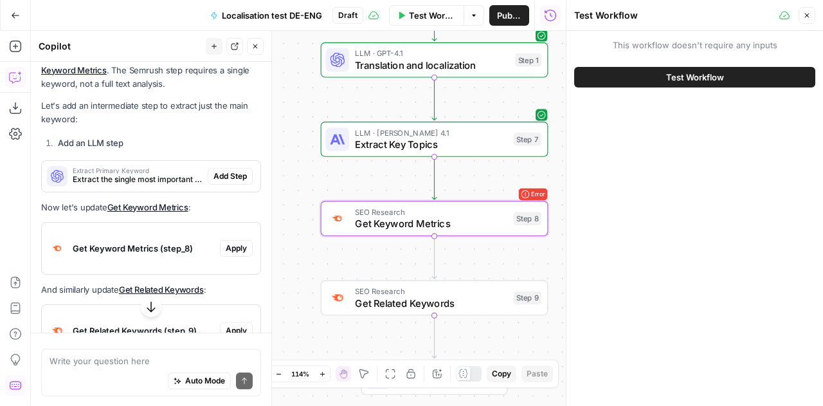
click at [226, 242] on span "Apply" at bounding box center [236, 248] width 21 height 12
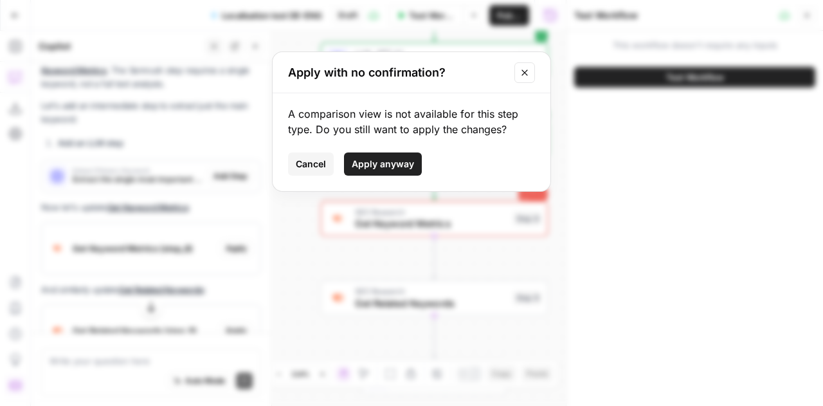
click at [297, 161] on span "Cancel" at bounding box center [311, 164] width 30 height 13
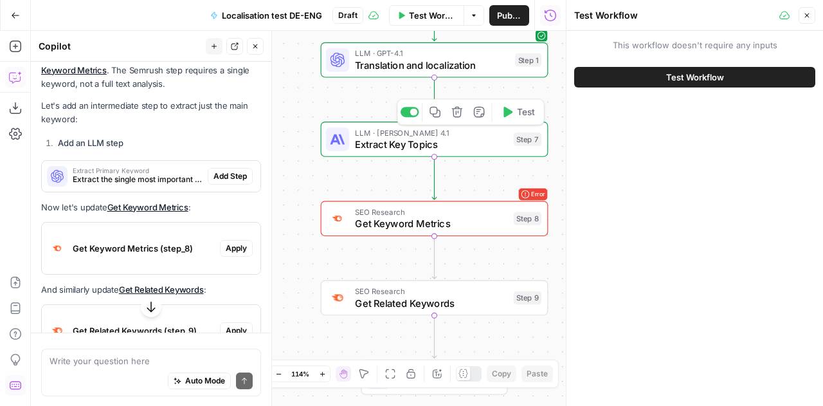
click at [395, 153] on div "LLM · Claude Opus 4.1 Extract Key Topics Step 7 Copy step Delete step Add Note …" at bounding box center [435, 139] width 228 height 35
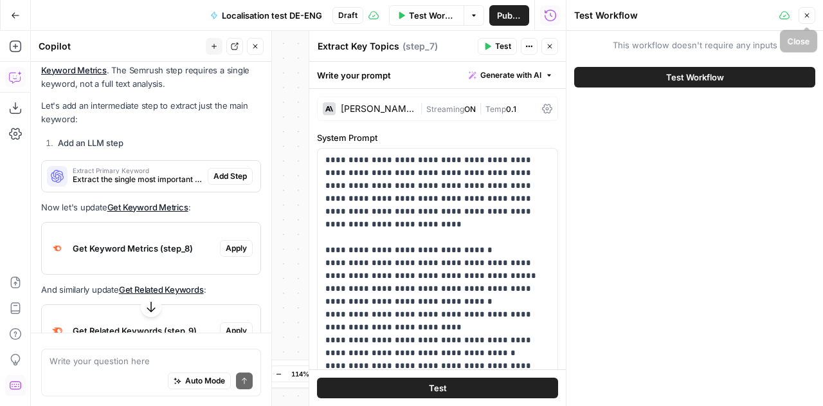
click at [810, 16] on icon "button" at bounding box center [807, 16] width 8 height 8
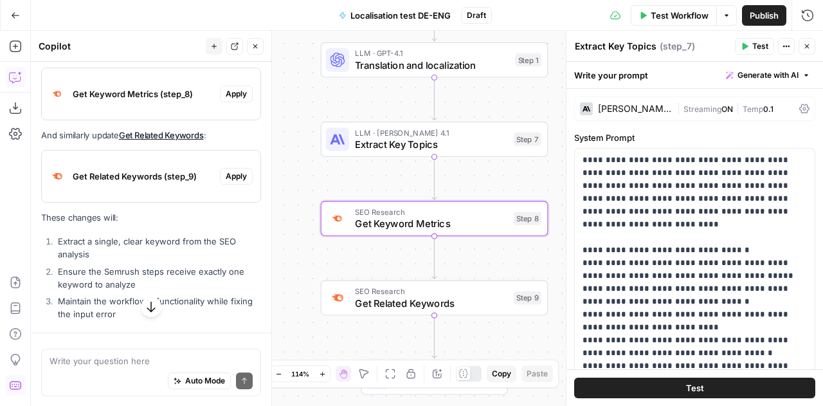
scroll to position [4203, 0]
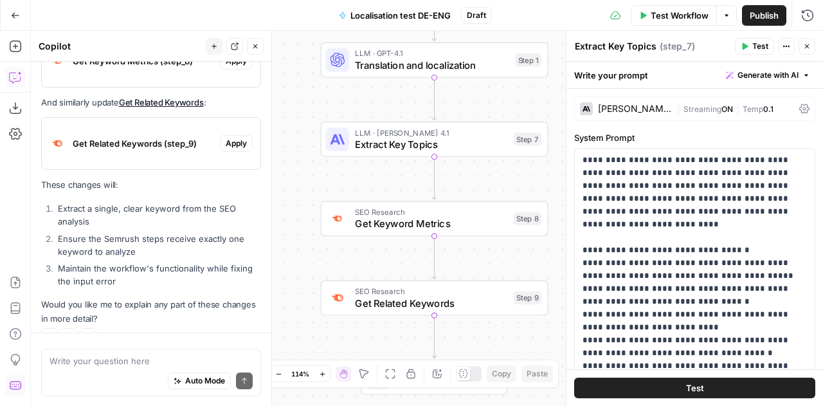
click at [77, 372] on div "Auto Mode Send" at bounding box center [151, 381] width 203 height 28
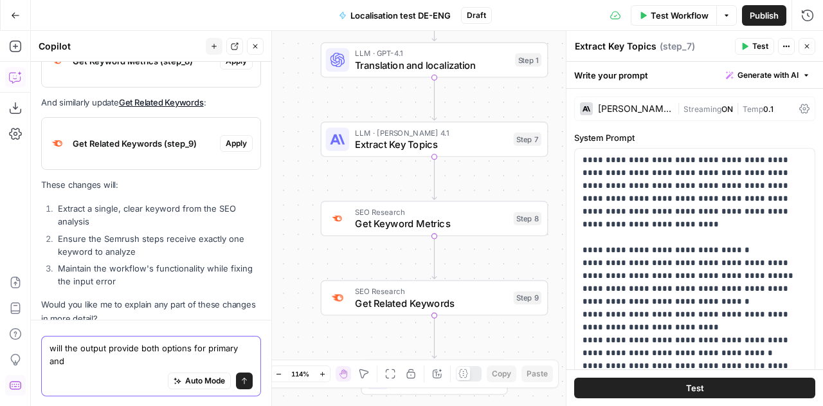
scroll to position [4216, 0]
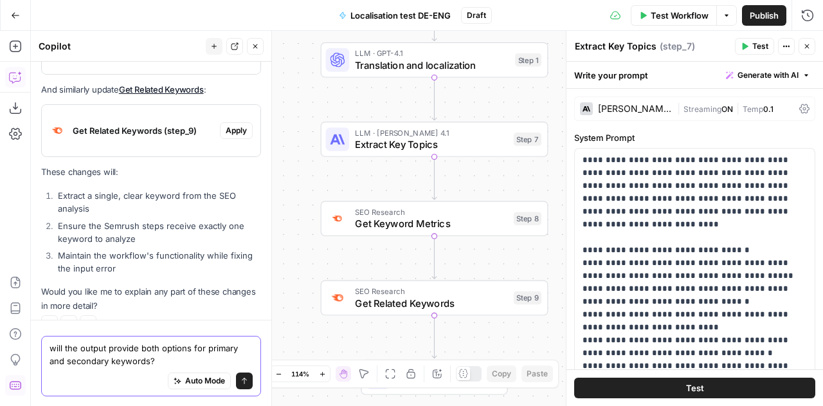
type textarea "will the output provide both options for primary and secondary keywords?"
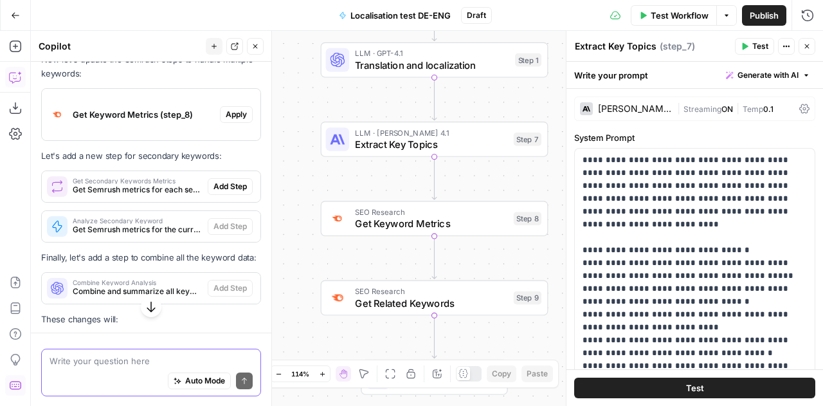
scroll to position [4602, 0]
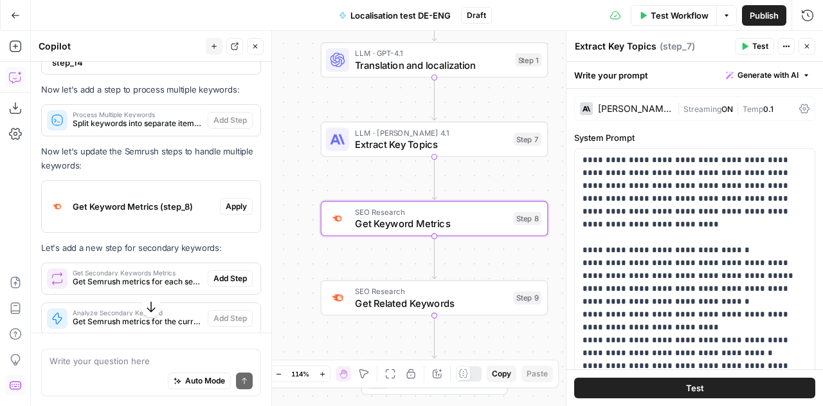
click at [232, 201] on span "Apply" at bounding box center [236, 207] width 21 height 12
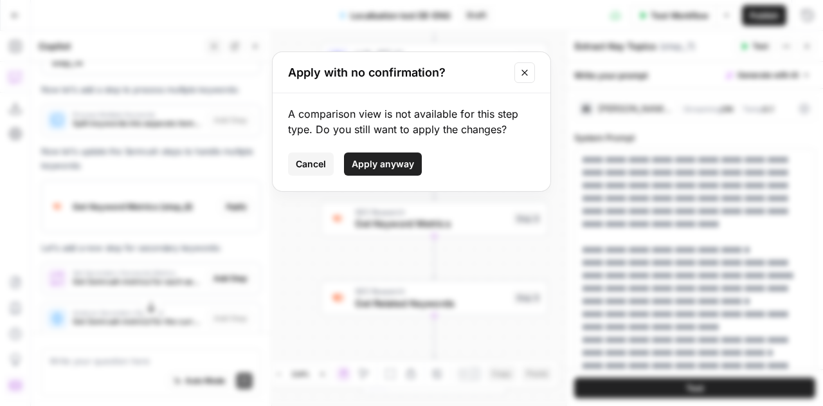
click at [530, 65] on button "Close modal" at bounding box center [525, 72] width 21 height 21
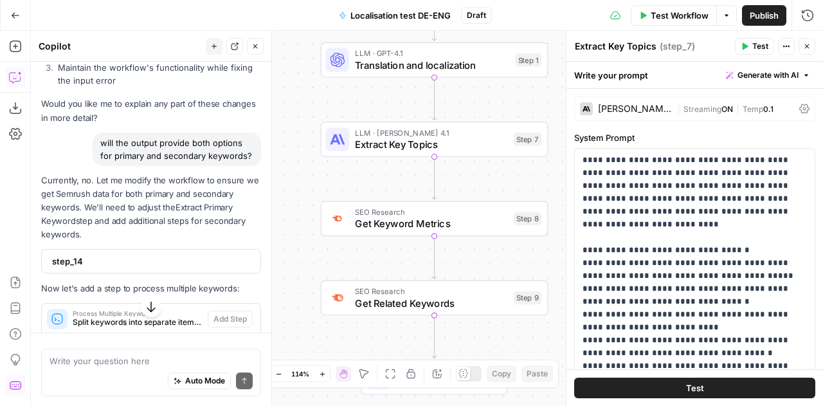
scroll to position [4403, 0]
click at [143, 257] on span "step_14" at bounding box center [150, 261] width 196 height 13
click at [809, 48] on icon "button" at bounding box center [807, 46] width 8 height 8
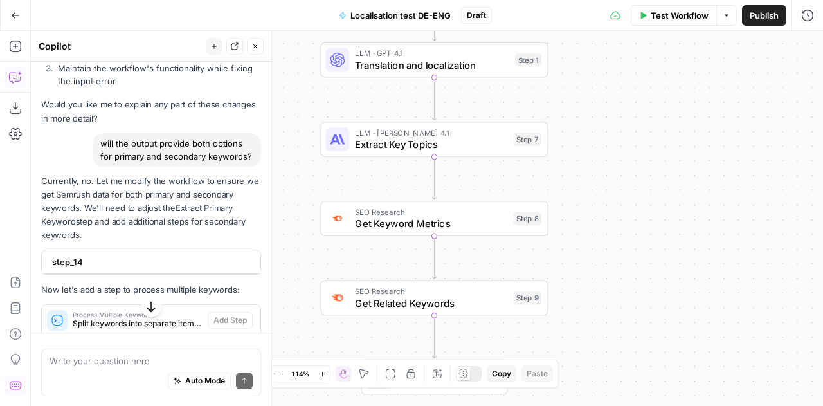
click at [111, 255] on span "step_14" at bounding box center [150, 261] width 196 height 13
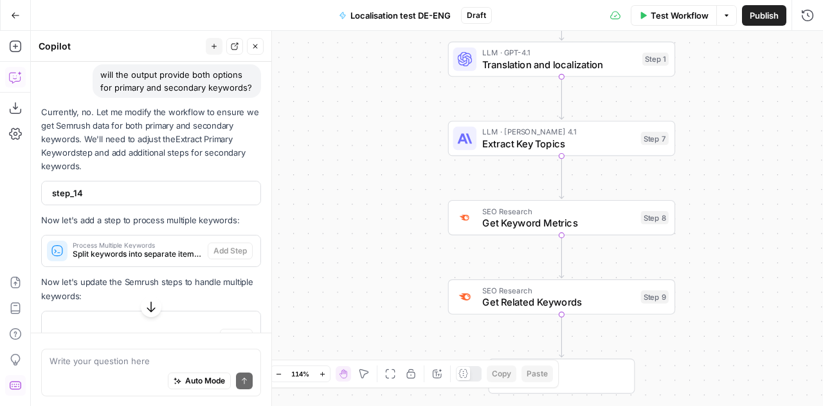
click at [224, 333] on div "Write your question here Auto Mode Send" at bounding box center [151, 369] width 241 height 74
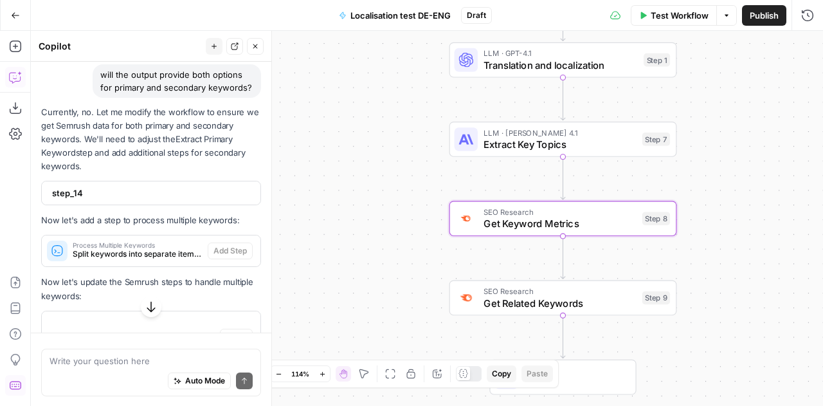
click at [233, 331] on span "Apply" at bounding box center [236, 337] width 21 height 12
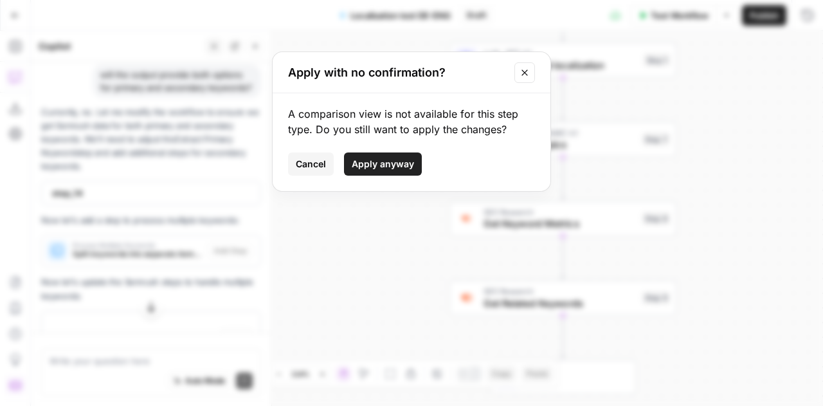
click at [385, 171] on button "Apply anyway" at bounding box center [383, 163] width 78 height 23
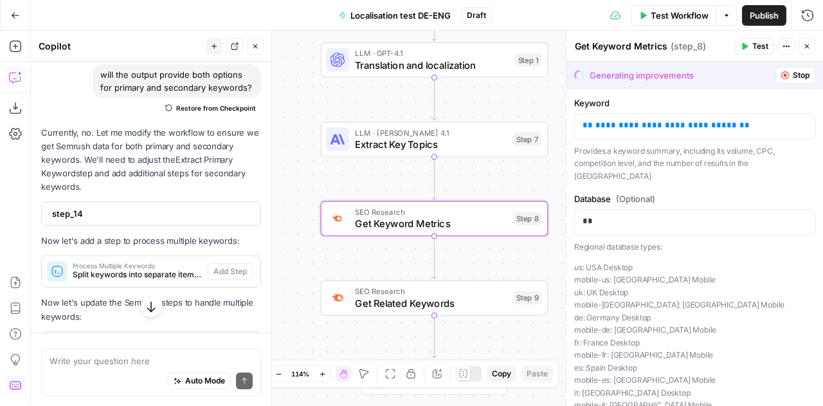
scroll to position [4610, 0]
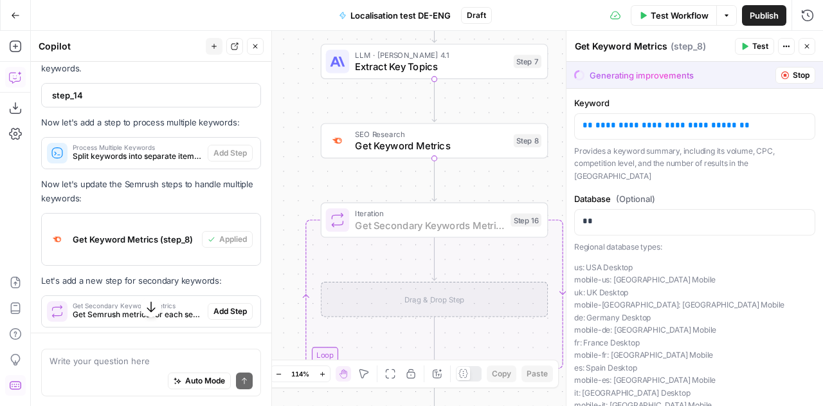
click at [229, 306] on span "Add Step" at bounding box center [230, 312] width 33 height 12
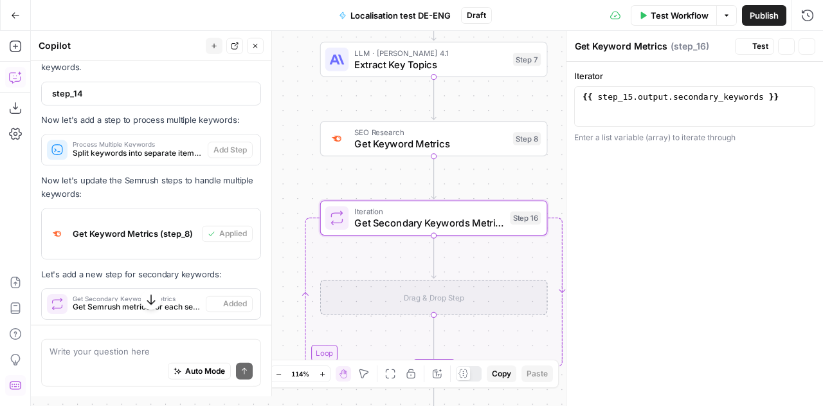
type textarea "Get Secondary Keywords Metrics"
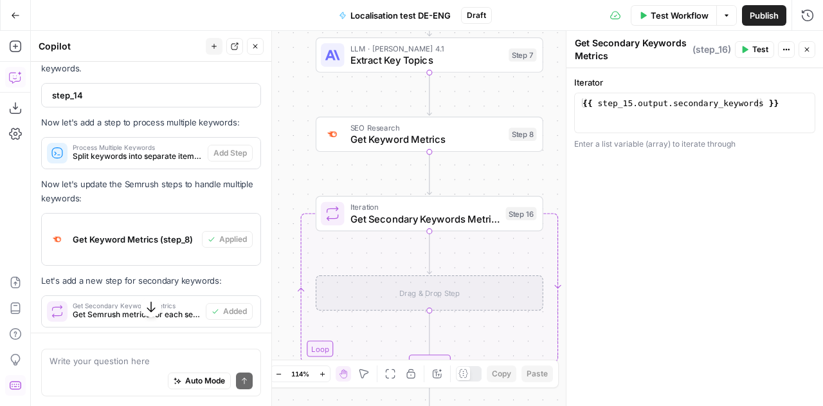
scroll to position [4704, 0]
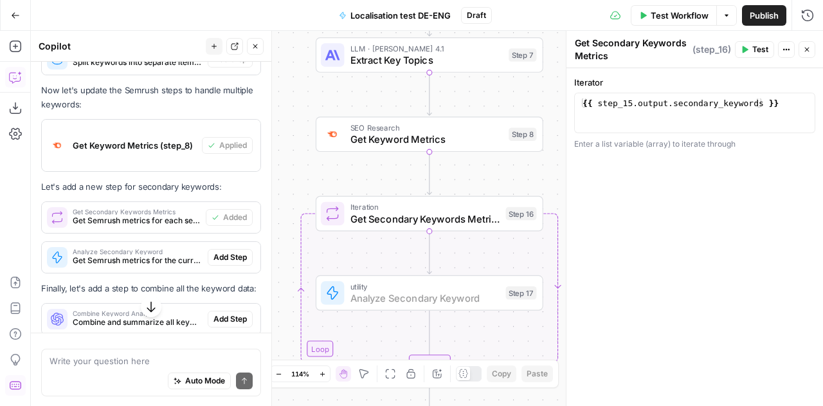
click at [223, 251] on span "Add Step" at bounding box center [230, 257] width 33 height 12
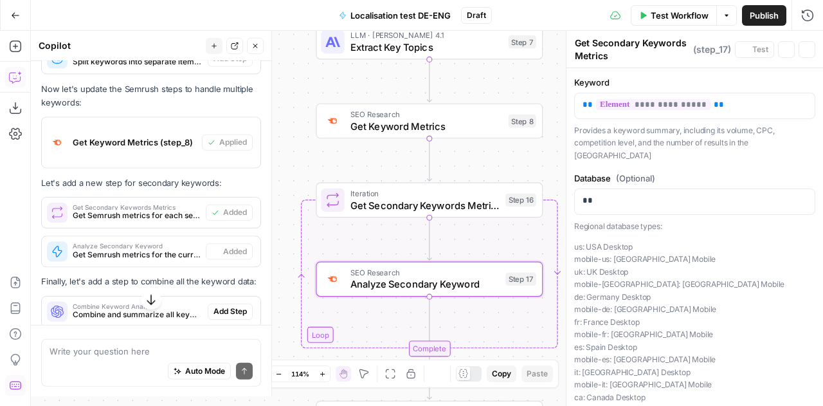
type textarea "Analyze Secondary Keyword"
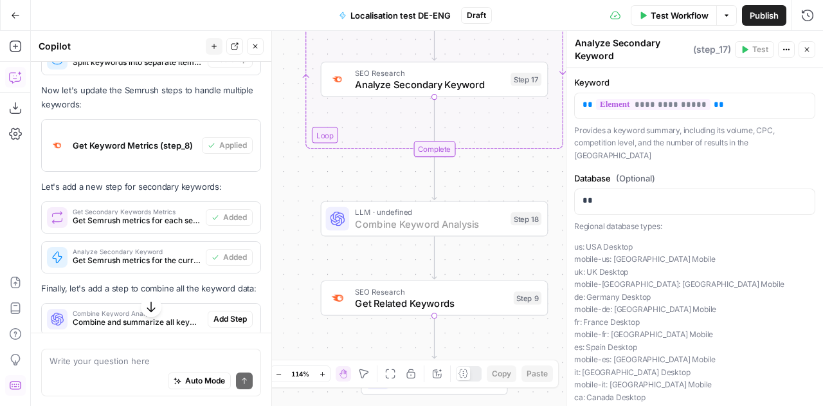
click at [225, 320] on span "Add Step" at bounding box center [230, 319] width 33 height 12
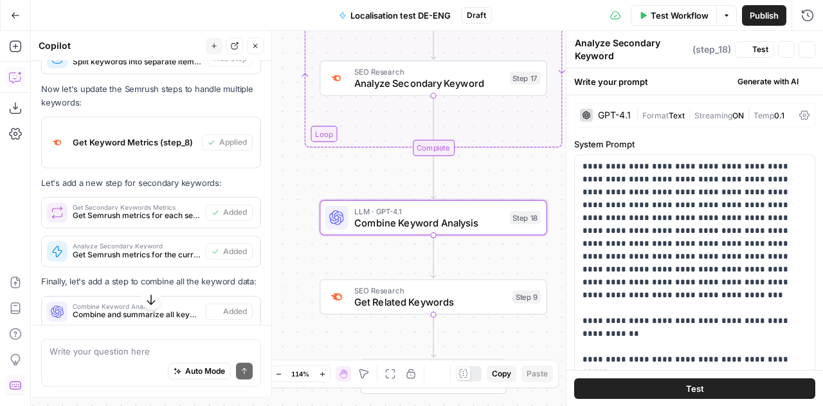
type textarea "Combine Keyword Analysis"
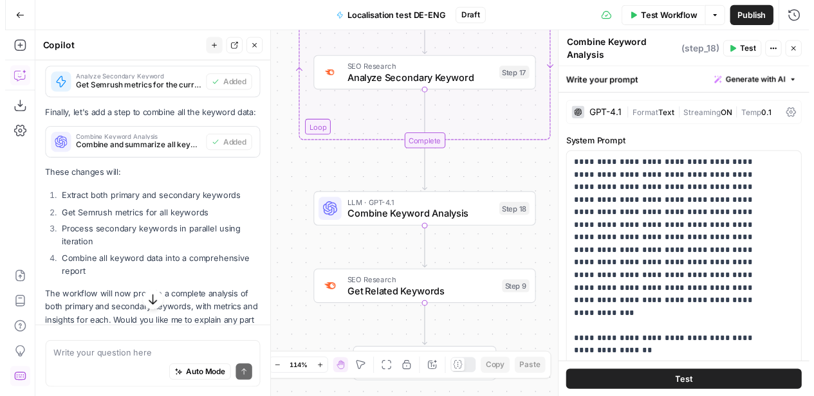
scroll to position [4925, 0]
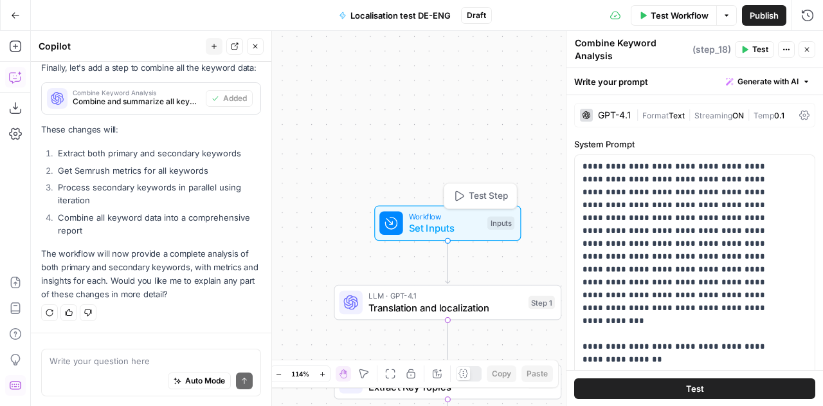
click at [422, 215] on span "Workflow" at bounding box center [445, 216] width 73 height 12
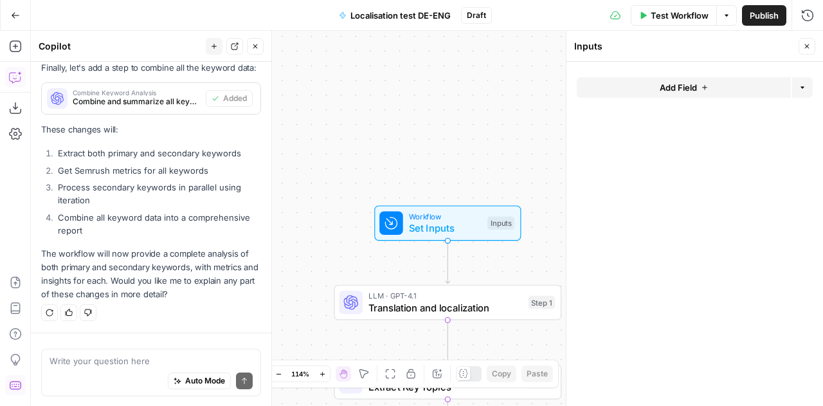
click at [675, 17] on span "Test Workflow" at bounding box center [680, 15] width 58 height 13
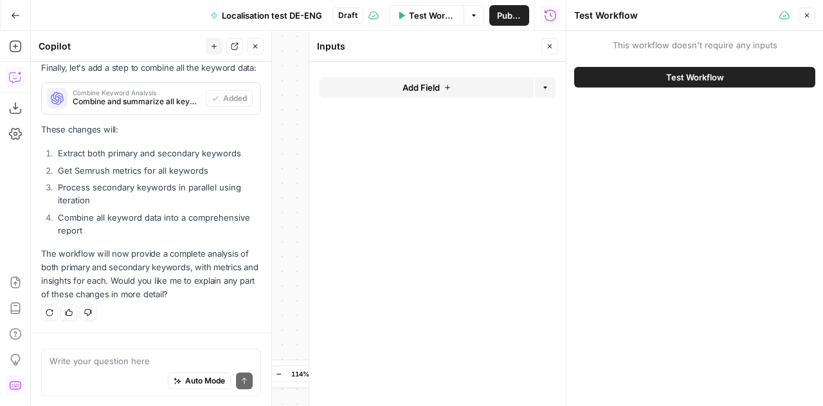
click at [675, 78] on span "Test Workflow" at bounding box center [695, 77] width 58 height 13
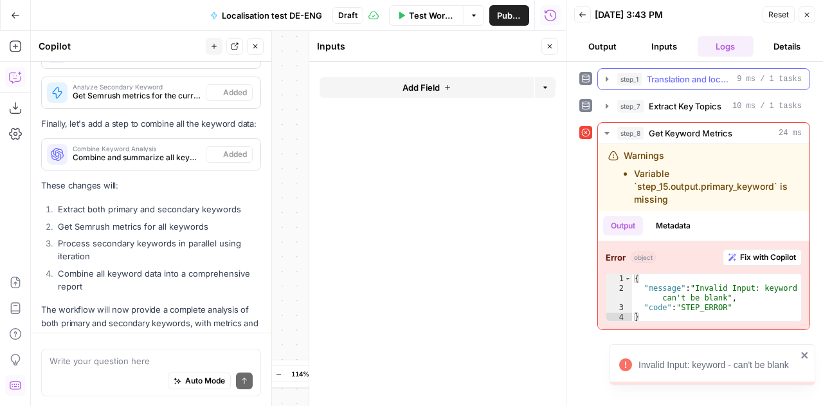
scroll to position [4775, 0]
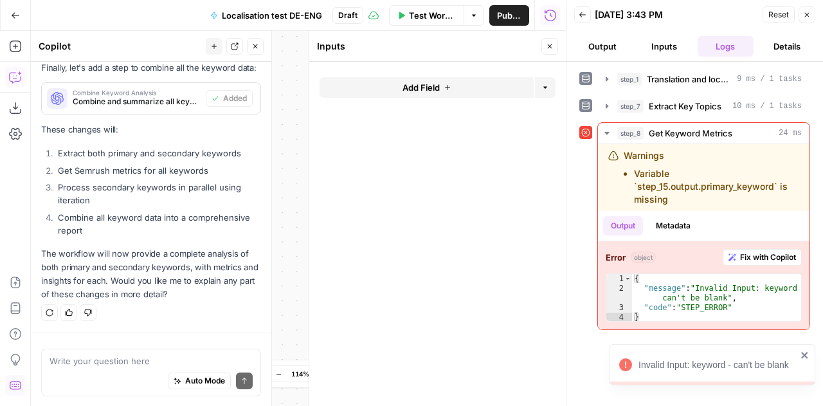
click at [812, 17] on button "Close" at bounding box center [807, 14] width 17 height 17
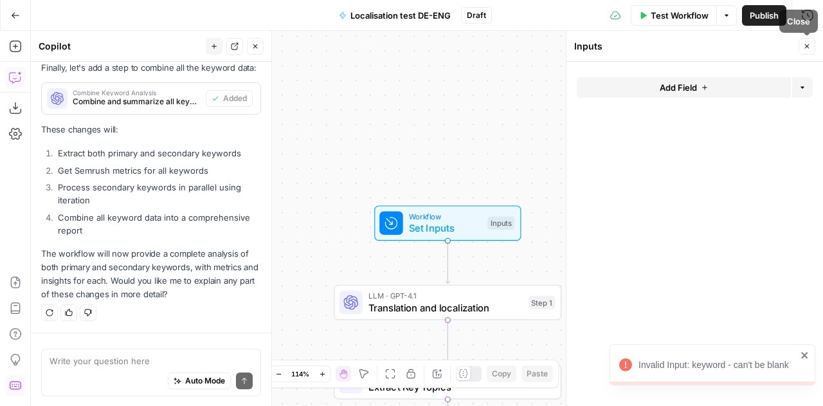
click at [811, 48] on button "Close" at bounding box center [807, 46] width 17 height 17
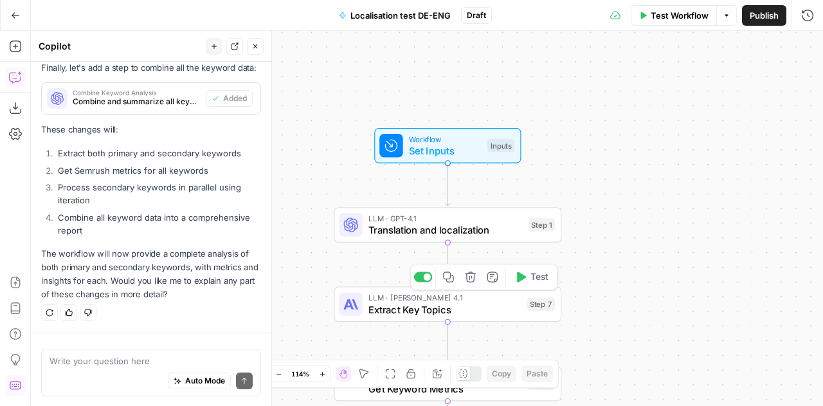
click at [472, 307] on span "Extract Key Topics" at bounding box center [445, 309] width 152 height 15
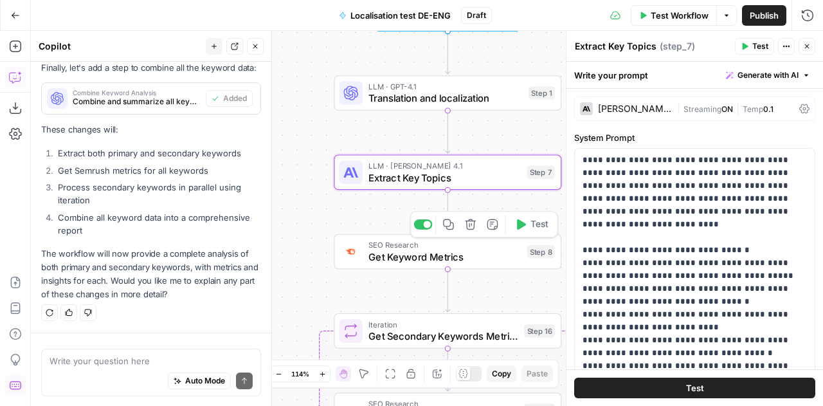
click at [473, 232] on button "Delete step" at bounding box center [470, 224] width 19 height 19
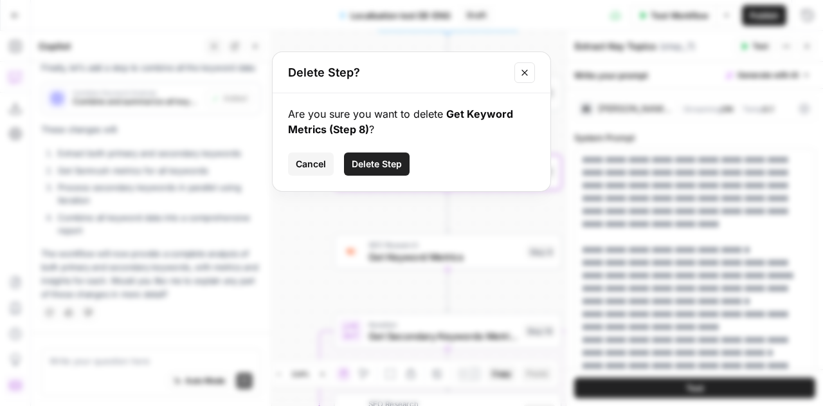
click at [527, 75] on icon "Close modal" at bounding box center [525, 73] width 10 height 10
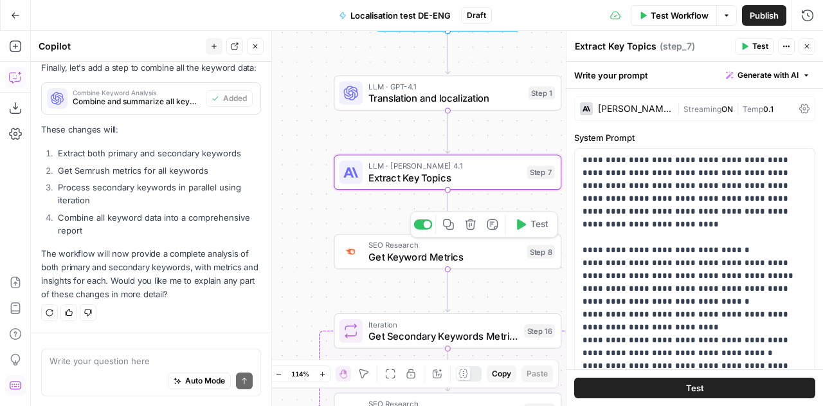
click at [471, 228] on icon "button" at bounding box center [471, 225] width 12 height 12
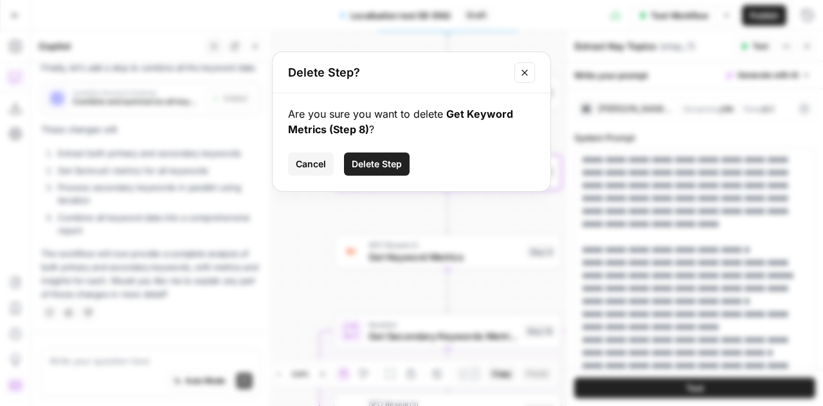
click at [386, 167] on span "Delete Step" at bounding box center [377, 164] width 50 height 13
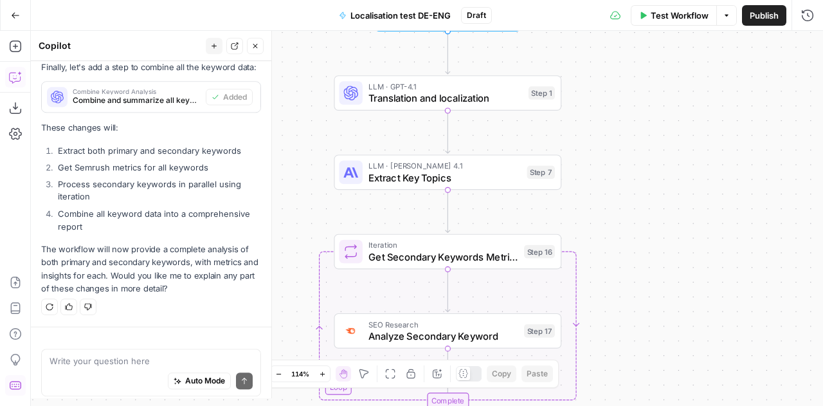
scroll to position [4690, 0]
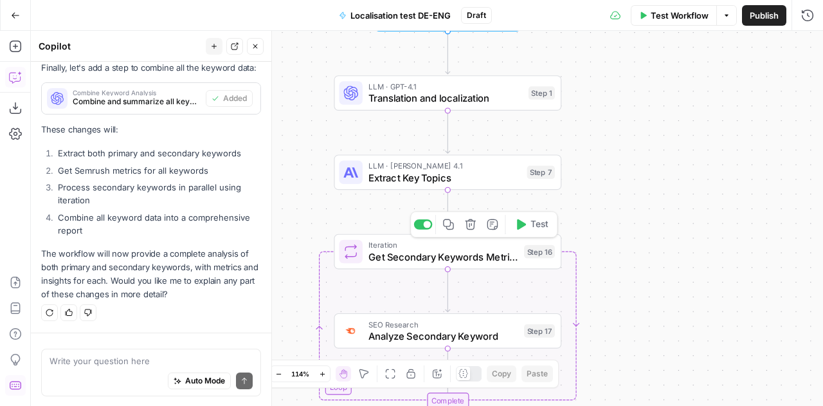
click at [470, 235] on div "Copy step Delete step Add Note Test" at bounding box center [484, 224] width 148 height 26
click at [473, 226] on icon "button" at bounding box center [471, 225] width 12 height 12
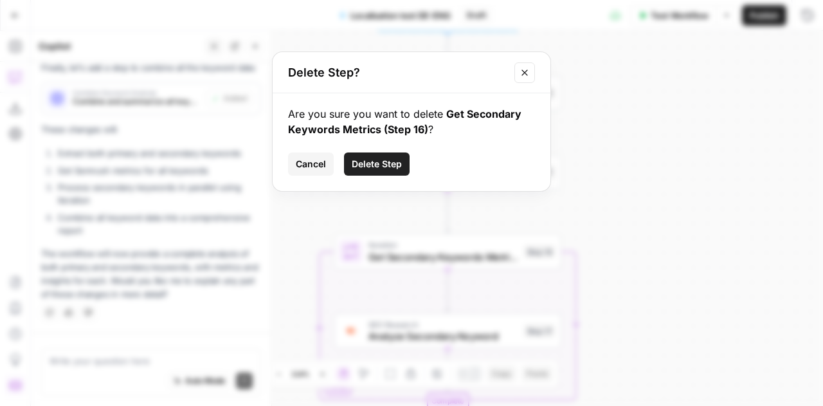
click at [383, 173] on button "Delete Step" at bounding box center [377, 163] width 66 height 23
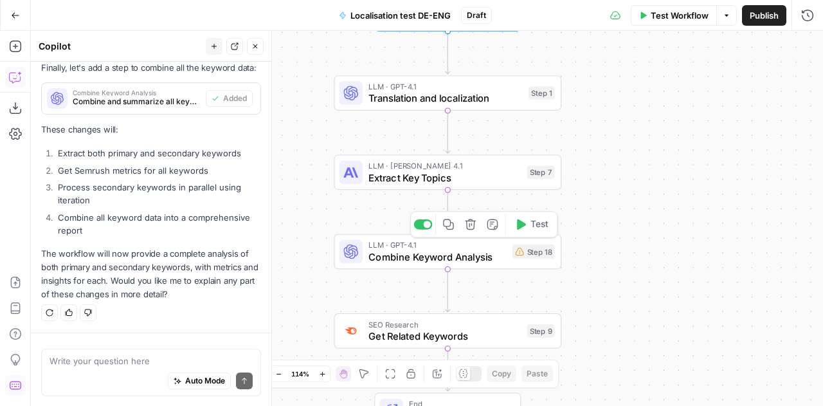
click at [472, 230] on icon "button" at bounding box center [470, 224] width 11 height 11
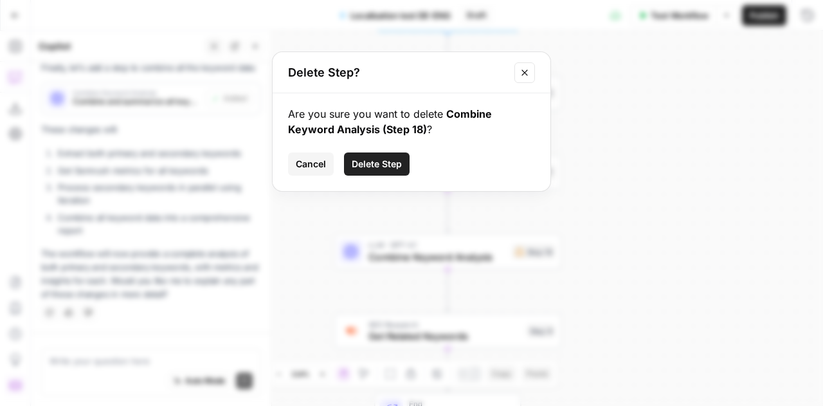
click at [370, 160] on span "Delete Step" at bounding box center [377, 164] width 50 height 13
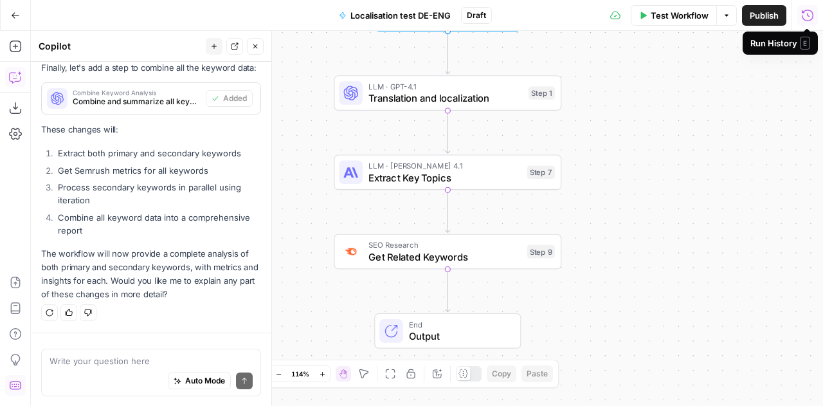
click at [666, 21] on button "Test Workflow" at bounding box center [674, 15] width 86 height 21
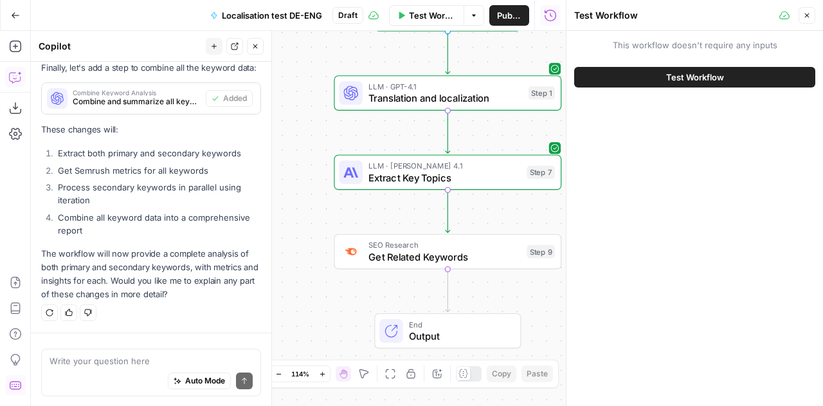
click at [698, 86] on button "Test Workflow" at bounding box center [694, 77] width 241 height 21
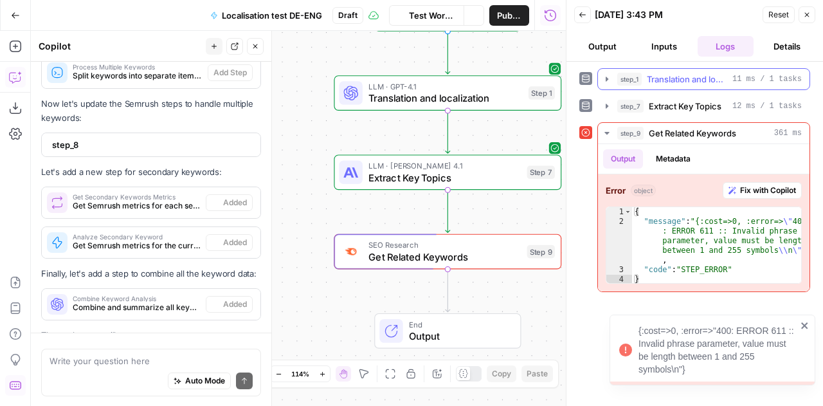
scroll to position [4690, 0]
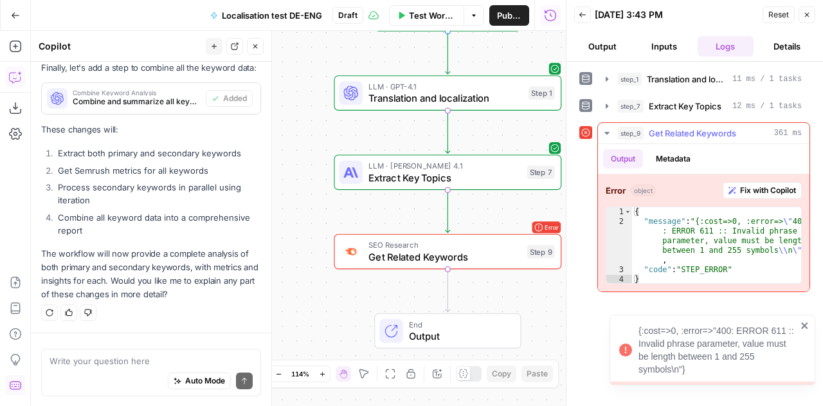
type textarea "**********"
click at [722, 236] on div "{ "message" : "{:cost=>0, :error=> \" 400 : ERROR 611 :: Invalid phrase paramet…" at bounding box center [717, 255] width 170 height 96
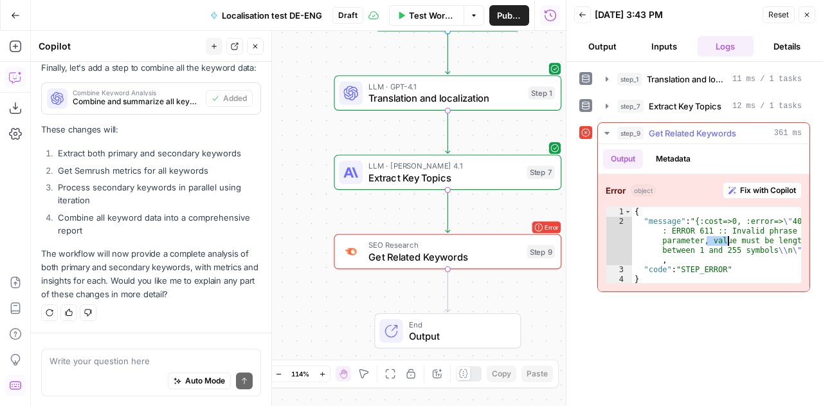
click at [743, 187] on span "Fix with Copilot" at bounding box center [768, 191] width 56 height 12
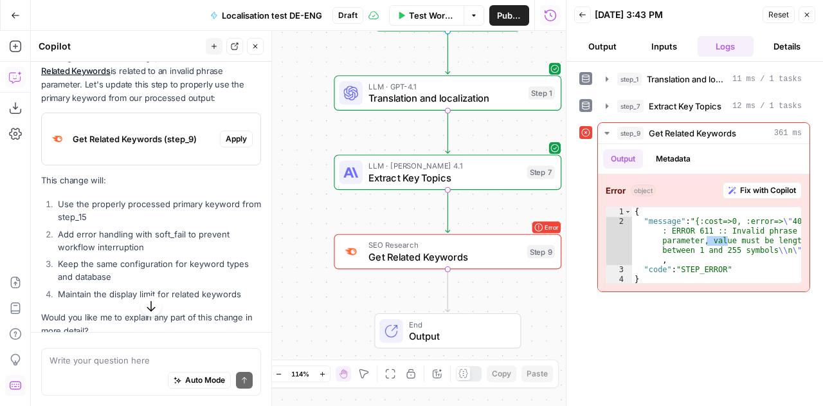
scroll to position [4976, 0]
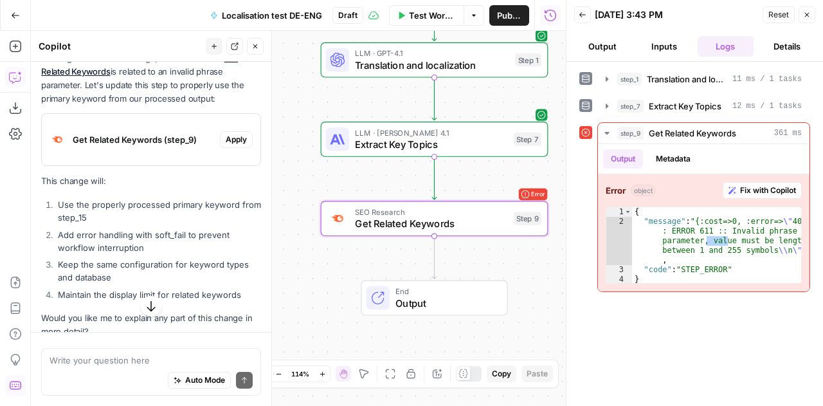
click at [226, 138] on span "Apply" at bounding box center [236, 140] width 21 height 12
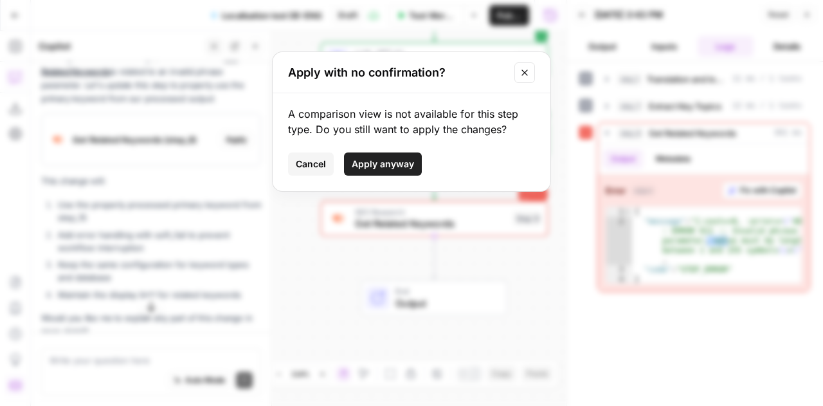
click at [378, 164] on span "Apply anyway" at bounding box center [383, 164] width 62 height 13
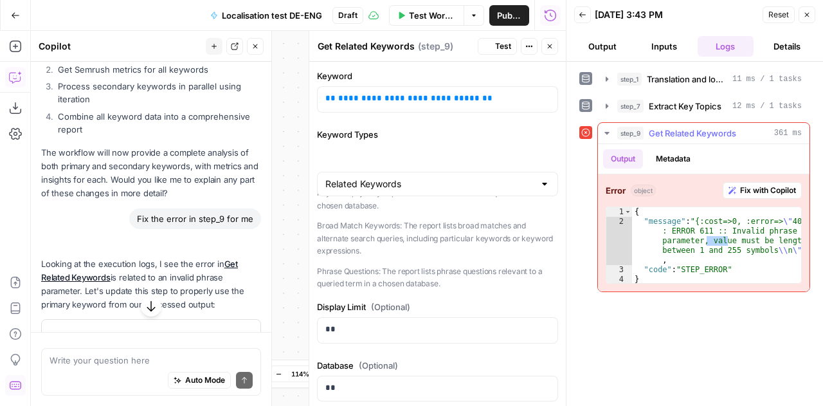
scroll to position [4997, 0]
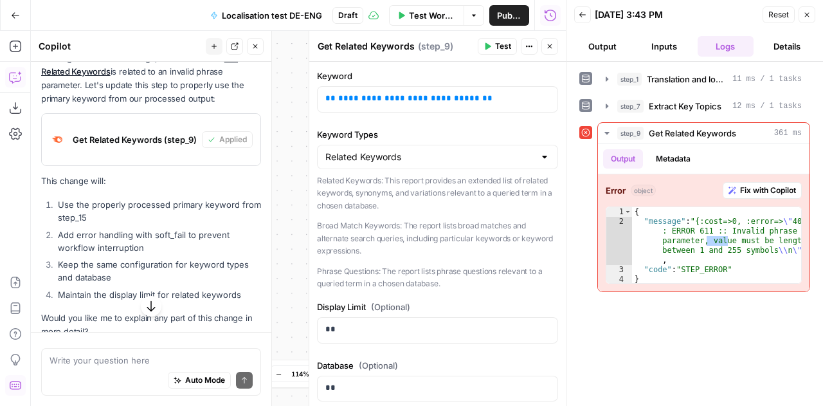
click at [809, 19] on button "Close" at bounding box center [807, 14] width 17 height 17
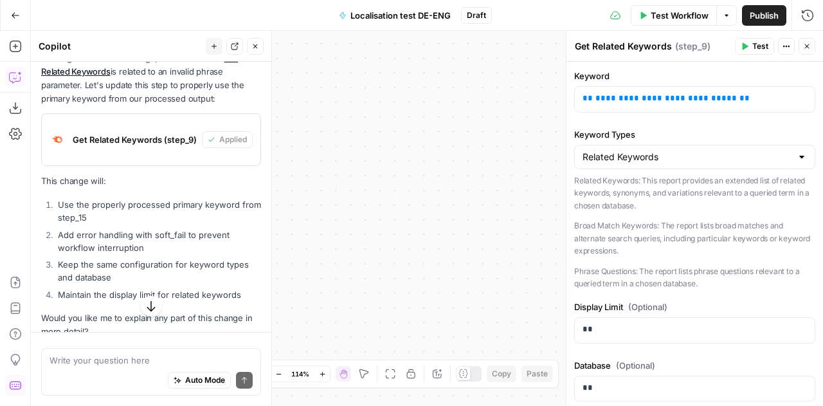
click at [681, 19] on span "Test Workflow" at bounding box center [680, 15] width 58 height 13
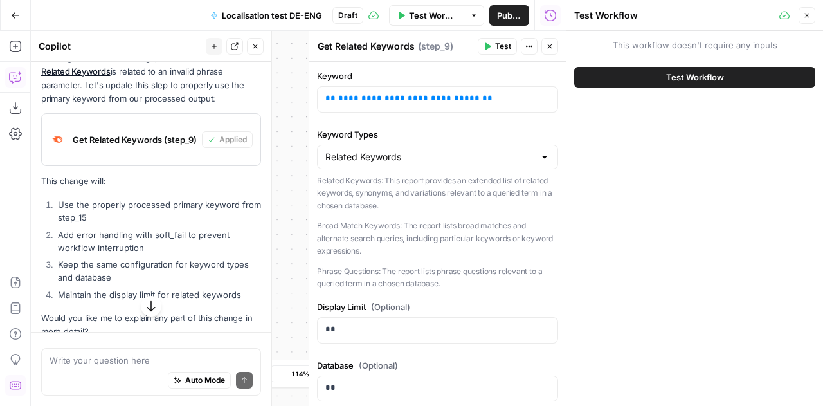
click at [704, 71] on span "Test Workflow" at bounding box center [695, 77] width 58 height 13
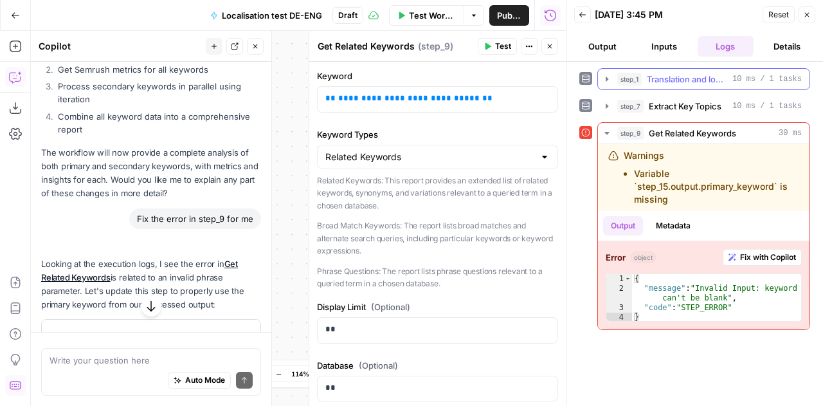
scroll to position [4997, 0]
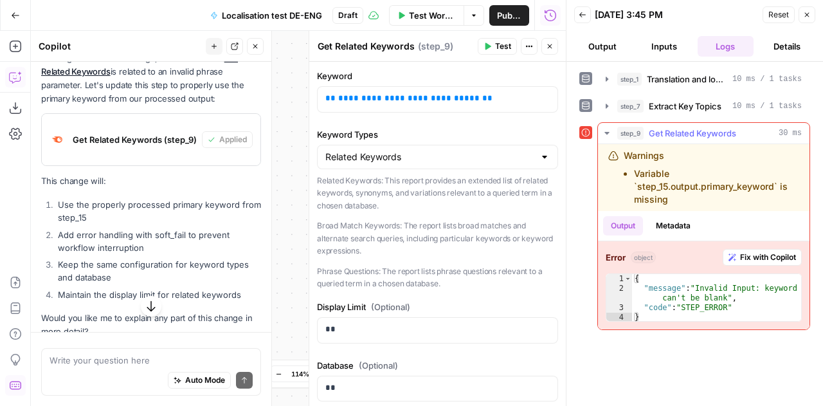
click at [777, 261] on button "Fix with Copilot" at bounding box center [762, 257] width 79 height 17
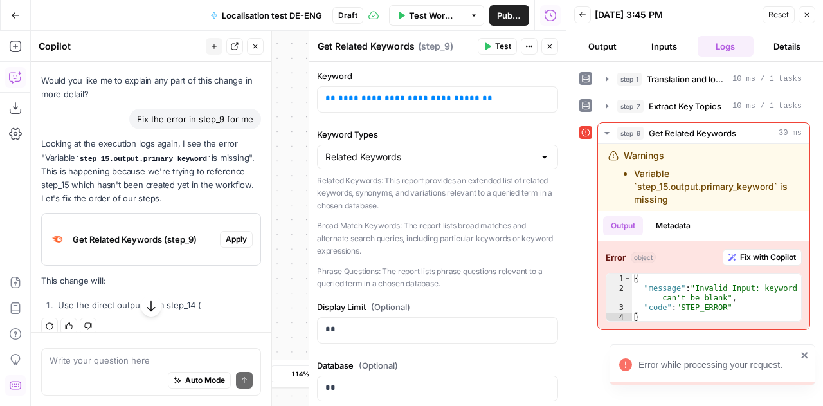
scroll to position [5247, 0]
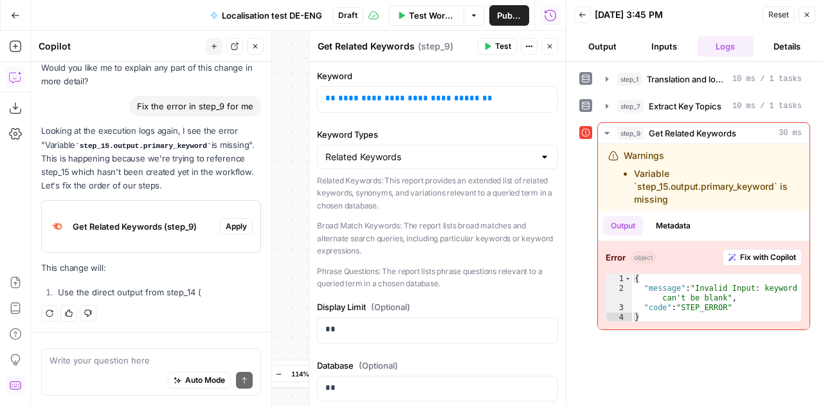
click at [228, 224] on span "Apply" at bounding box center [236, 227] width 21 height 12
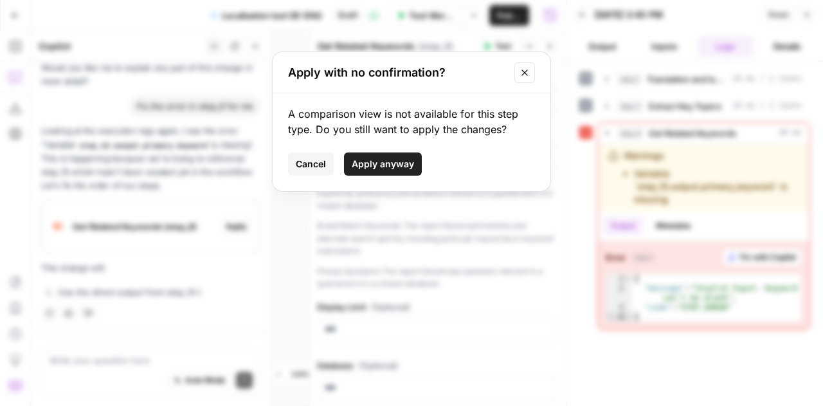
click at [398, 164] on span "Apply anyway" at bounding box center [383, 164] width 62 height 13
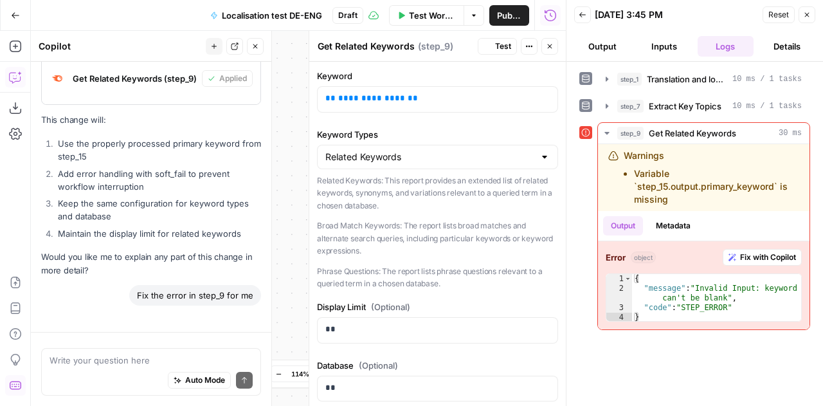
scroll to position [5268, 0]
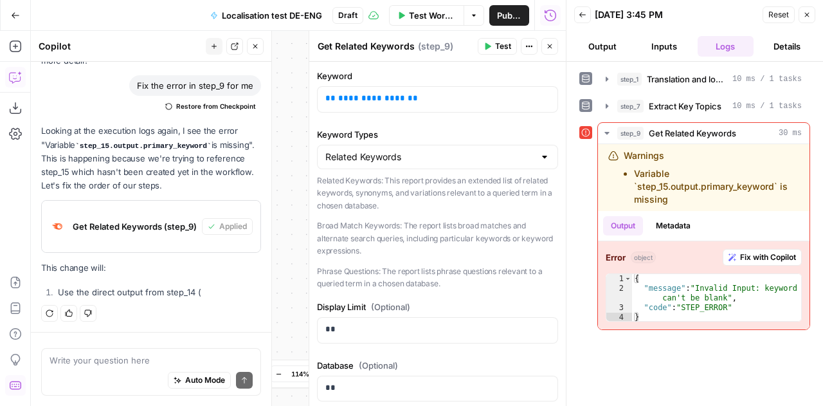
click at [809, 17] on icon "button" at bounding box center [807, 15] width 8 height 8
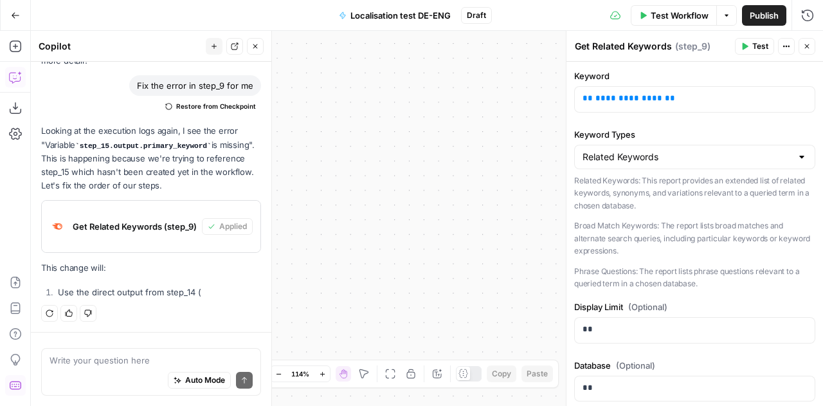
click at [672, 29] on div "Test Workflow Options Publish Run History" at bounding box center [657, 15] width 331 height 30
click at [665, 14] on span "Test Workflow" at bounding box center [680, 15] width 58 height 13
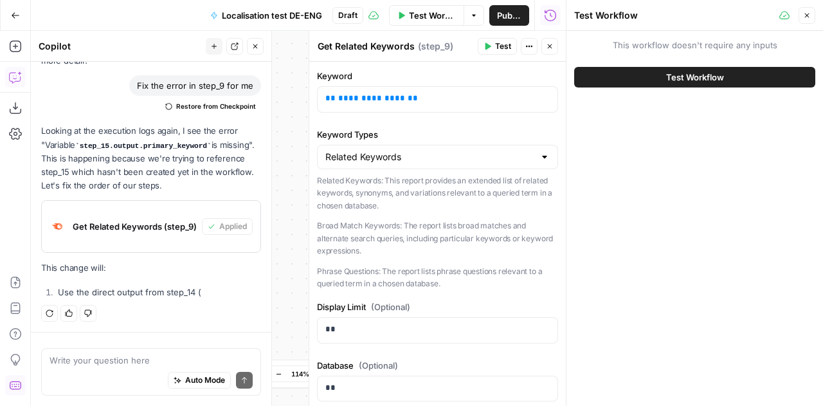
click at [704, 82] on span "Test Workflow" at bounding box center [695, 77] width 58 height 13
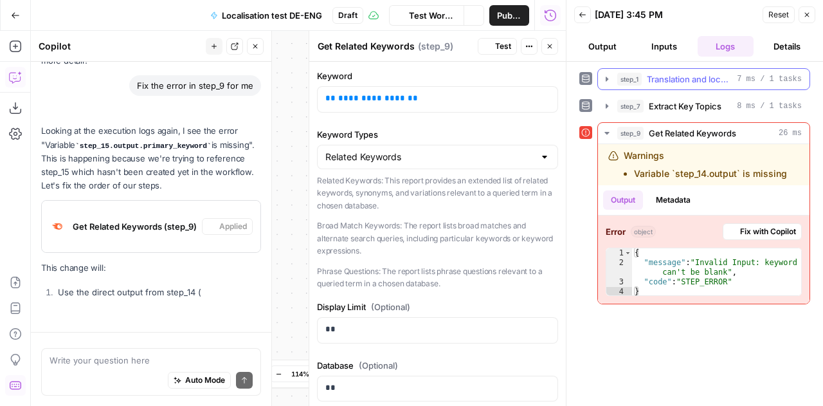
scroll to position [5268, 0]
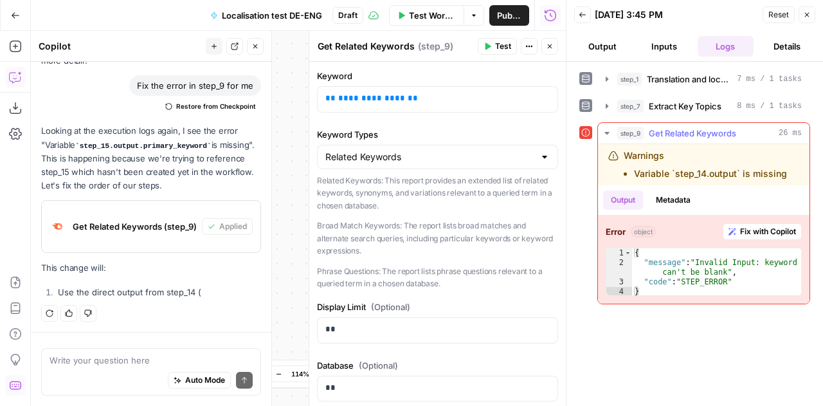
click at [752, 226] on span "Fix with Copilot" at bounding box center [768, 232] width 56 height 12
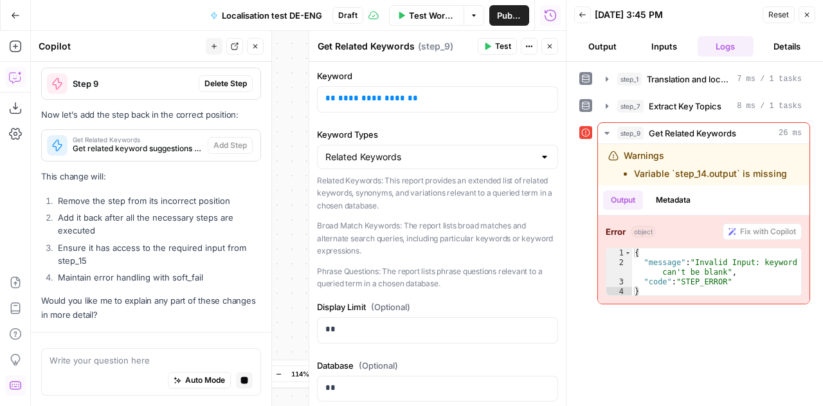
scroll to position [5681, 0]
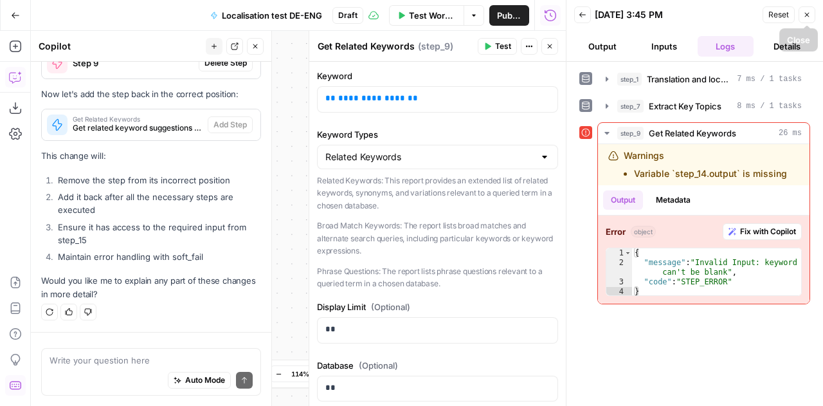
click at [809, 11] on icon "button" at bounding box center [807, 15] width 8 height 8
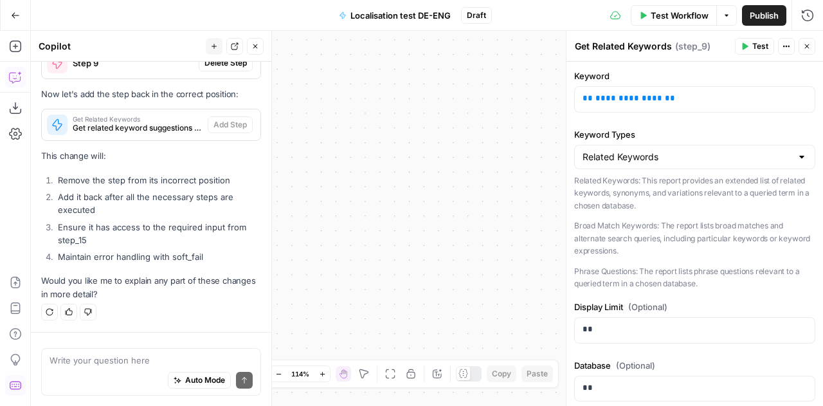
click at [812, 43] on button "Close" at bounding box center [807, 46] width 17 height 17
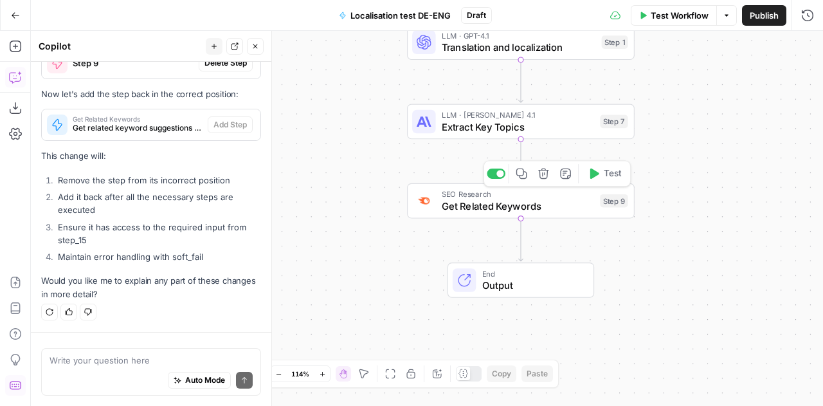
click at [544, 179] on icon "button" at bounding box center [543, 174] width 11 height 11
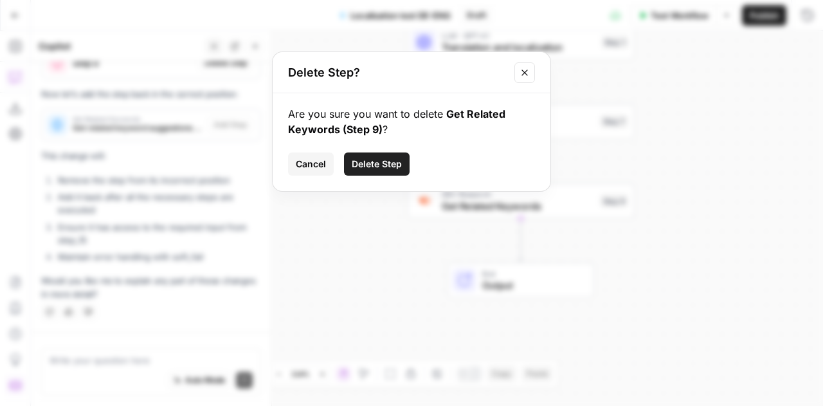
click at [373, 169] on span "Delete Step" at bounding box center [377, 164] width 50 height 13
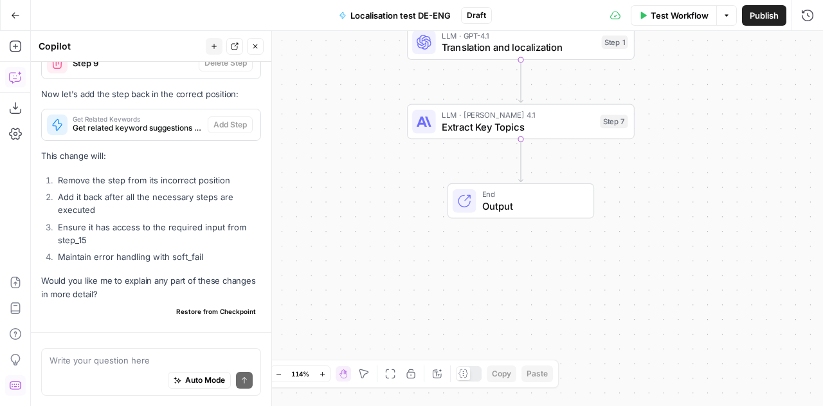
scroll to position [5568, 0]
click at [514, 129] on span "Extract Key Topics" at bounding box center [518, 126] width 152 height 15
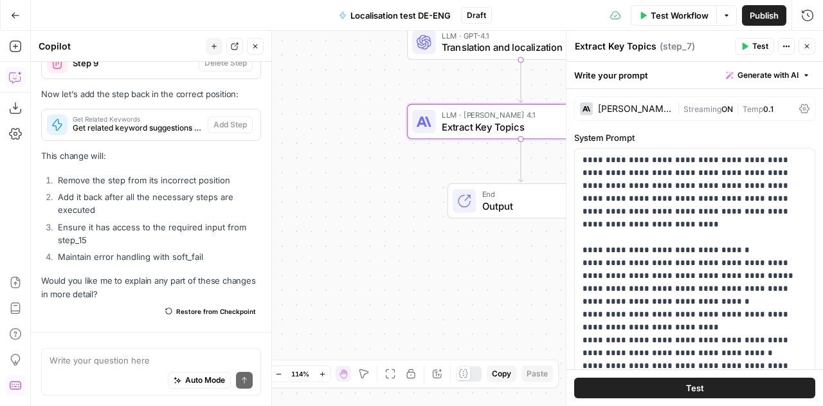
drag, startPoint x: 605, startPoint y: 45, endPoint x: 569, endPoint y: 48, distance: 36.2
click at [569, 48] on div "**********" at bounding box center [694, 218] width 257 height 375
click at [630, 47] on textarea "Provide Key Topics" at bounding box center [617, 46] width 85 height 13
click at [626, 47] on textarea "Provide Key Topics" at bounding box center [617, 46] width 85 height 13
click at [666, 46] on textarea "Provide Keywords Topics" at bounding box center [631, 46] width 113 height 13
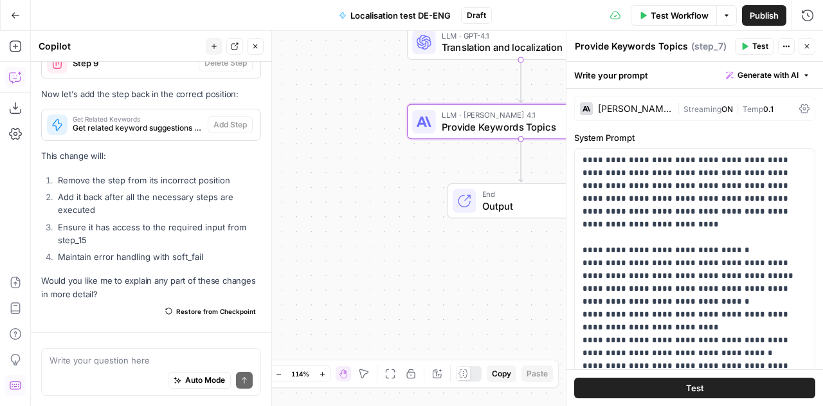
click at [666, 46] on textarea "Provide Keywords Topics" at bounding box center [631, 46] width 113 height 13
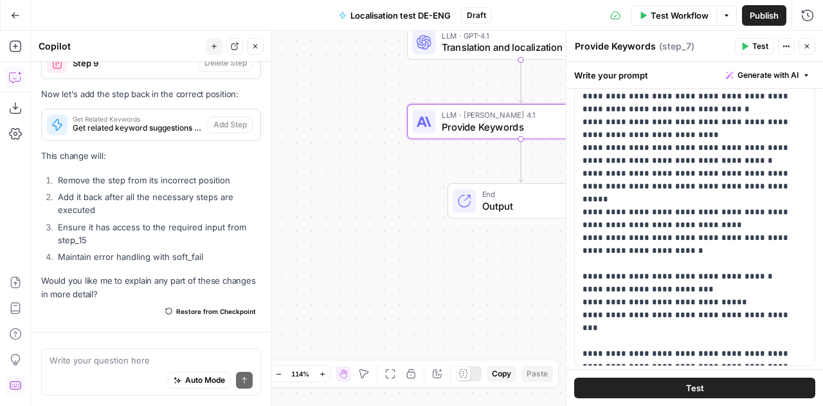
scroll to position [193, 0]
type textarea "Provide Keywords"
click at [667, 352] on p "**********" at bounding box center [690, 160] width 215 height 399
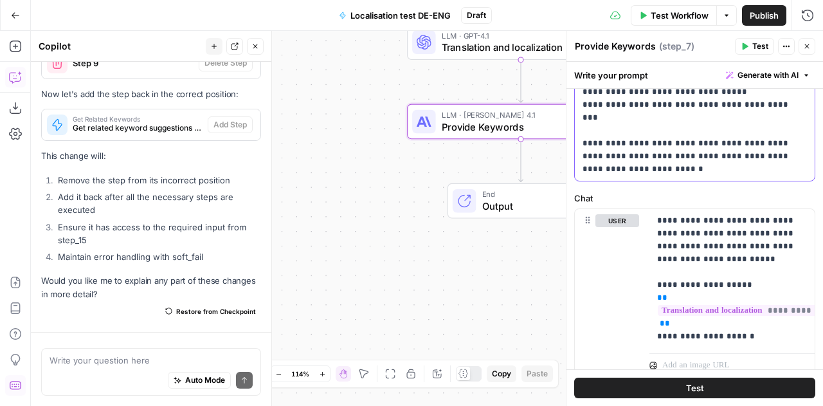
scroll to position [402, 0]
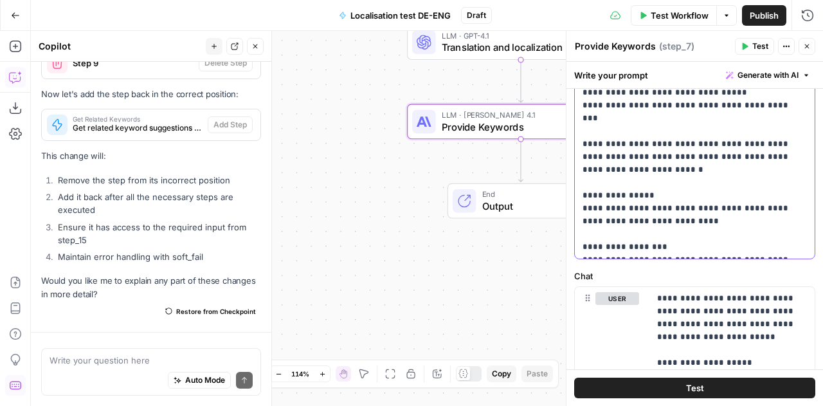
click at [711, 200] on p "**********" at bounding box center [690, 3] width 215 height 502
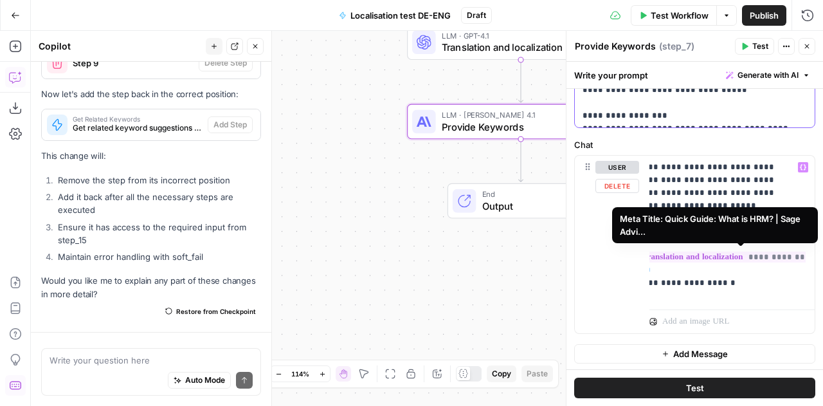
scroll to position [0, 0]
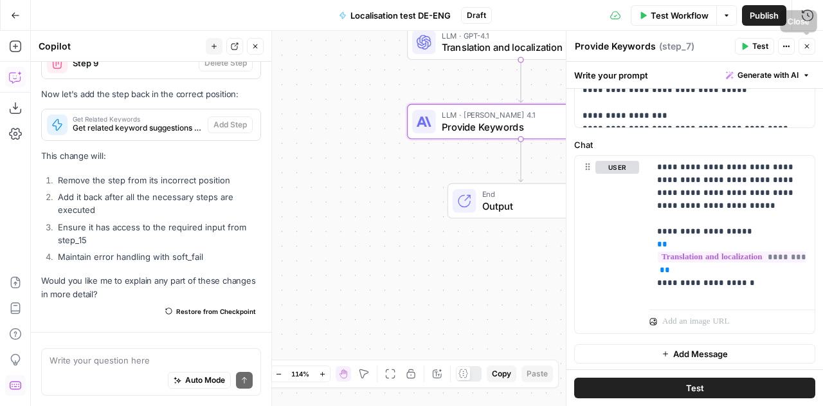
click at [807, 47] on icon "button" at bounding box center [807, 46] width 5 height 5
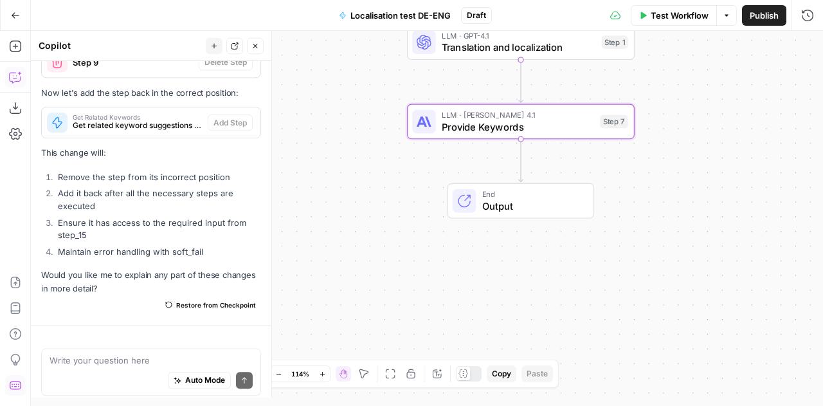
scroll to position [5568, 0]
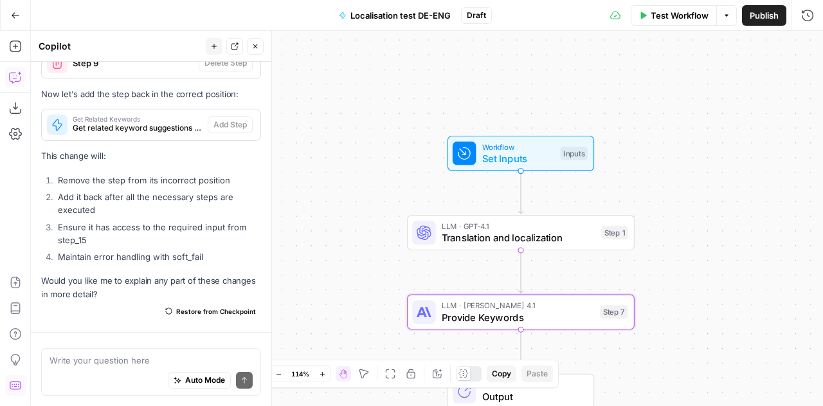
click at [646, 13] on icon "button" at bounding box center [643, 16] width 8 height 8
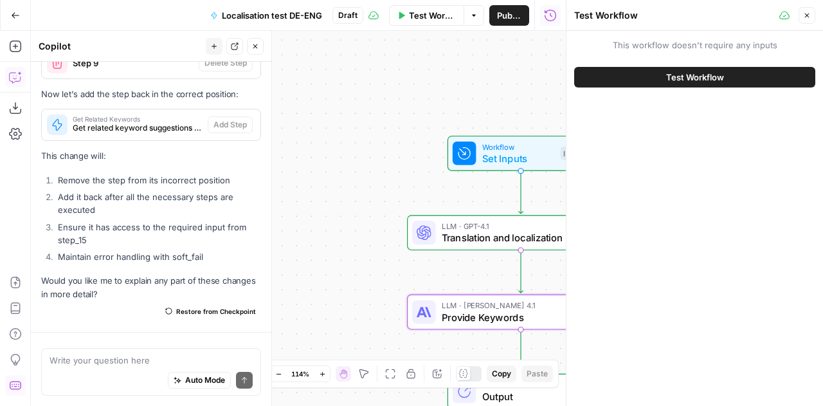
click at [718, 71] on span "Test Workflow" at bounding box center [695, 77] width 58 height 13
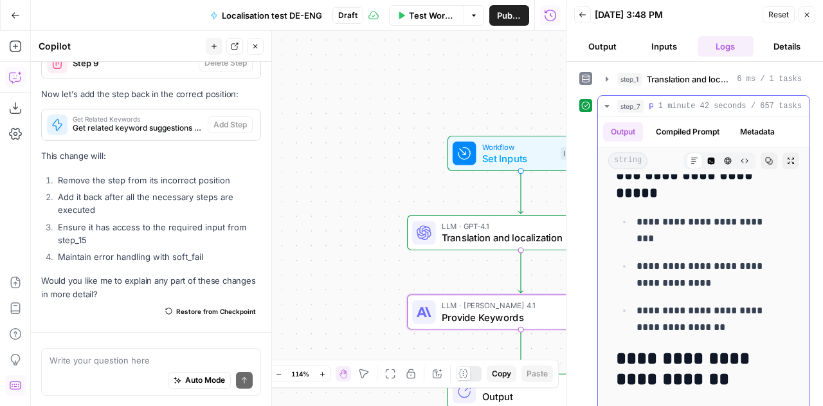
scroll to position [2897, 0]
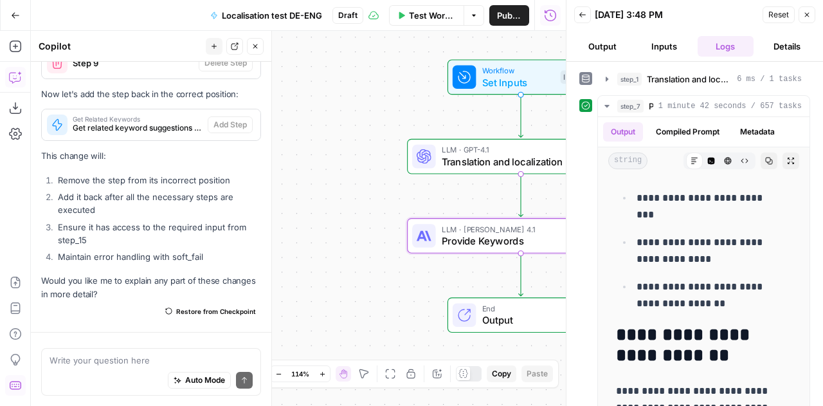
click at [502, 316] on span "Output" at bounding box center [532, 320] width 100 height 15
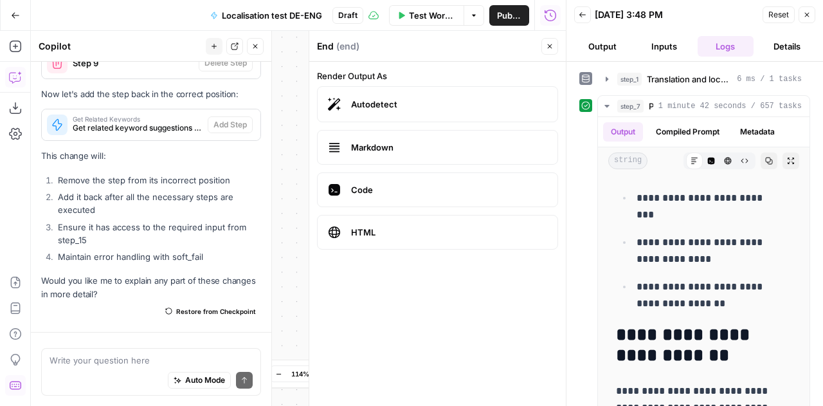
click at [607, 45] on button "Output" at bounding box center [602, 46] width 57 height 21
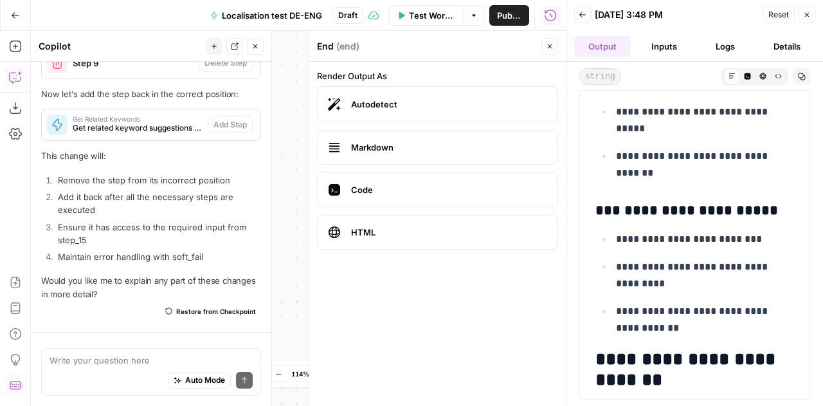
scroll to position [2314, 0]
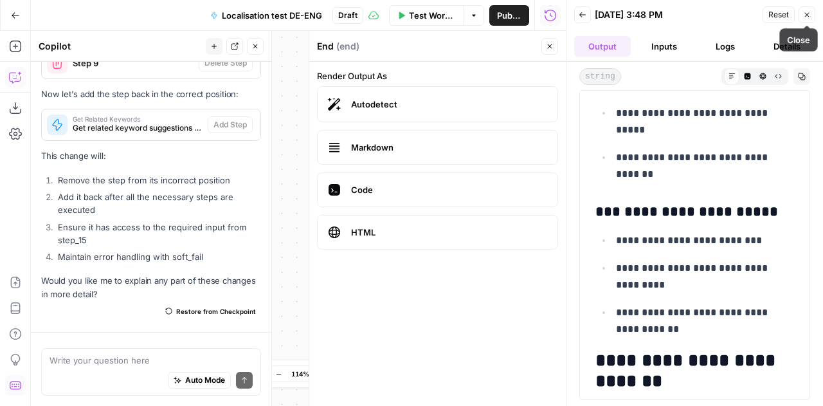
click at [807, 16] on icon "button" at bounding box center [807, 15] width 8 height 8
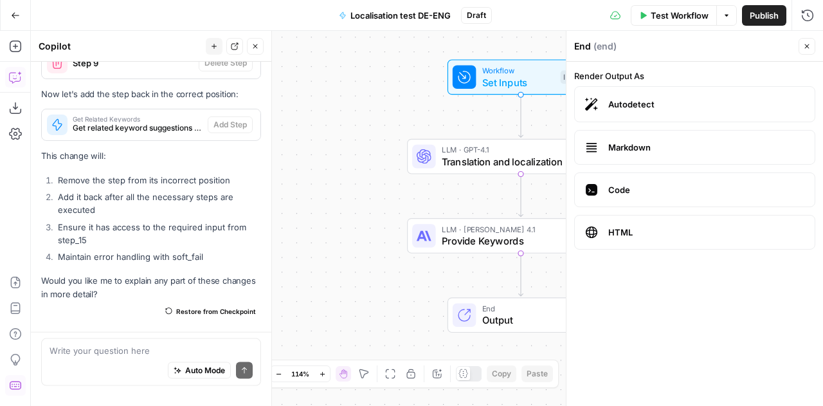
scroll to position [5568, 0]
click at [813, 48] on button "Close" at bounding box center [807, 46] width 17 height 17
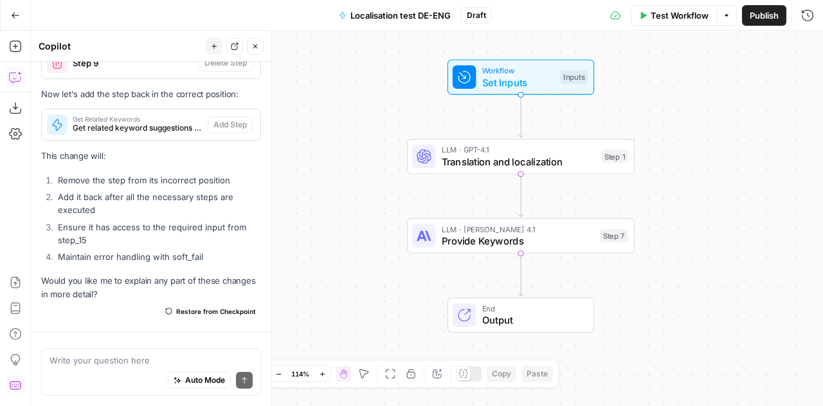
click at [515, 317] on span "Output" at bounding box center [532, 320] width 100 height 15
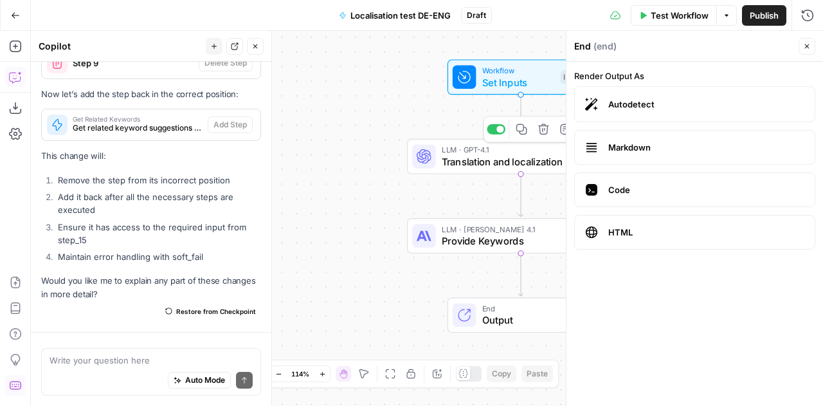
click at [509, 165] on span "Translation and localization" at bounding box center [519, 161] width 154 height 15
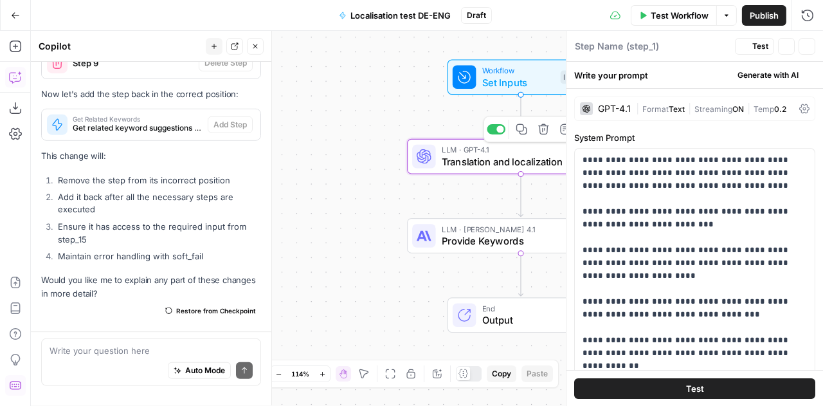
type textarea "Translation and localization"
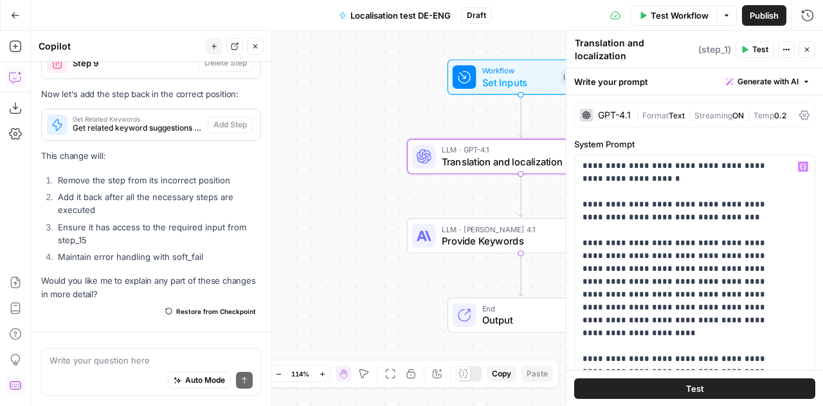
scroll to position [367, 0]
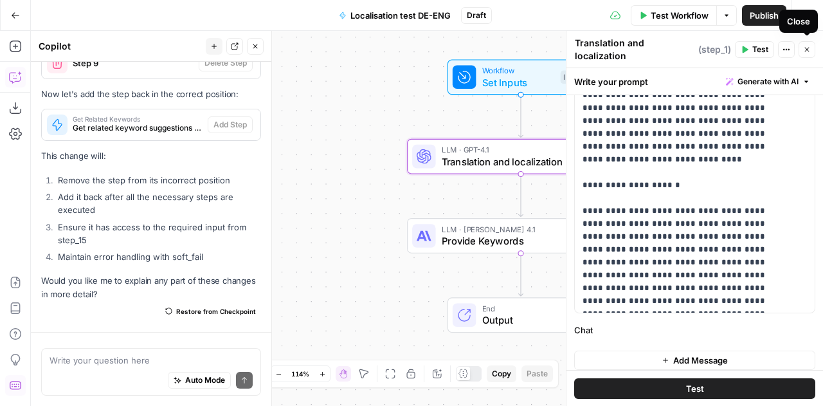
click at [810, 50] on span "Close" at bounding box center [810, 50] width 1 height 1
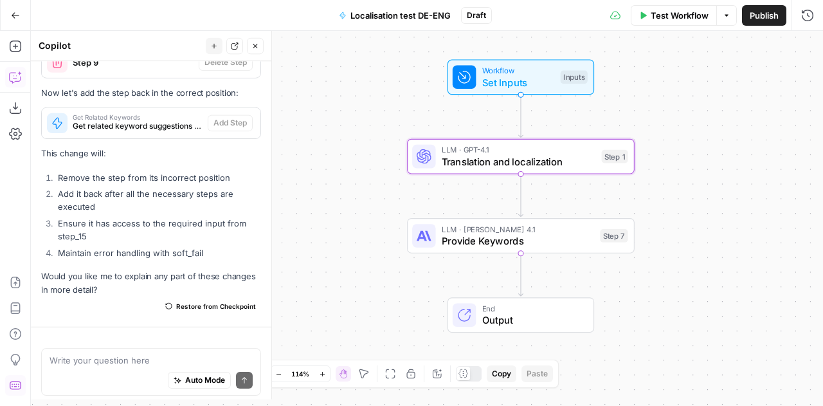
scroll to position [5568, 0]
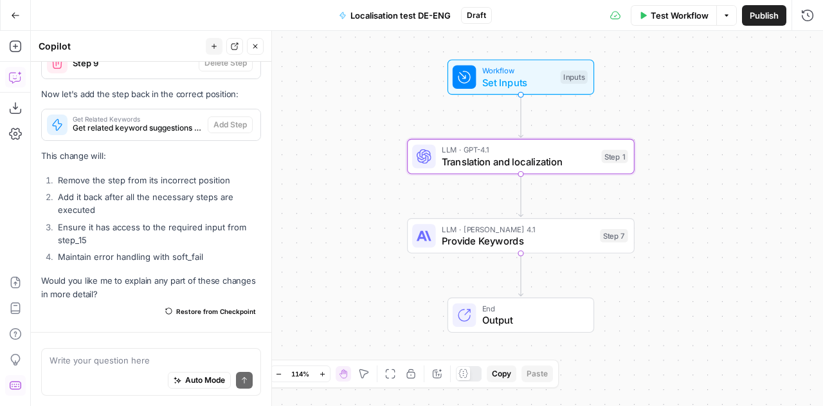
click at [523, 82] on span "Set Inputs" at bounding box center [518, 82] width 73 height 15
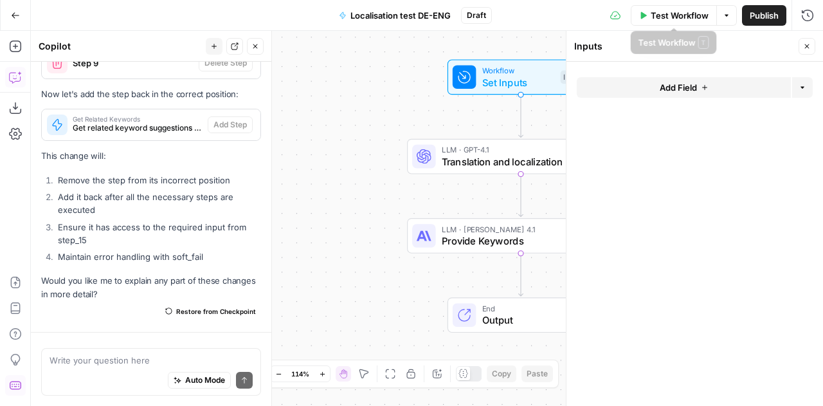
click at [681, 10] on span "Test Workflow" at bounding box center [680, 15] width 58 height 13
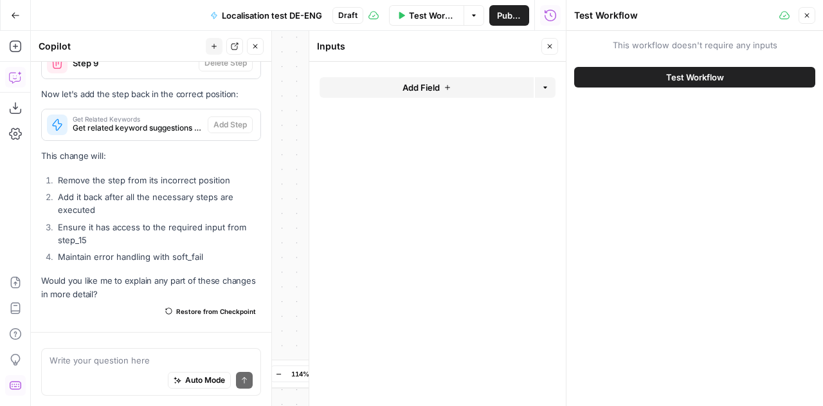
click at [702, 71] on span "Test Workflow" at bounding box center [695, 77] width 58 height 13
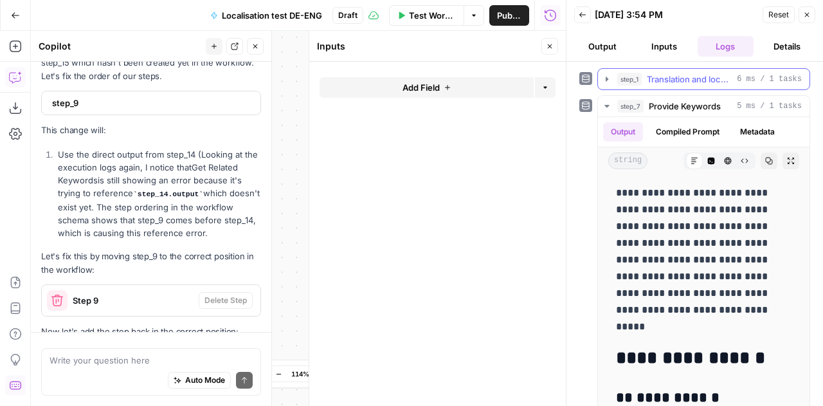
scroll to position [5568, 0]
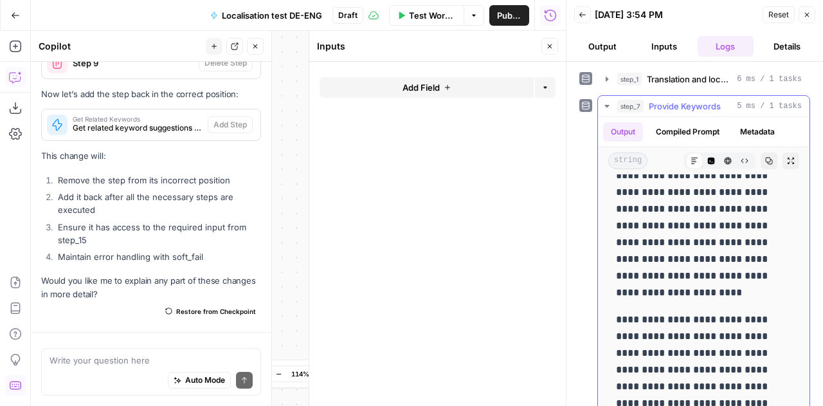
scroll to position [38, 0]
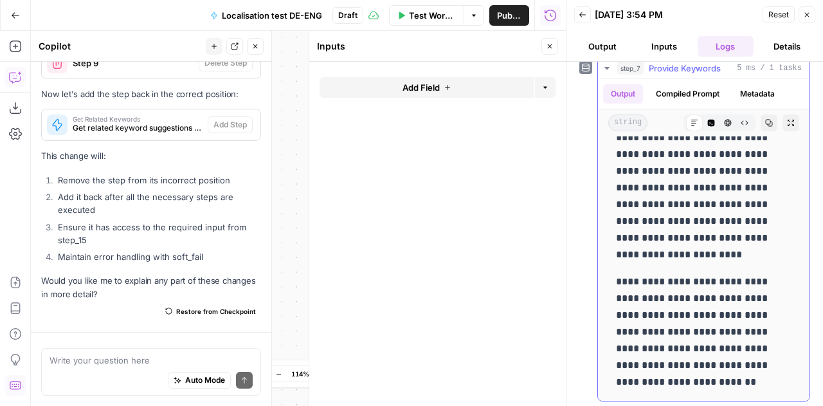
click at [688, 89] on button "Compiled Prompt" at bounding box center [687, 93] width 79 height 19
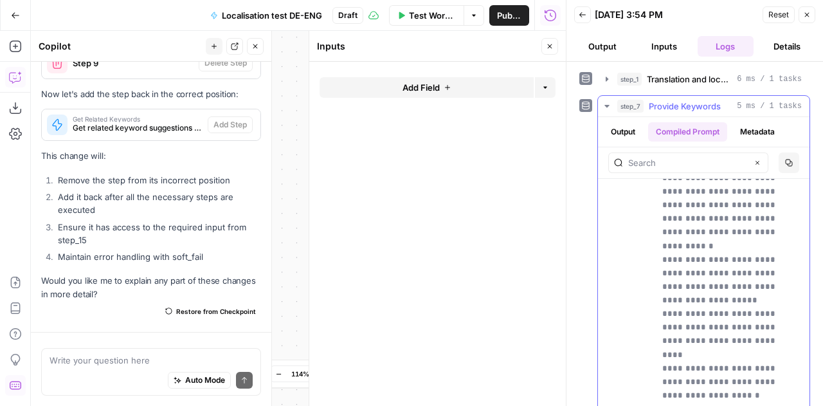
scroll to position [0, 0]
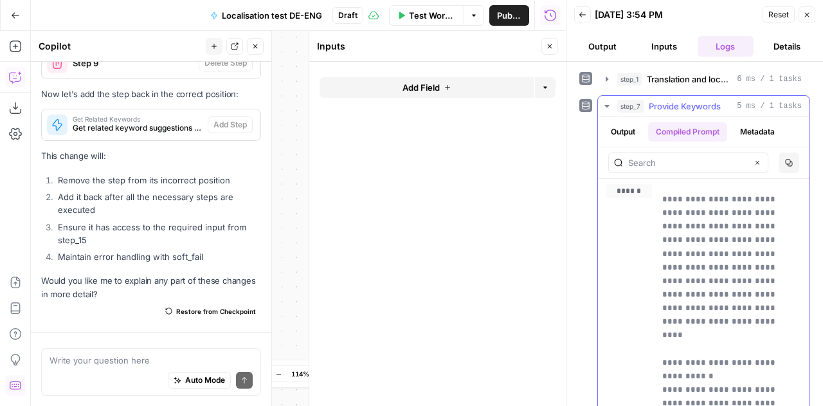
click at [615, 127] on button "Output" at bounding box center [623, 131] width 40 height 19
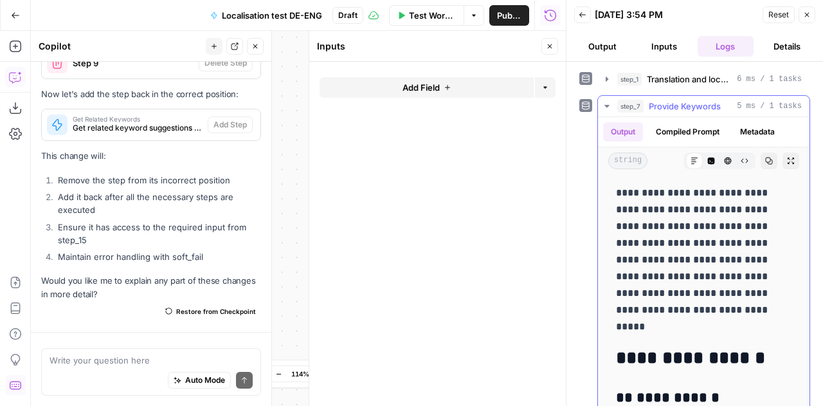
click at [603, 105] on icon "button" at bounding box center [607, 106] width 10 height 10
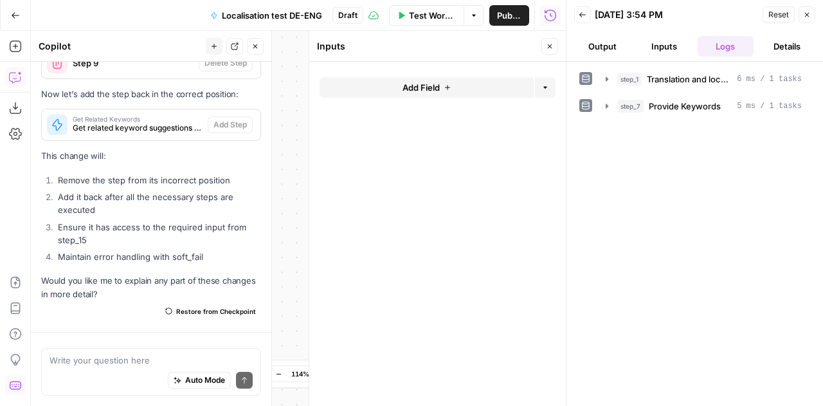
click at [91, 353] on div "Write your question here Auto Mode Send" at bounding box center [151, 372] width 220 height 48
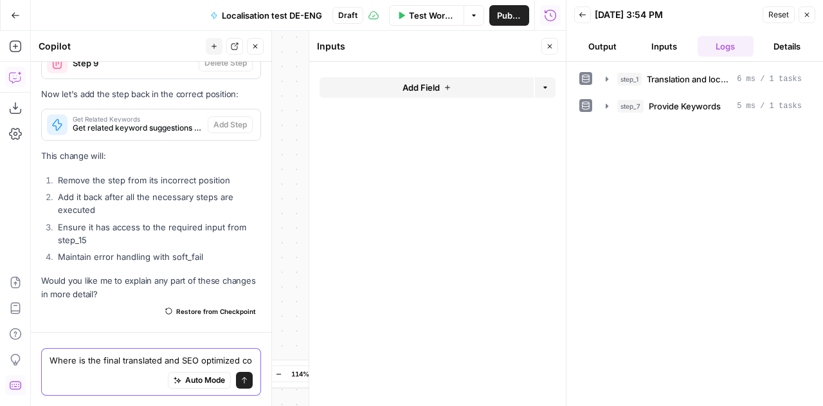
scroll to position [5580, 0]
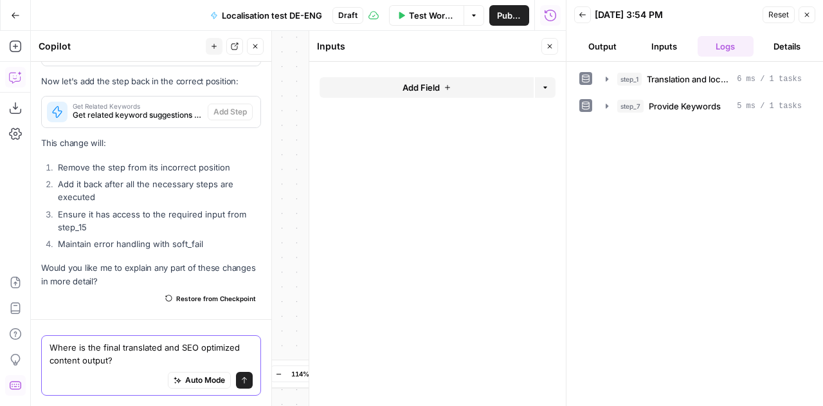
type textarea "Where is the final translated and SEO optimized content output?"
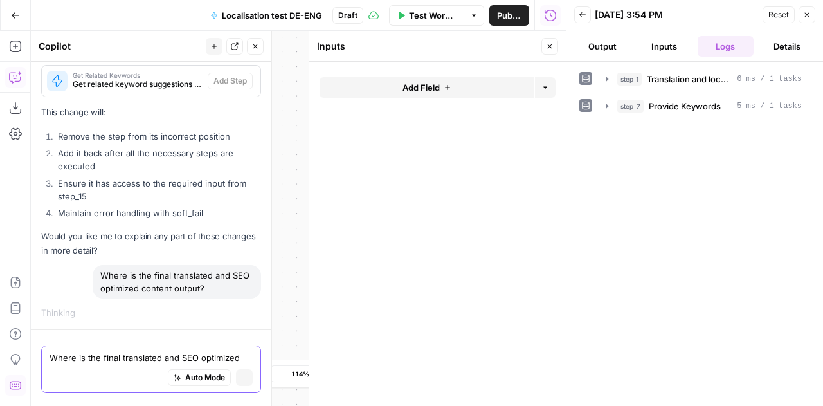
scroll to position [5368, 0]
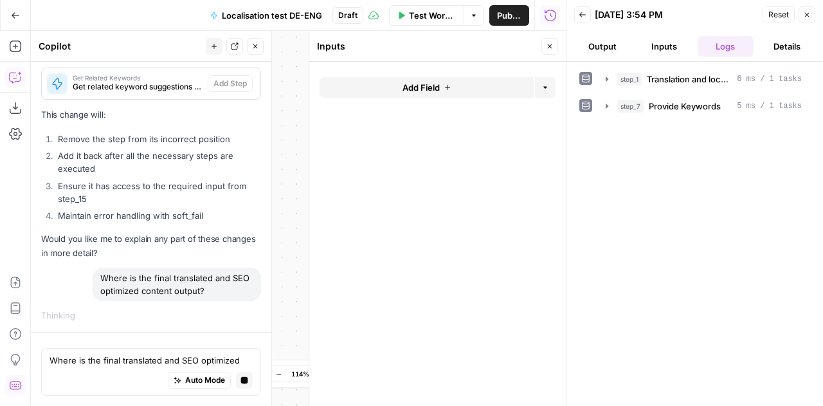
click at [611, 43] on button "Output" at bounding box center [602, 46] width 57 height 21
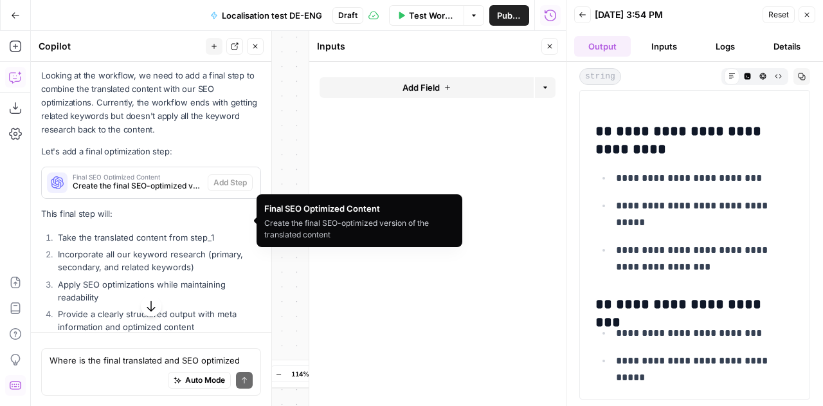
scroll to position [5988, 0]
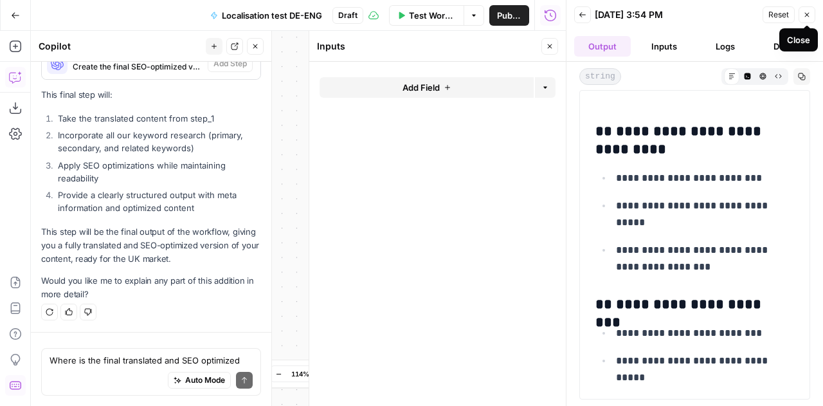
click at [795, 8] on button "Reset" at bounding box center [779, 14] width 32 height 17
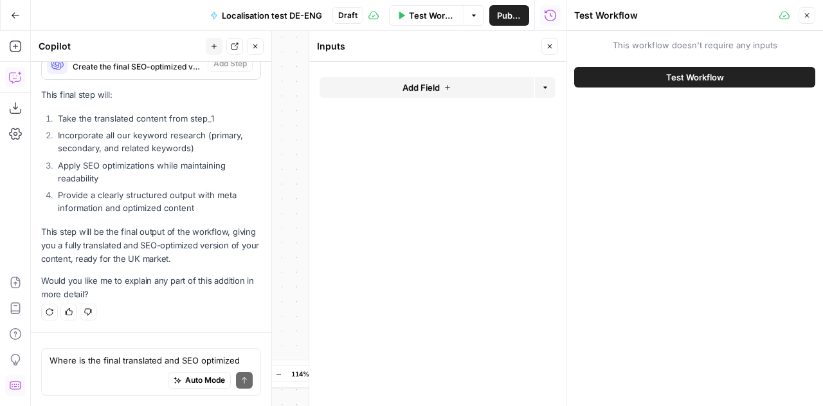
click at [813, 17] on button "Close" at bounding box center [807, 15] width 17 height 17
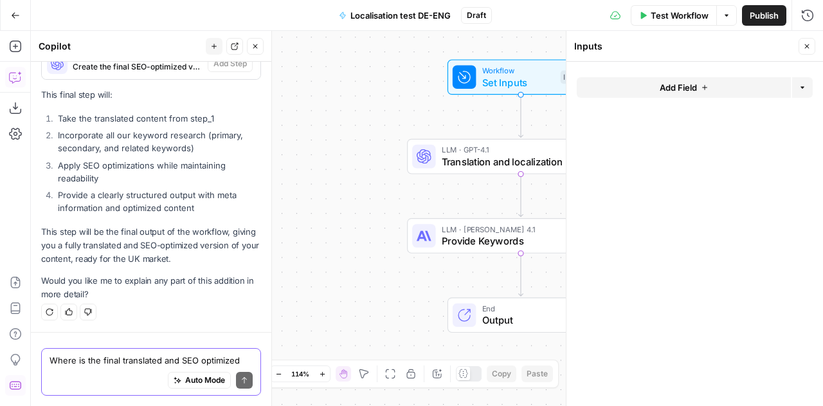
click at [100, 362] on textarea "Where is the final translated and SEO optimized content output?" at bounding box center [151, 360] width 203 height 13
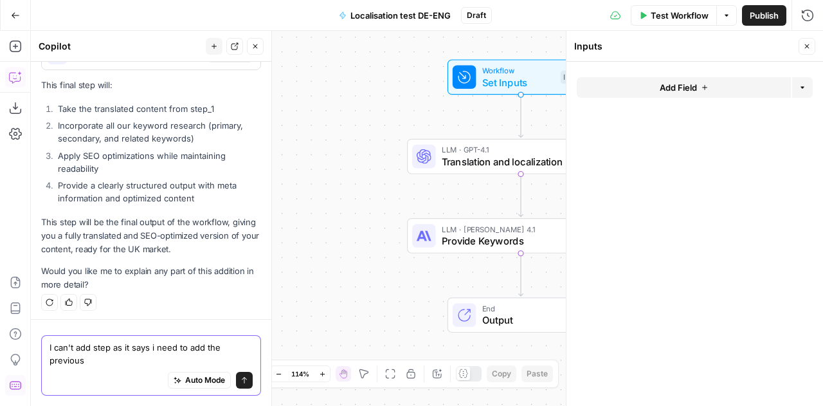
scroll to position [6001, 0]
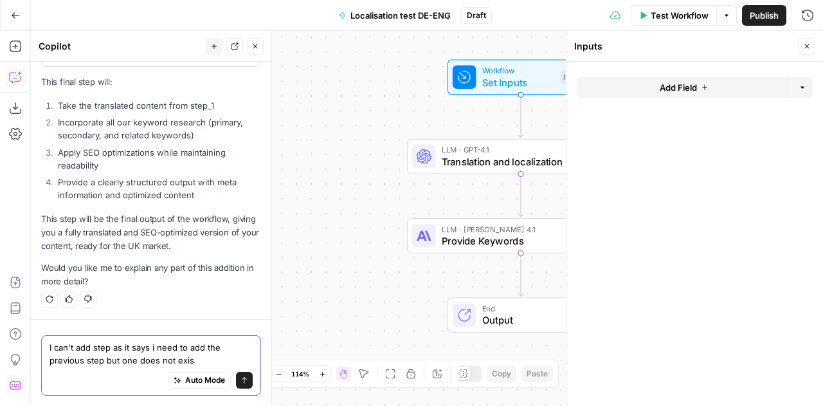
type textarea "I can't add step as it says i need to add the previous step but one does not ex…"
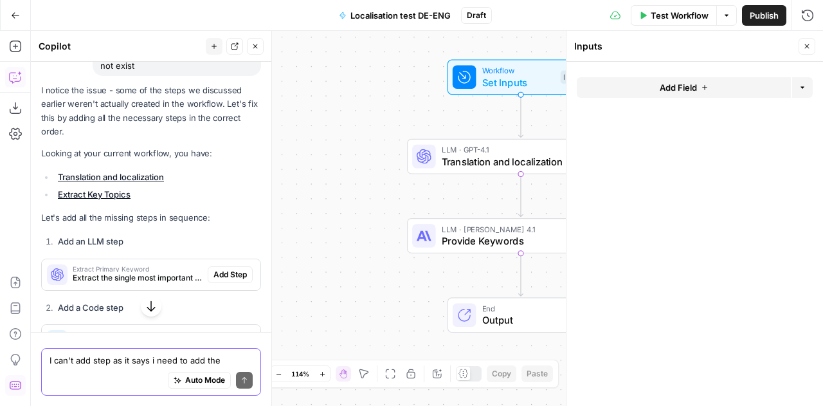
scroll to position [6259, 0]
click at [118, 281] on span "Extract the single most important keyword from the analysis" at bounding box center [138, 277] width 130 height 12
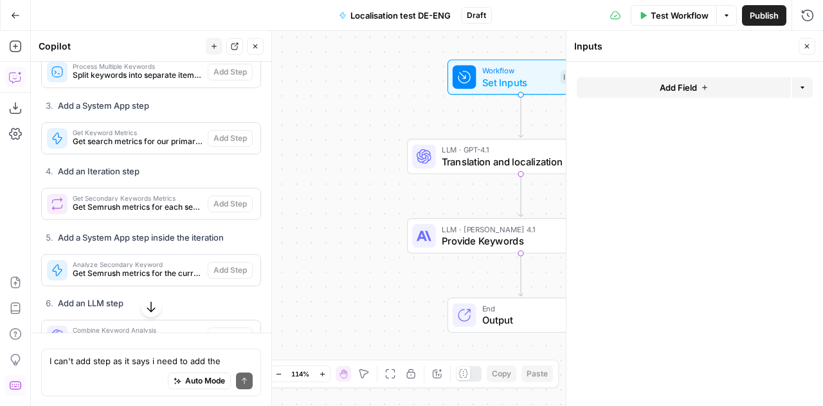
scroll to position [6899, 0]
click at [90, 363] on textarea "I can't add step as it says i need to add the previous step but one does not ex…" at bounding box center [151, 360] width 203 height 13
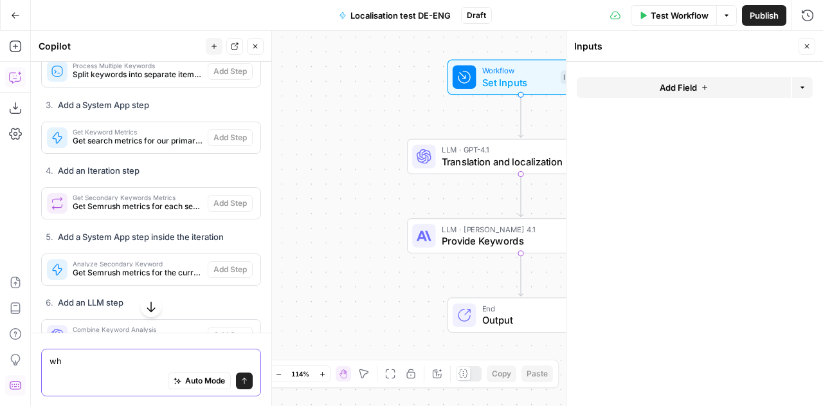
type textarea "w"
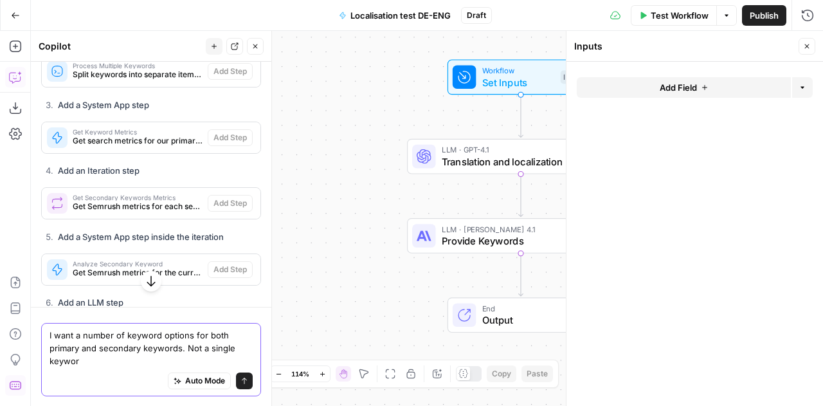
type textarea "I want a number of keyword options for both primary and secondary keywords. Not…"
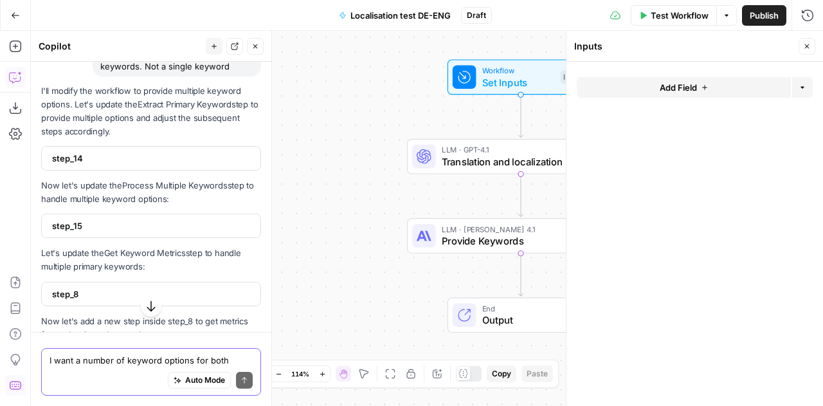
scroll to position [7425, 0]
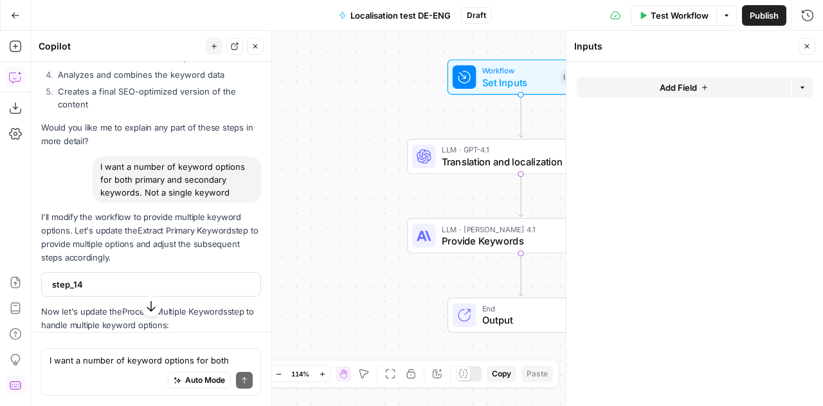
click at [170, 296] on div "step_14" at bounding box center [147, 284] width 211 height 23
click at [145, 308] on icon "button" at bounding box center [151, 306] width 13 height 13
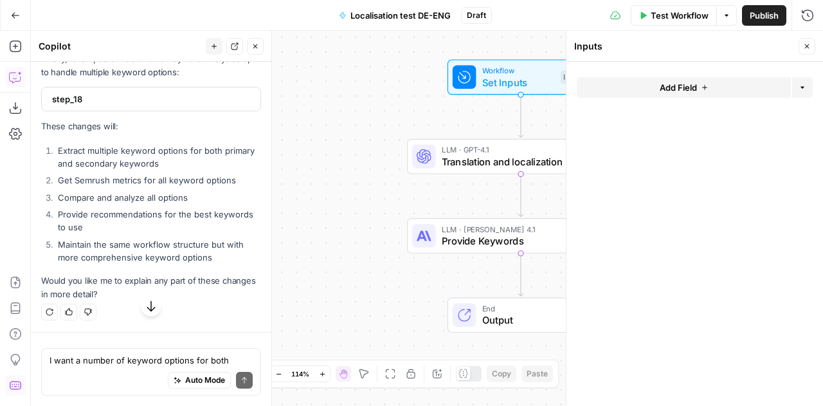
scroll to position [7960, 0]
click at [808, 48] on icon "button" at bounding box center [807, 46] width 8 height 8
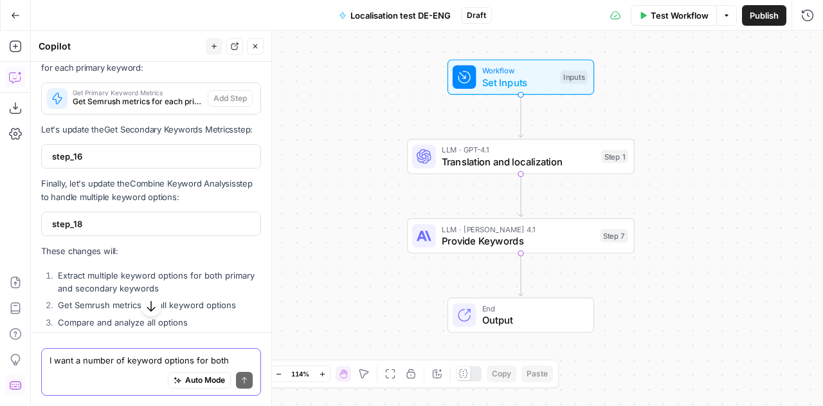
click at [129, 363] on textarea "I want a number of keyword options for both primary and secondary keywords. Not…" at bounding box center [151, 360] width 203 height 13
type textarea "I cannot add step"
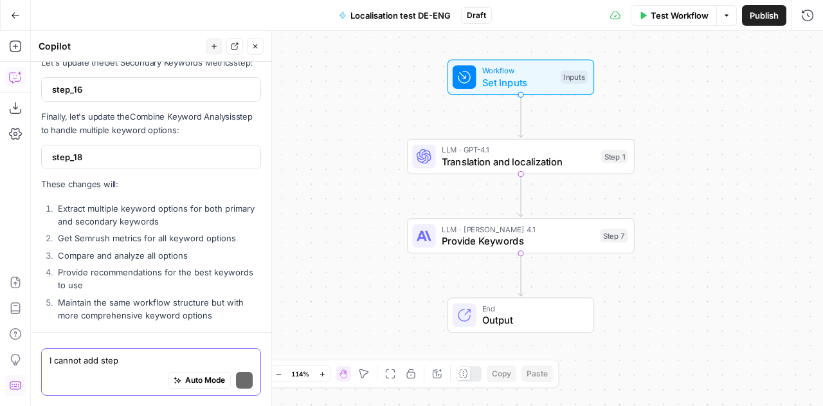
scroll to position [8167, 0]
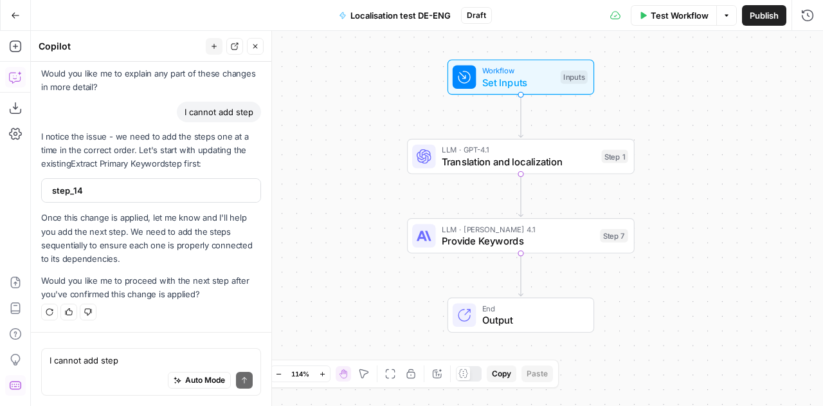
click at [99, 193] on span "step_14" at bounding box center [150, 190] width 196 height 13
click at [99, 193] on span "step_14" at bounding box center [150, 189] width 196 height 13
click at [99, 193] on span "step_14" at bounding box center [150, 190] width 196 height 13
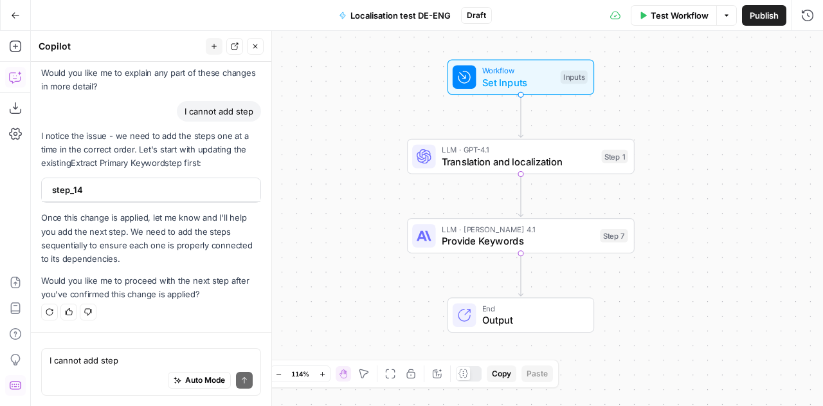
click at [99, 194] on span "step_14" at bounding box center [150, 189] width 196 height 13
click at [99, 194] on span "step_14" at bounding box center [150, 190] width 196 height 13
click at [67, 183] on div "step_14" at bounding box center [147, 189] width 211 height 23
click at [17, 14] on icon "button" at bounding box center [15, 15] width 9 height 9
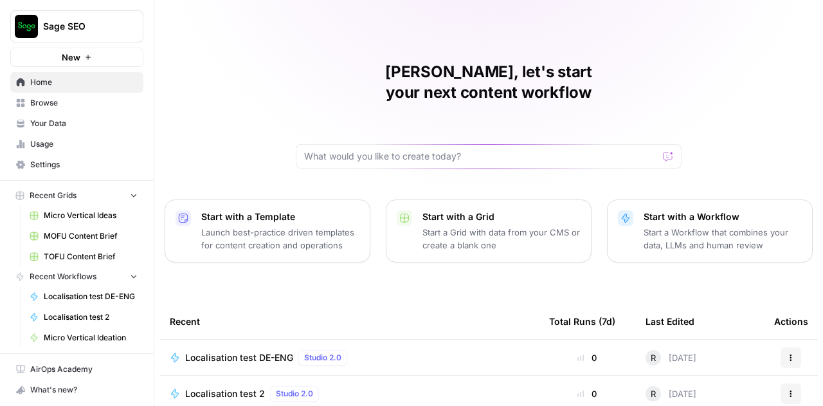
click at [230, 387] on span "Localisation test 2" at bounding box center [225, 393] width 80 height 13
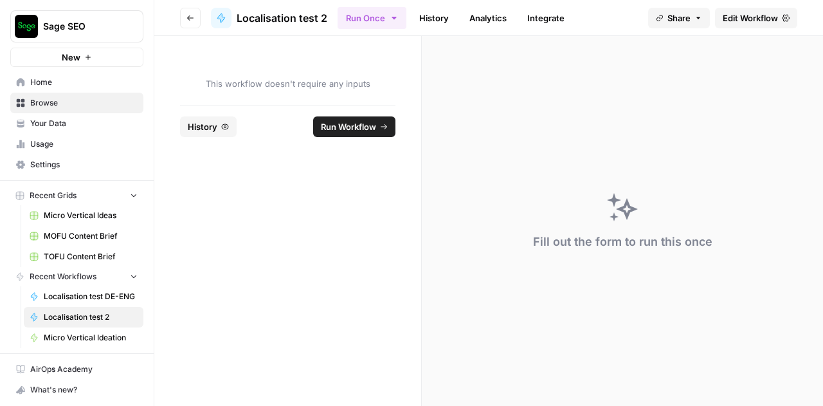
click at [755, 21] on span "Edit Workflow" at bounding box center [750, 18] width 55 height 13
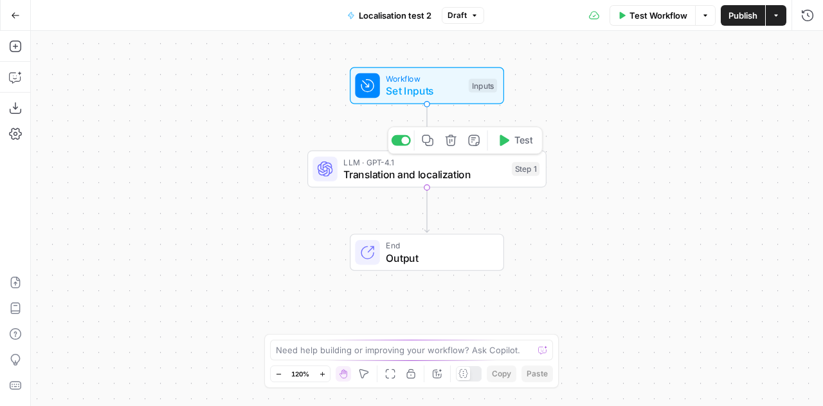
click at [464, 181] on span "Translation and localization" at bounding box center [424, 174] width 162 height 15
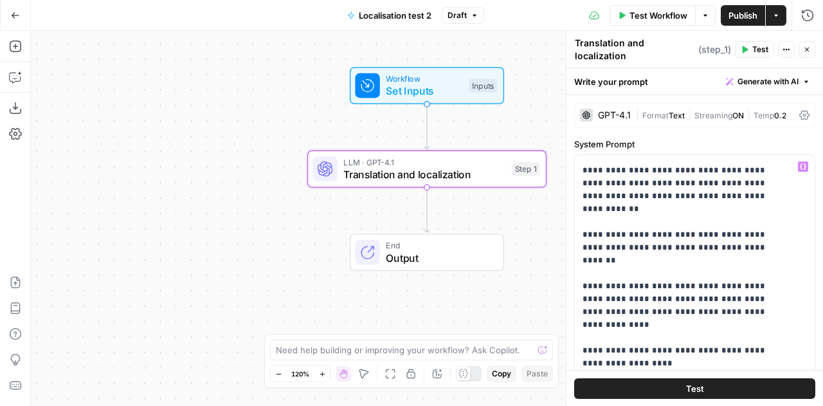
scroll to position [447, 0]
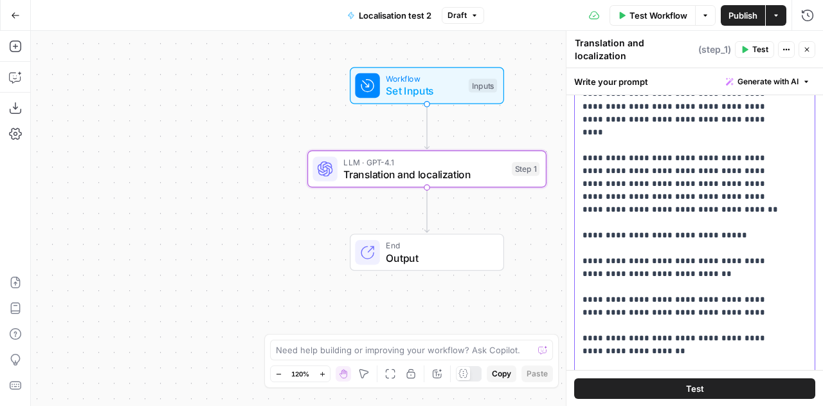
scroll to position [455, 0]
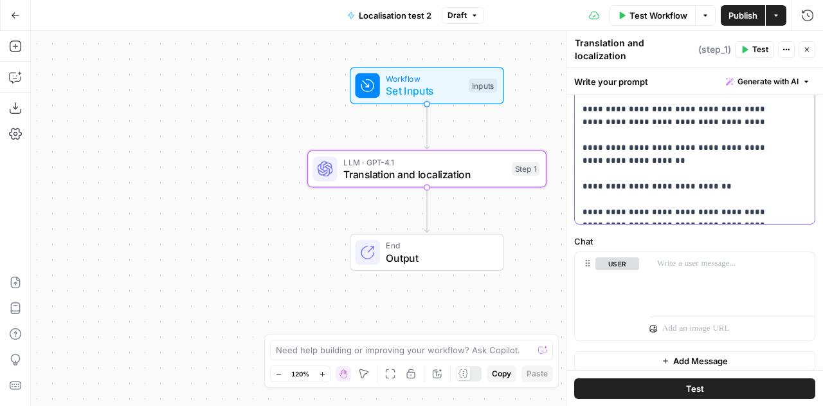
drag, startPoint x: 583, startPoint y: 227, endPoint x: 653, endPoint y: 436, distance: 220.5
click at [653, 405] on html "Sage SEO New Home Browse Your Data Usage Settings Recent Grids Micro Vertical I…" at bounding box center [411, 203] width 823 height 406
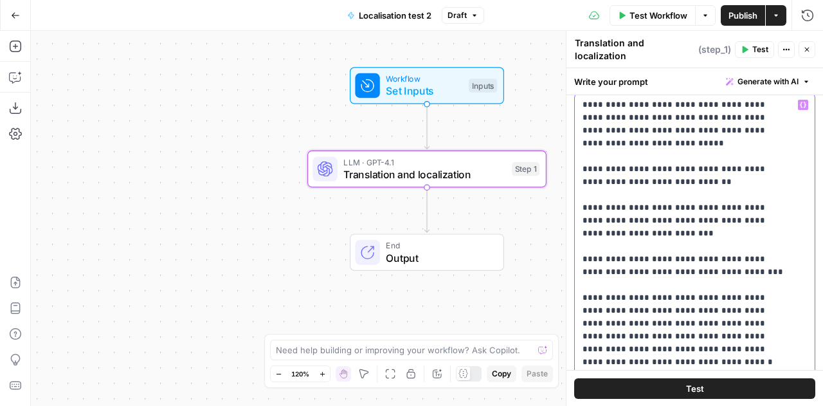
scroll to position [104, 0]
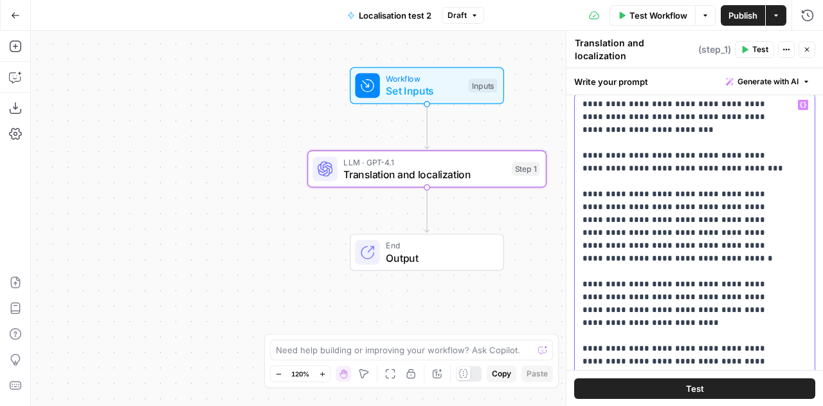
click at [664, 356] on p "**********" at bounding box center [685, 303] width 205 height 617
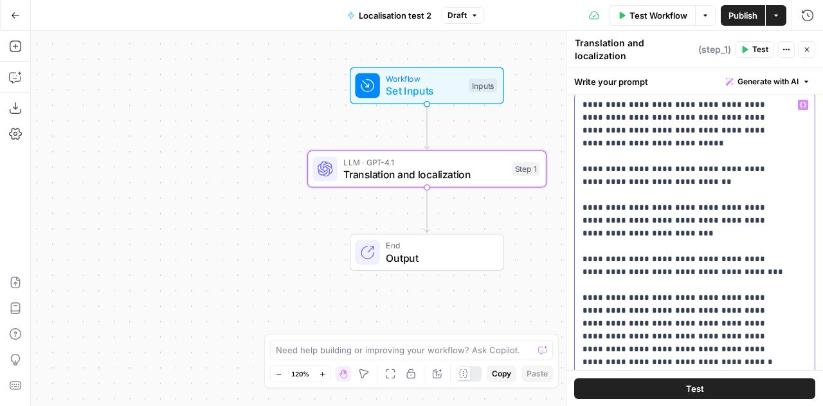
click at [666, 149] on p "**********" at bounding box center [685, 406] width 205 height 617
click at [592, 124] on p "**********" at bounding box center [685, 406] width 205 height 617
drag, startPoint x: 620, startPoint y: 124, endPoint x: 628, endPoint y: 124, distance: 7.7
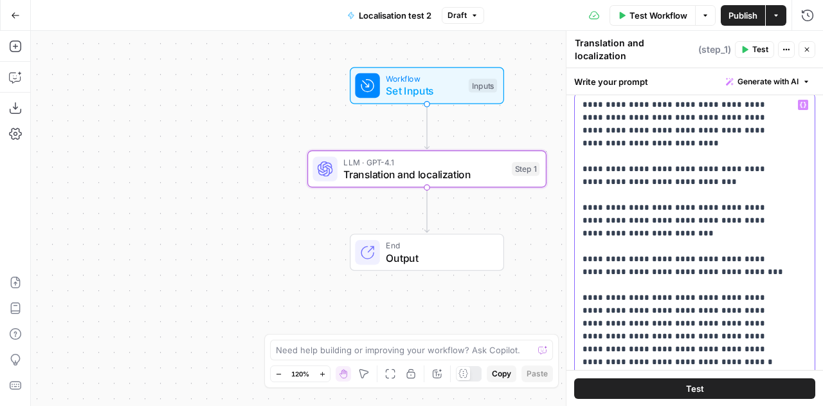
click at [628, 124] on p "**********" at bounding box center [685, 406] width 205 height 617
click at [659, 126] on p "**********" at bounding box center [685, 406] width 205 height 617
click at [682, 123] on p "**********" at bounding box center [685, 406] width 205 height 617
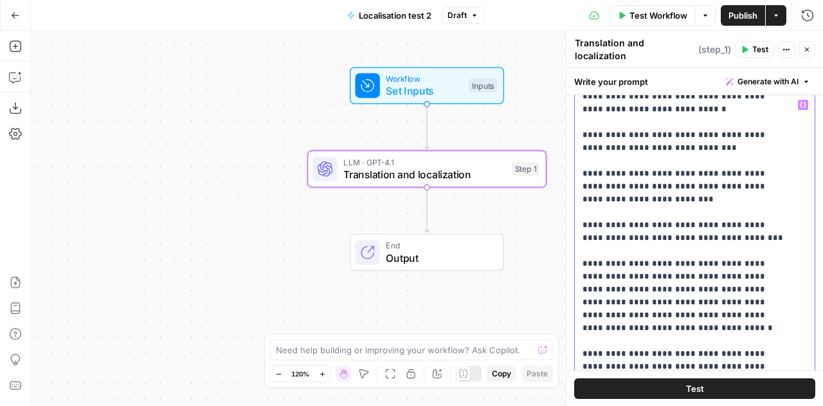
scroll to position [35, 0]
click at [596, 295] on p "**********" at bounding box center [685, 379] width 205 height 630
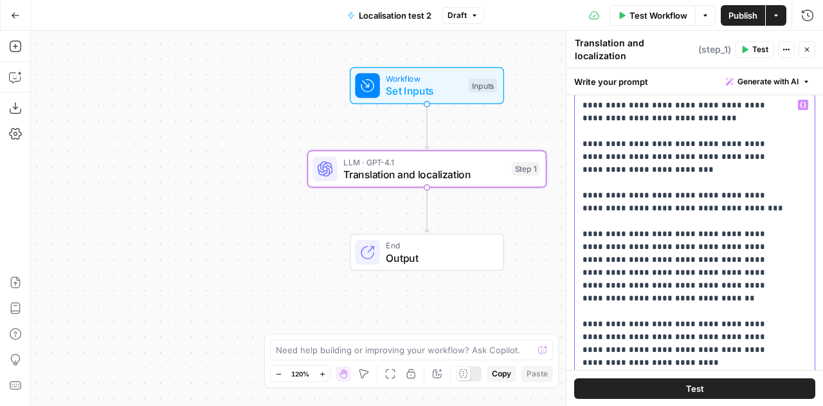
scroll to position [66, 0]
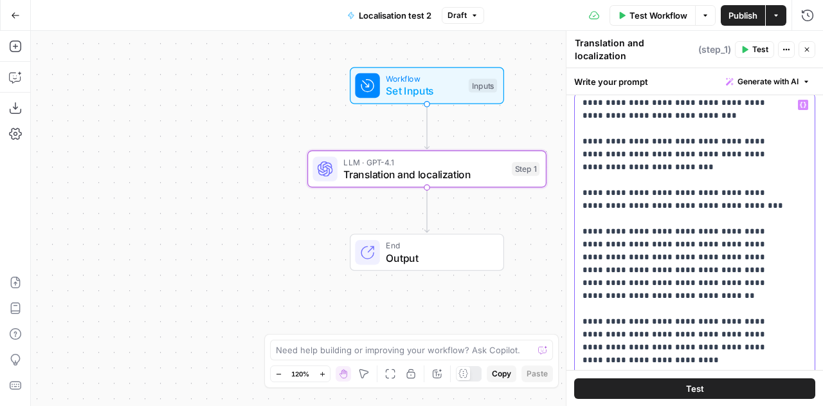
click at [764, 316] on p "**********" at bounding box center [685, 340] width 205 height 617
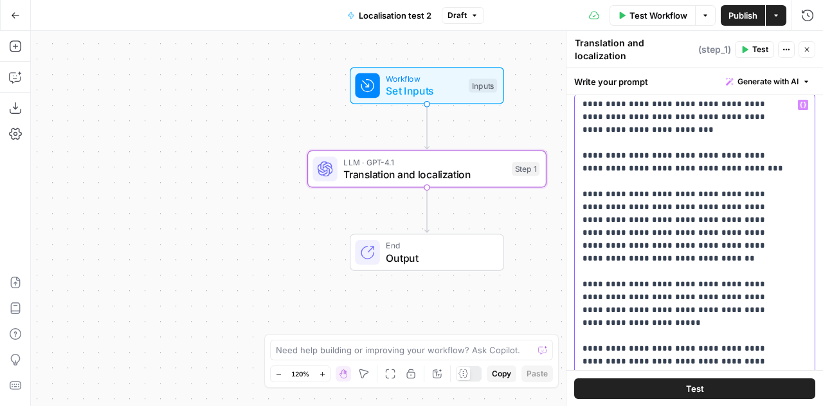
click at [648, 345] on p "**********" at bounding box center [685, 303] width 205 height 617
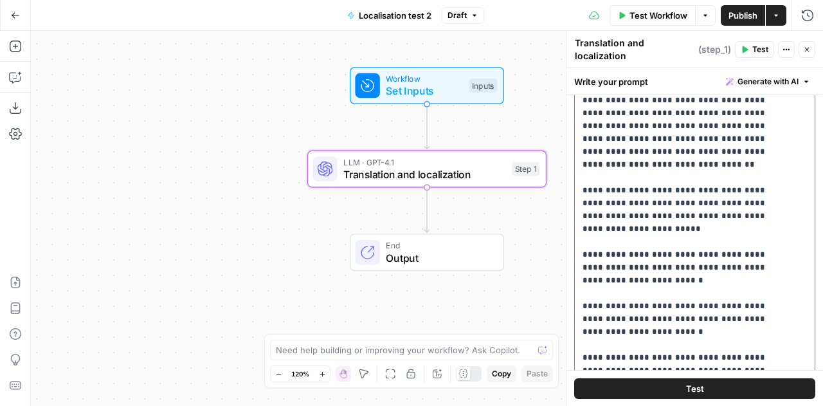
scroll to position [188, 0]
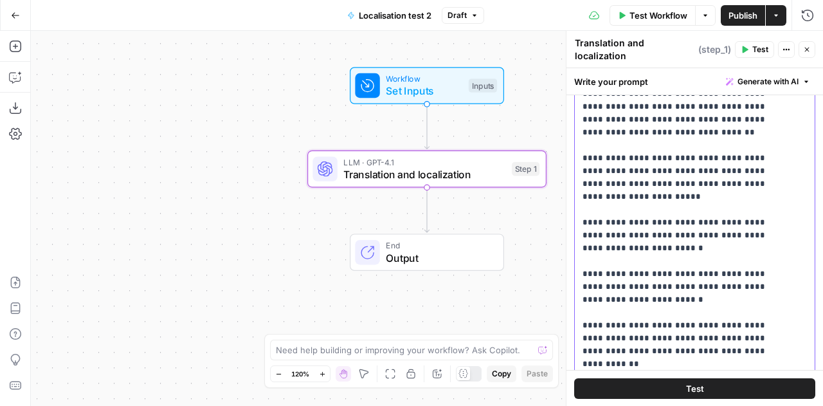
click at [744, 268] on p "**********" at bounding box center [685, 177] width 205 height 617
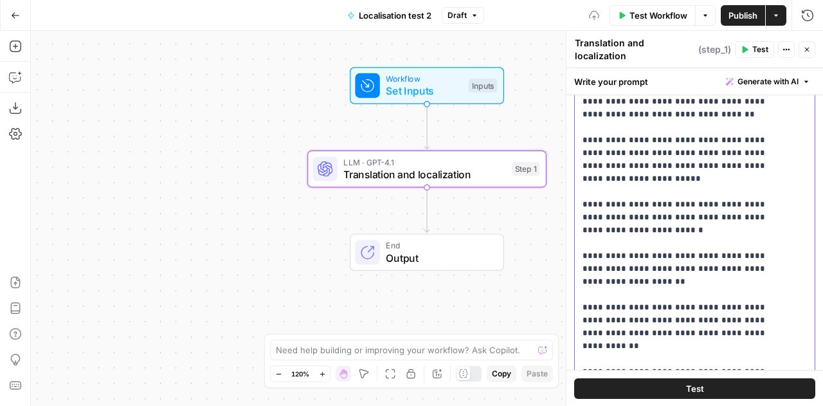
scroll to position [207, 0]
click at [660, 280] on p "**********" at bounding box center [685, 157] width 205 height 617
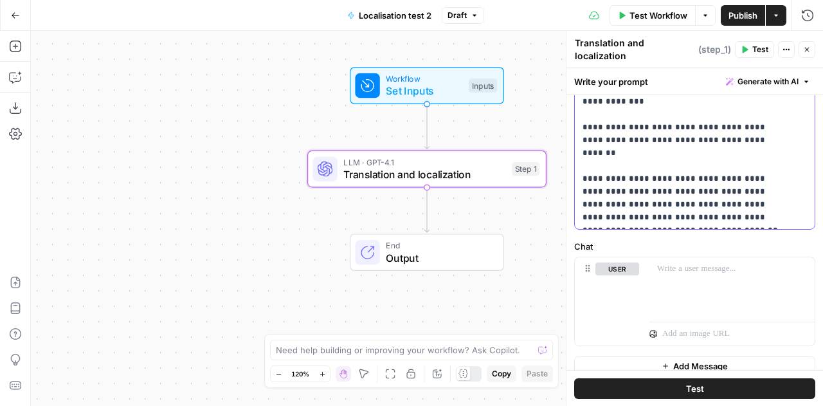
scroll to position [455, 0]
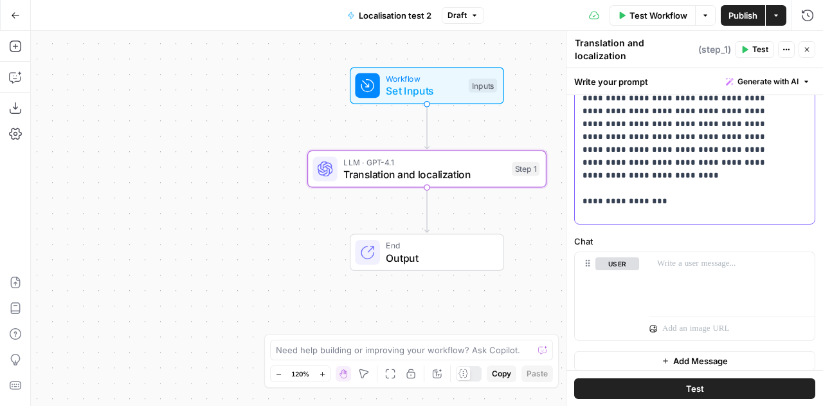
scroll to position [2635, 0]
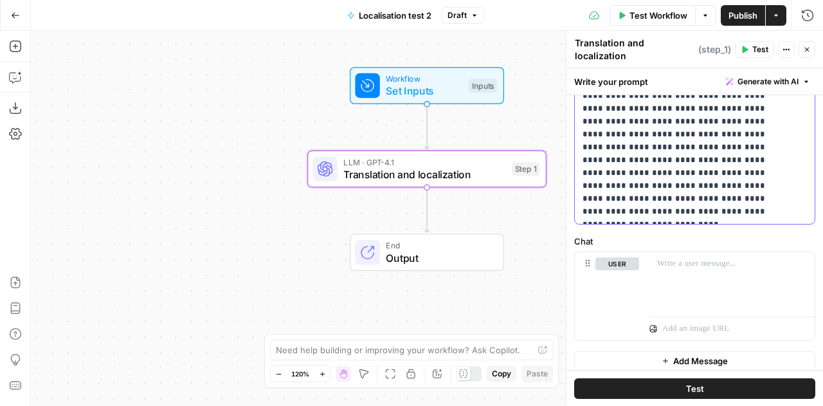
scroll to position [2586, 0]
drag, startPoint x: 668, startPoint y: 137, endPoint x: 574, endPoint y: 106, distance: 98.9
drag, startPoint x: 711, startPoint y: 185, endPoint x: 580, endPoint y: 104, distance: 153.9
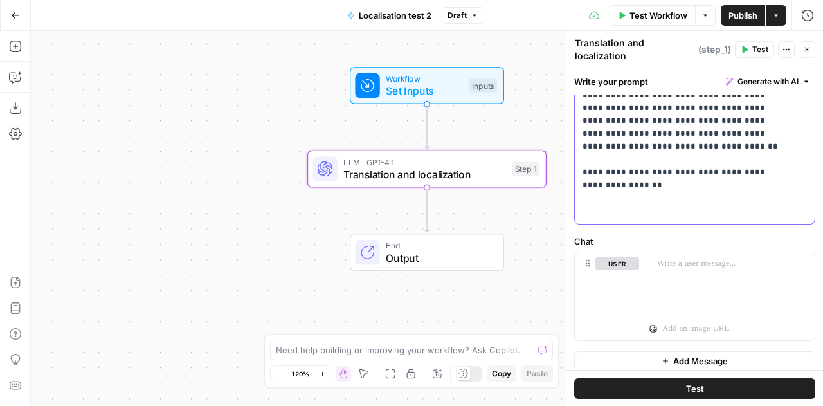
scroll to position [176, 0]
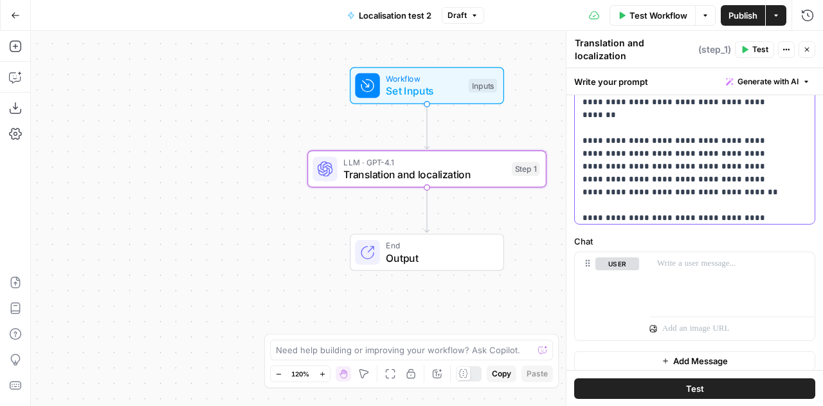
scroll to position [137, 0]
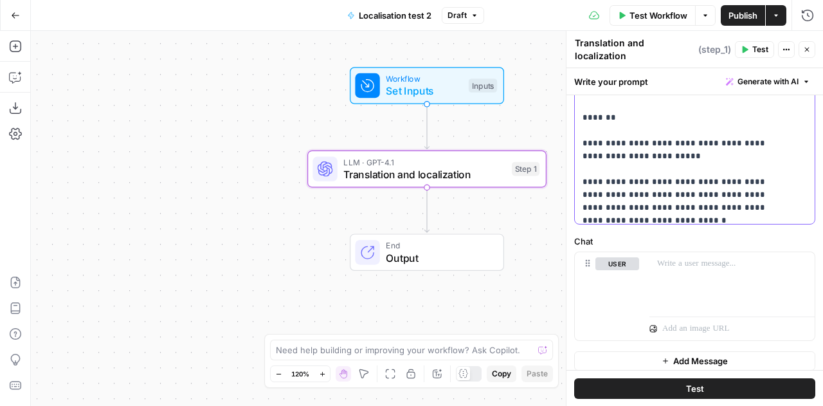
scroll to position [297, 0]
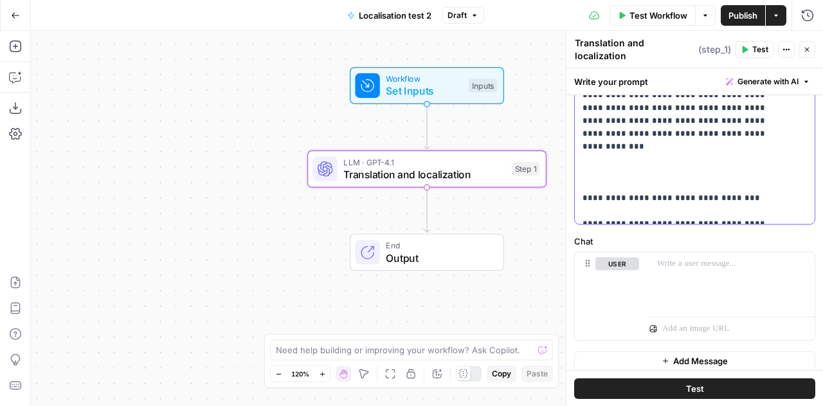
scroll to position [538, 0]
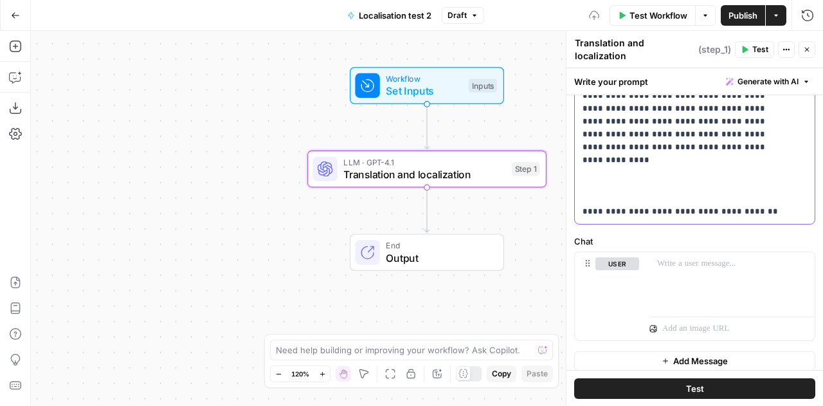
scroll to position [812, 0]
click at [601, 192] on p "**********" at bounding box center [685, 403] width 205 height 3023
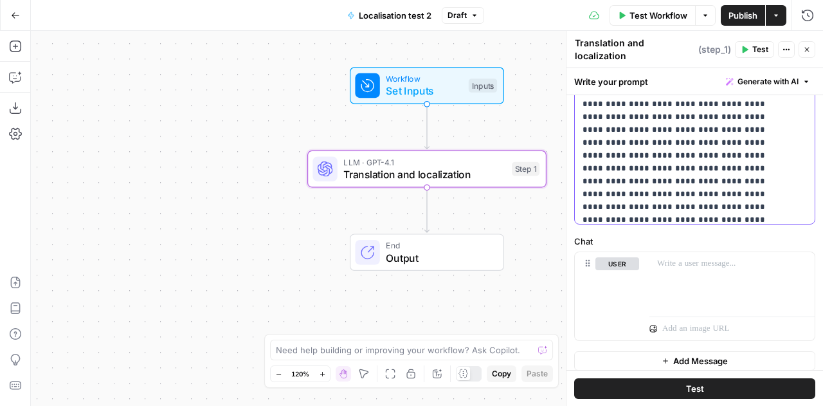
scroll to position [1093, 0]
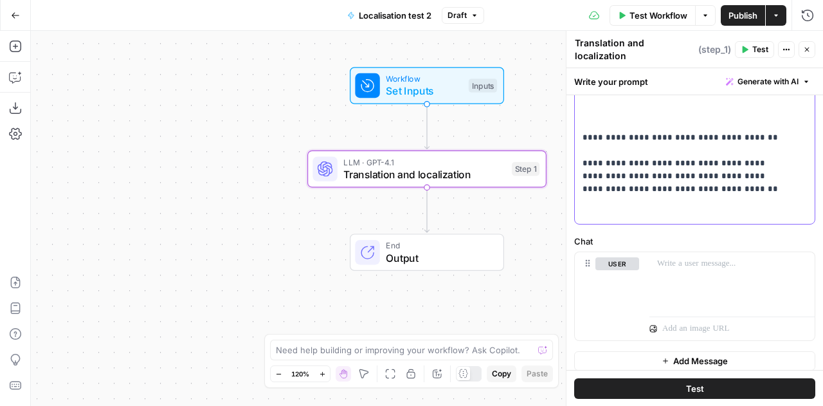
scroll to position [885, 0]
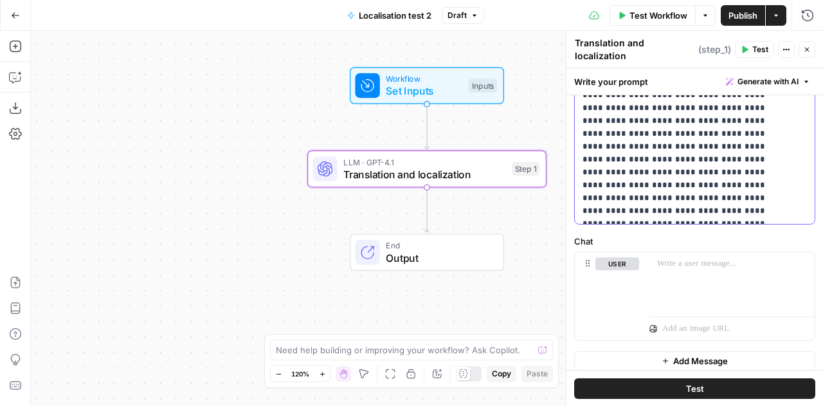
scroll to position [709, 0]
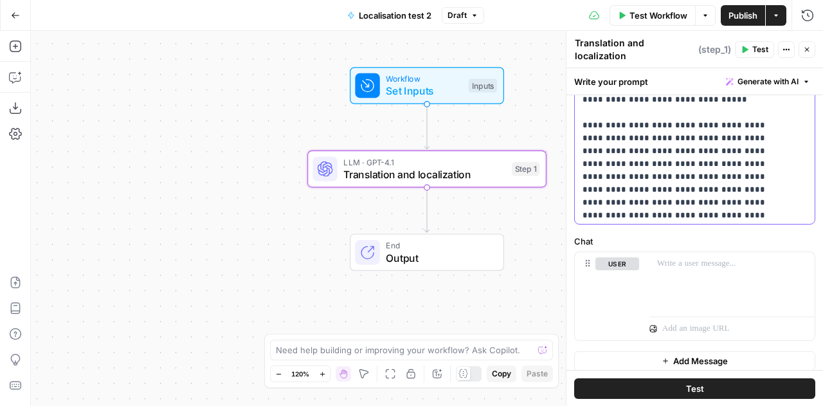
scroll to position [1233, 0]
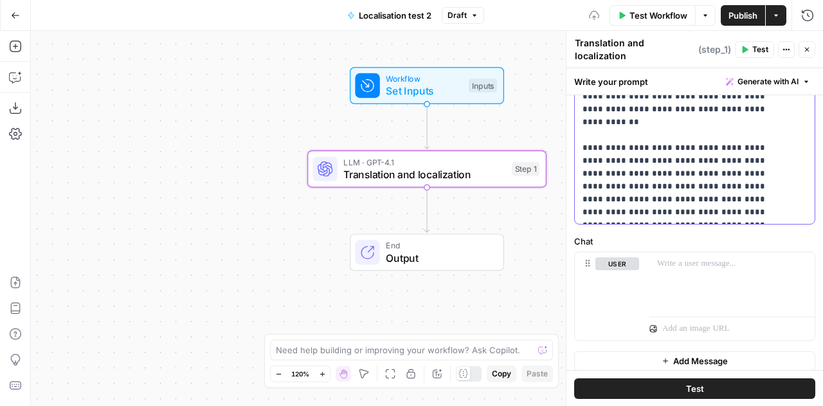
scroll to position [1391, 0]
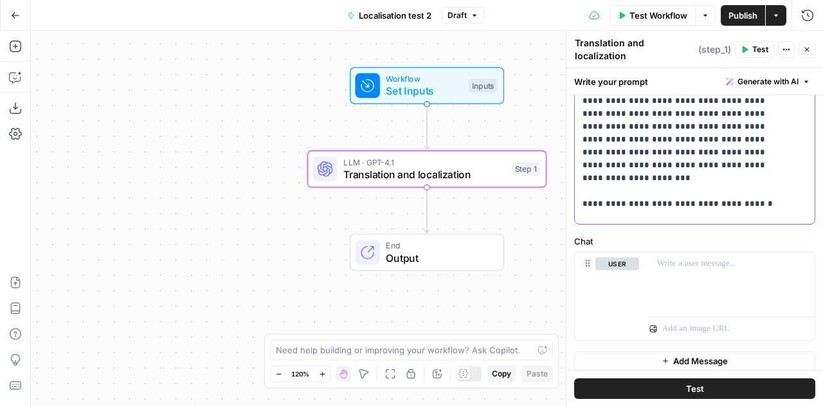
scroll to position [1492, 0]
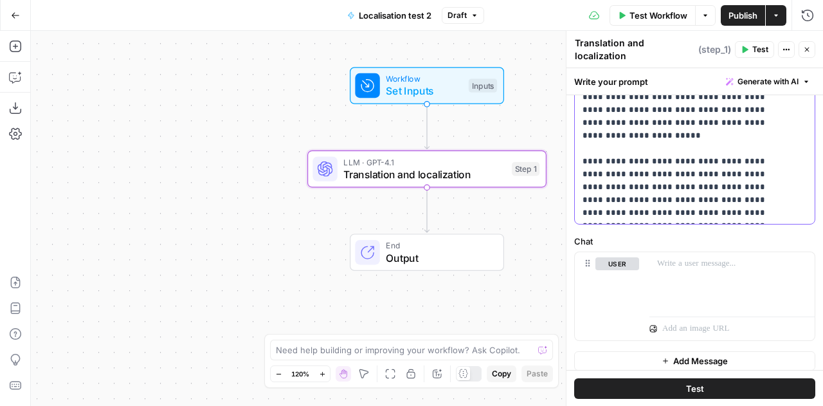
scroll to position [1660, 0]
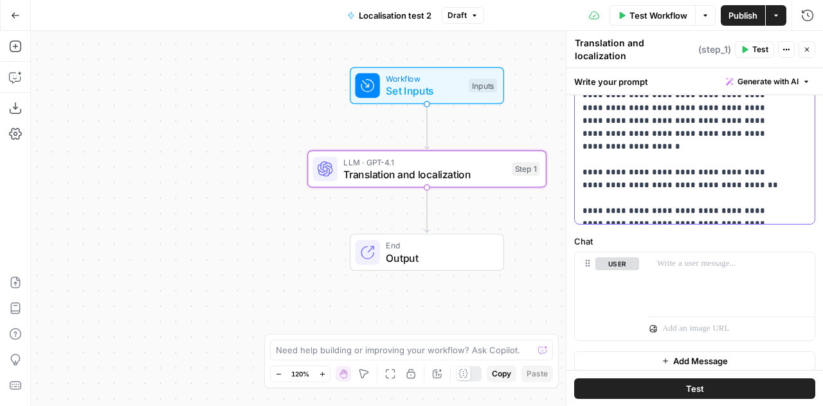
scroll to position [1816, 0]
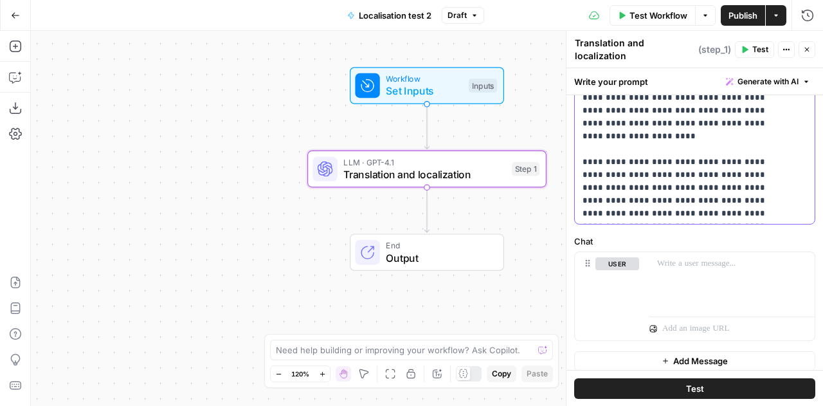
scroll to position [1980, 0]
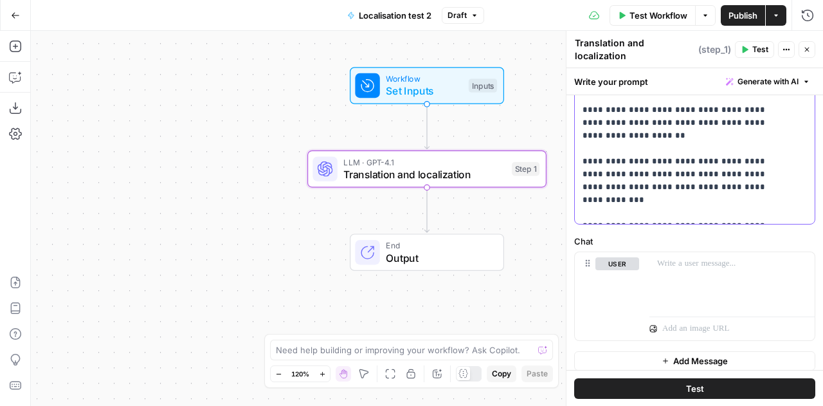
scroll to position [0, 0]
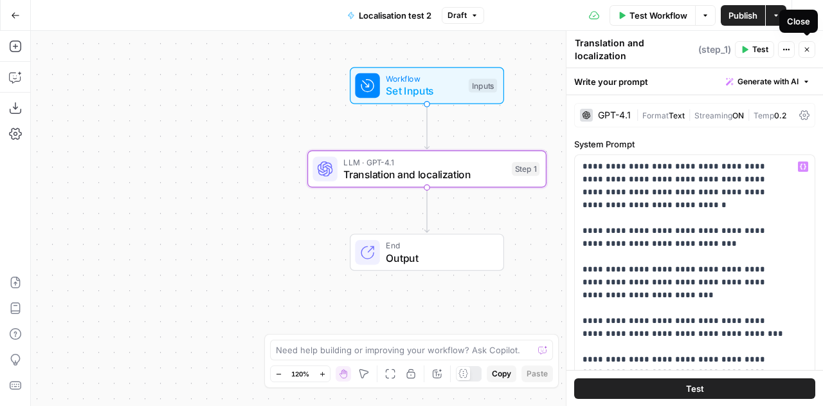
click at [808, 46] on icon "button" at bounding box center [807, 50] width 8 height 8
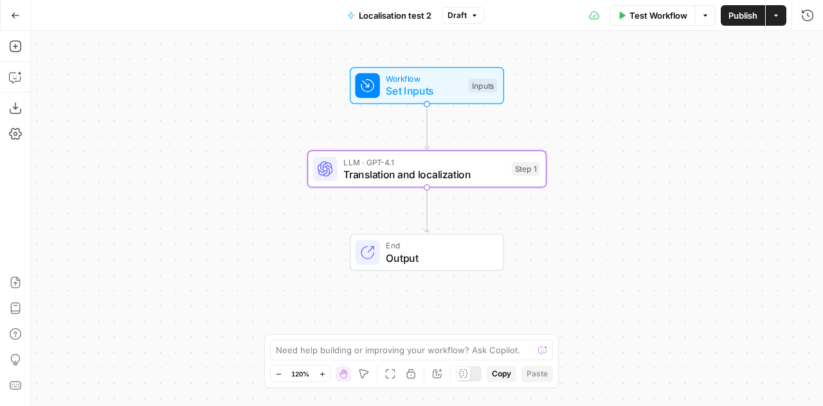
click at [418, 87] on span "Set Inputs" at bounding box center [424, 90] width 77 height 15
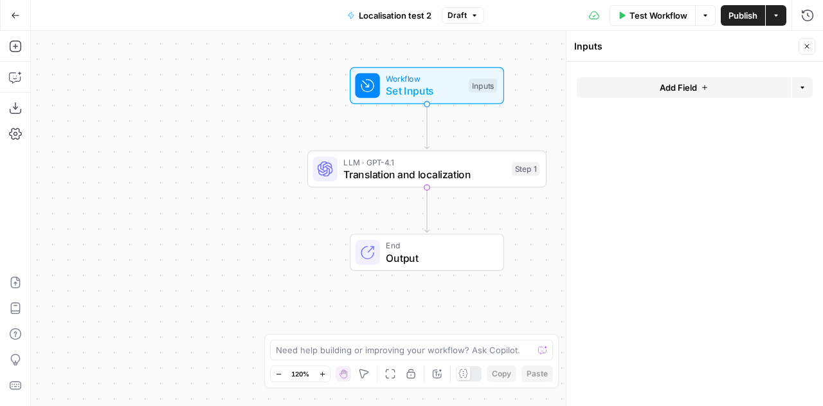
click at [650, 16] on span "Test Workflow" at bounding box center [659, 15] width 58 height 13
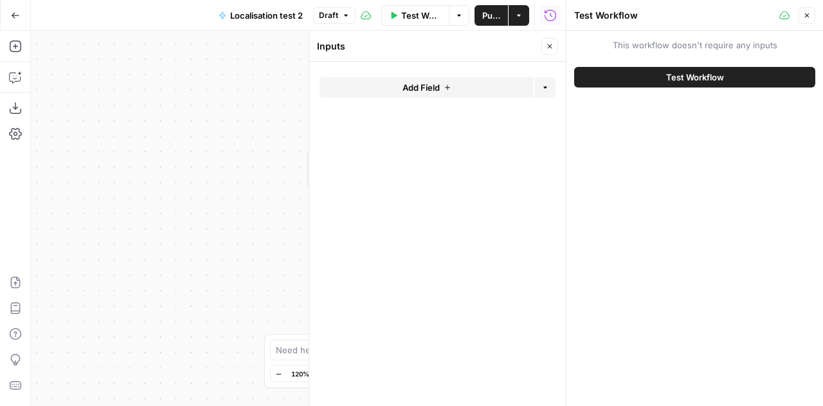
click at [683, 74] on span "Test Workflow" at bounding box center [695, 77] width 58 height 13
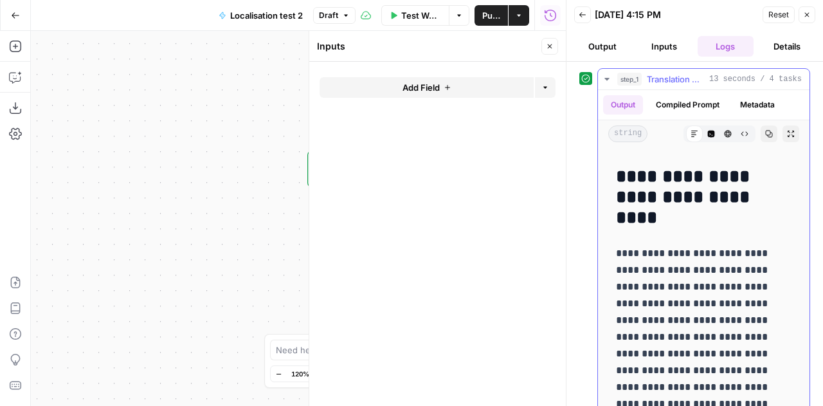
scroll to position [792, 0]
